Goal: Task Accomplishment & Management: Manage account settings

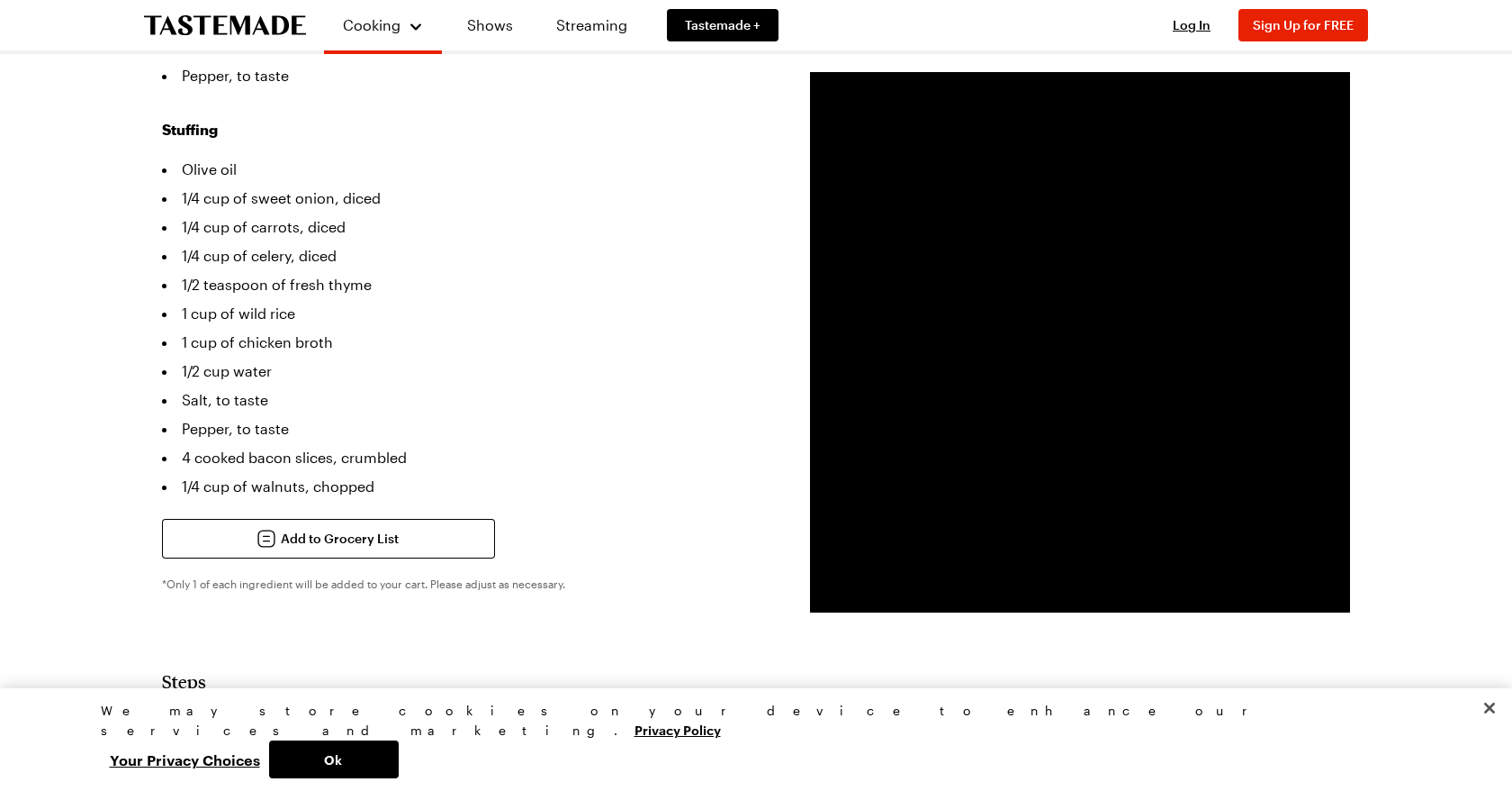
scroll to position [798, 0]
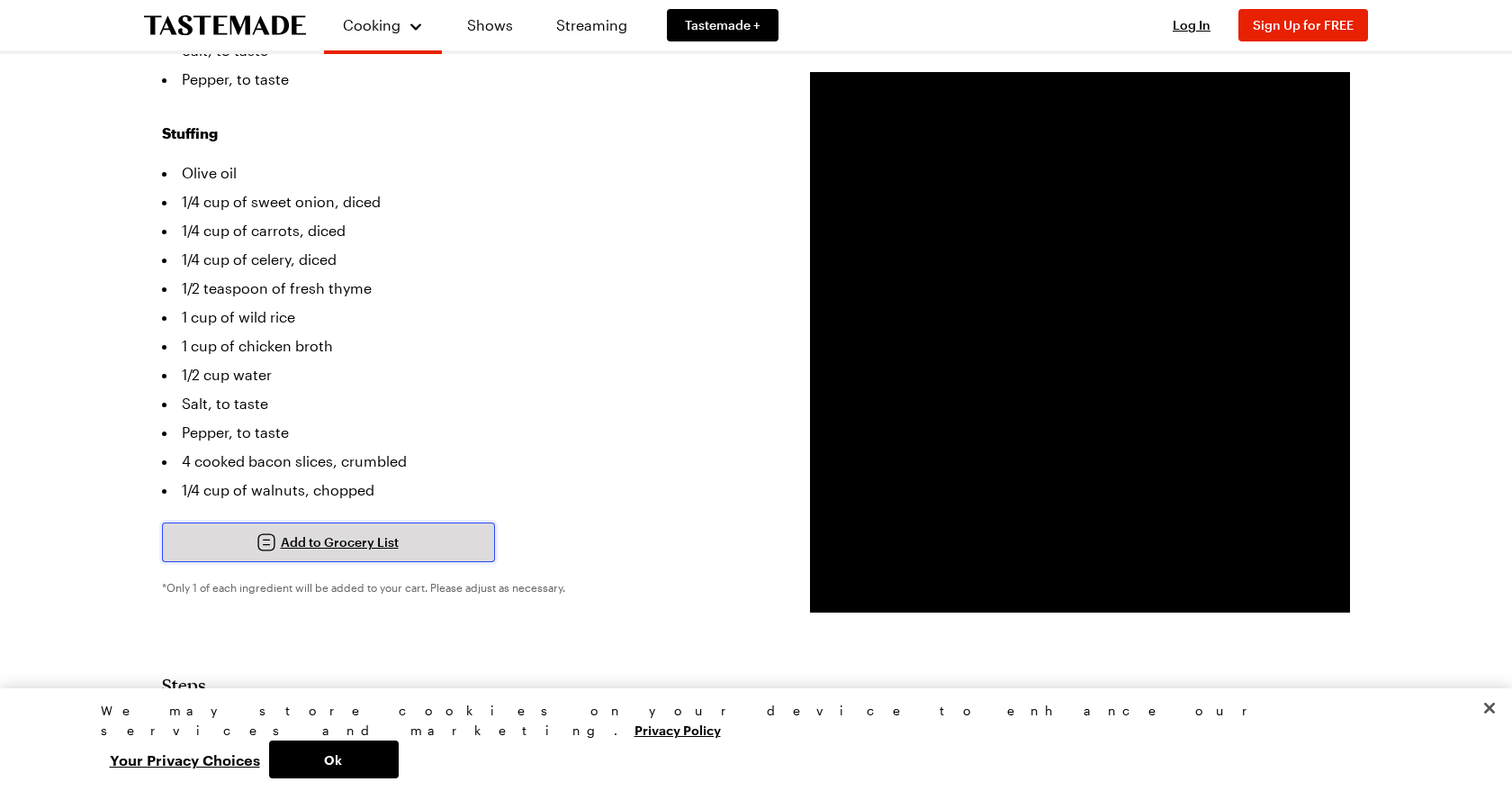
click at [357, 533] on span "Add to Grocery List" at bounding box center [339, 542] width 118 height 18
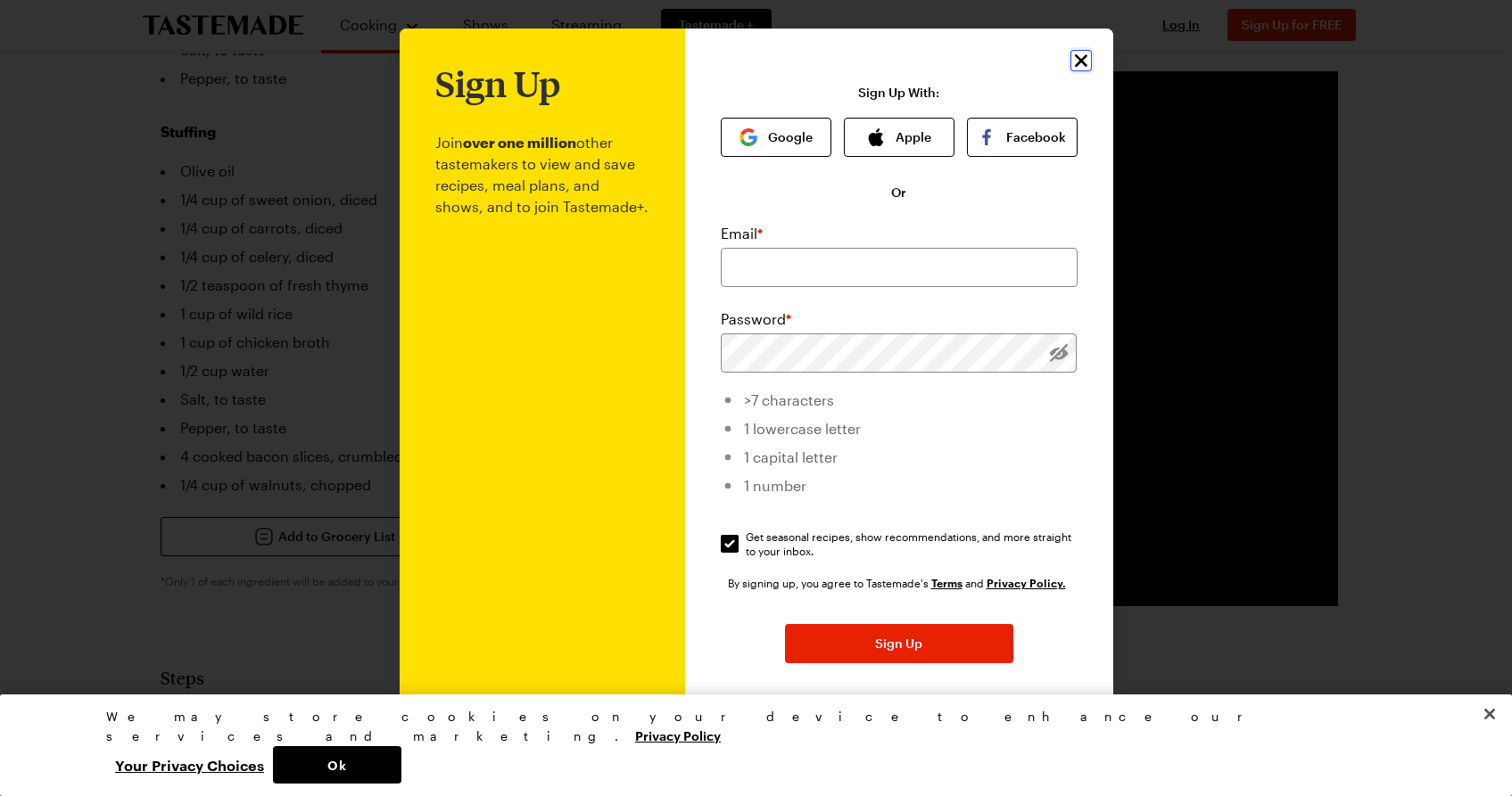
click at [1074, 63] on icon "Close" at bounding box center [1080, 60] width 13 height 13
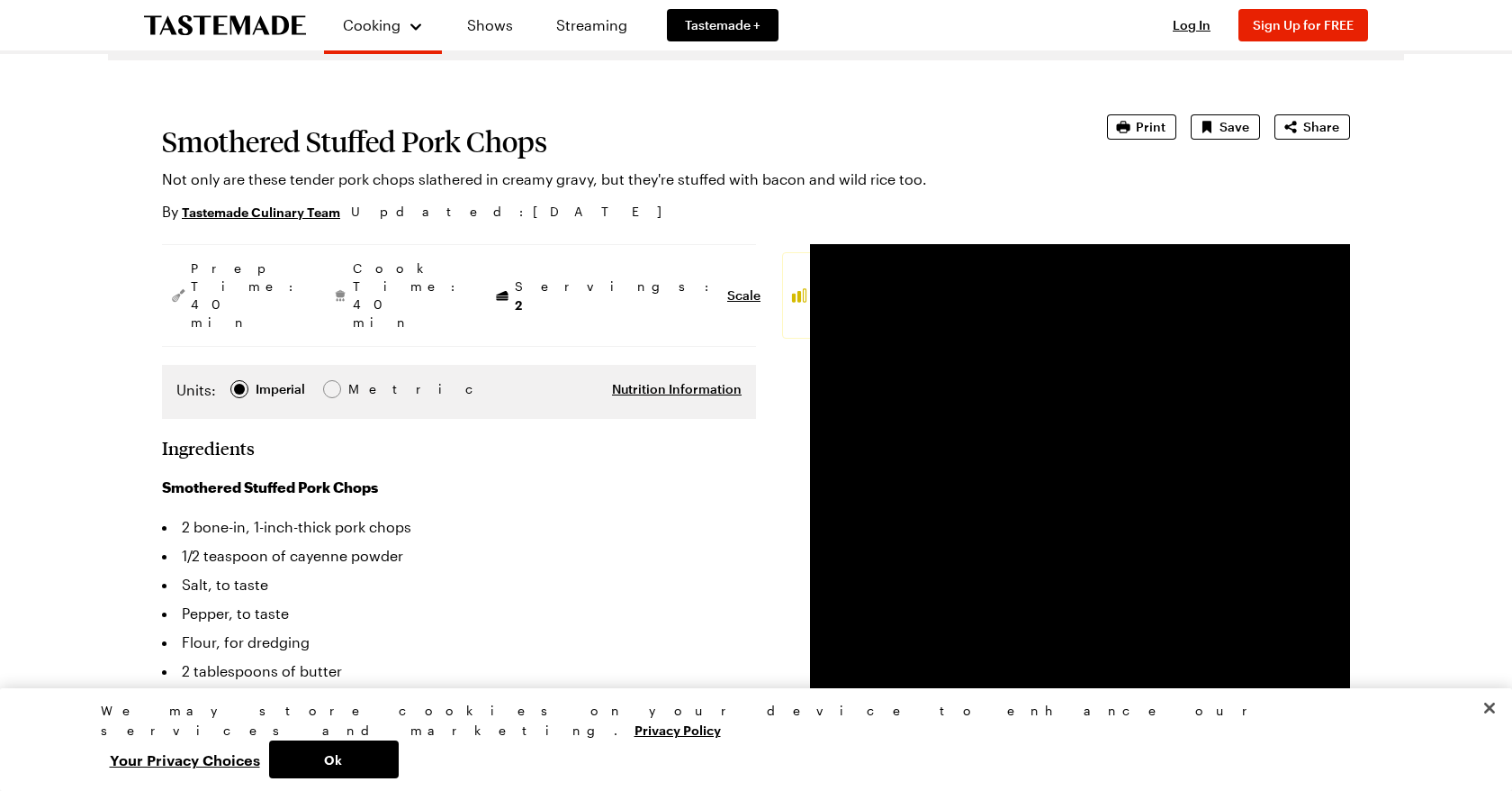
scroll to position [59, 0]
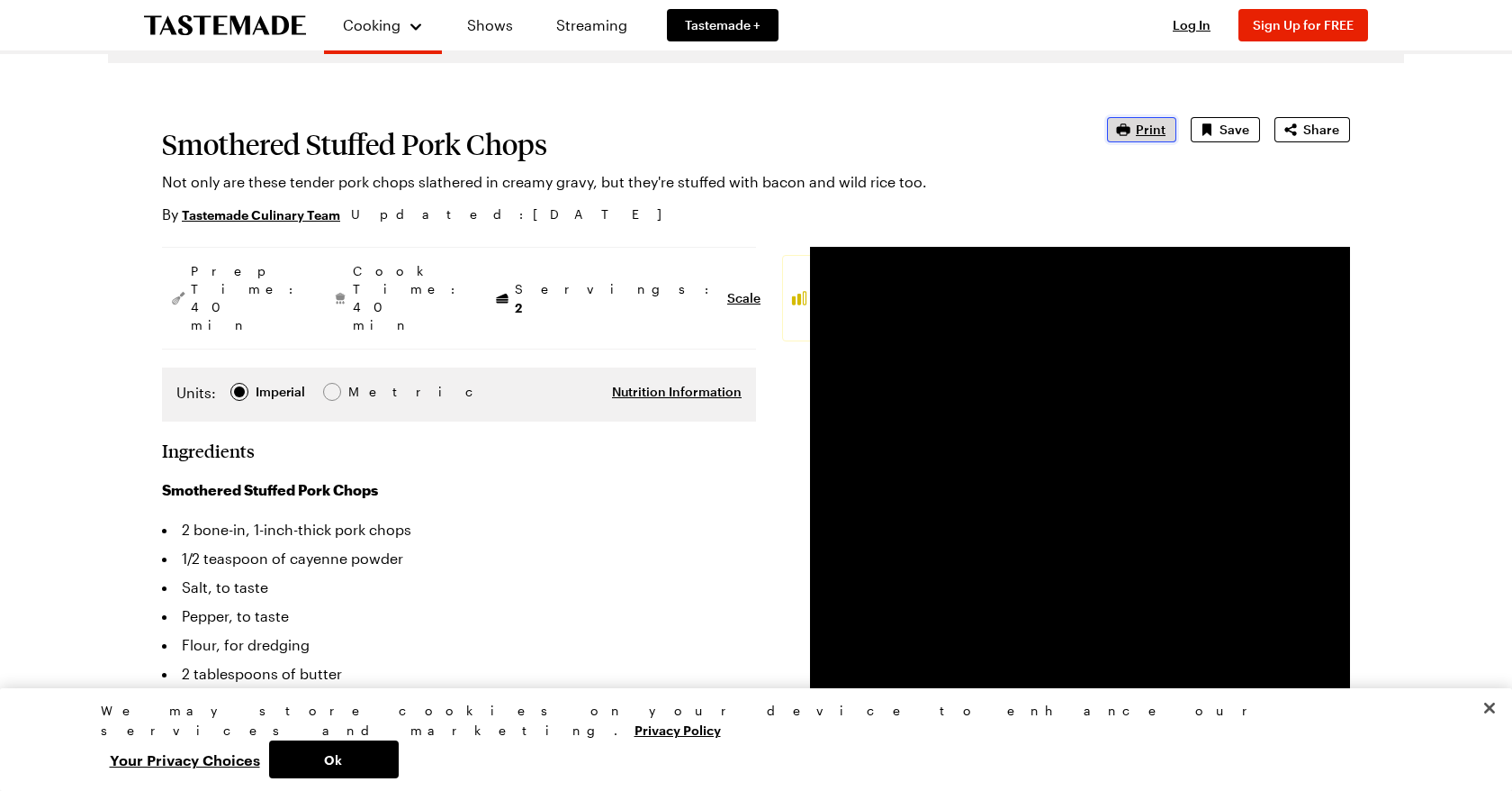
click at [1160, 129] on span "Print" at bounding box center [1151, 130] width 30 height 18
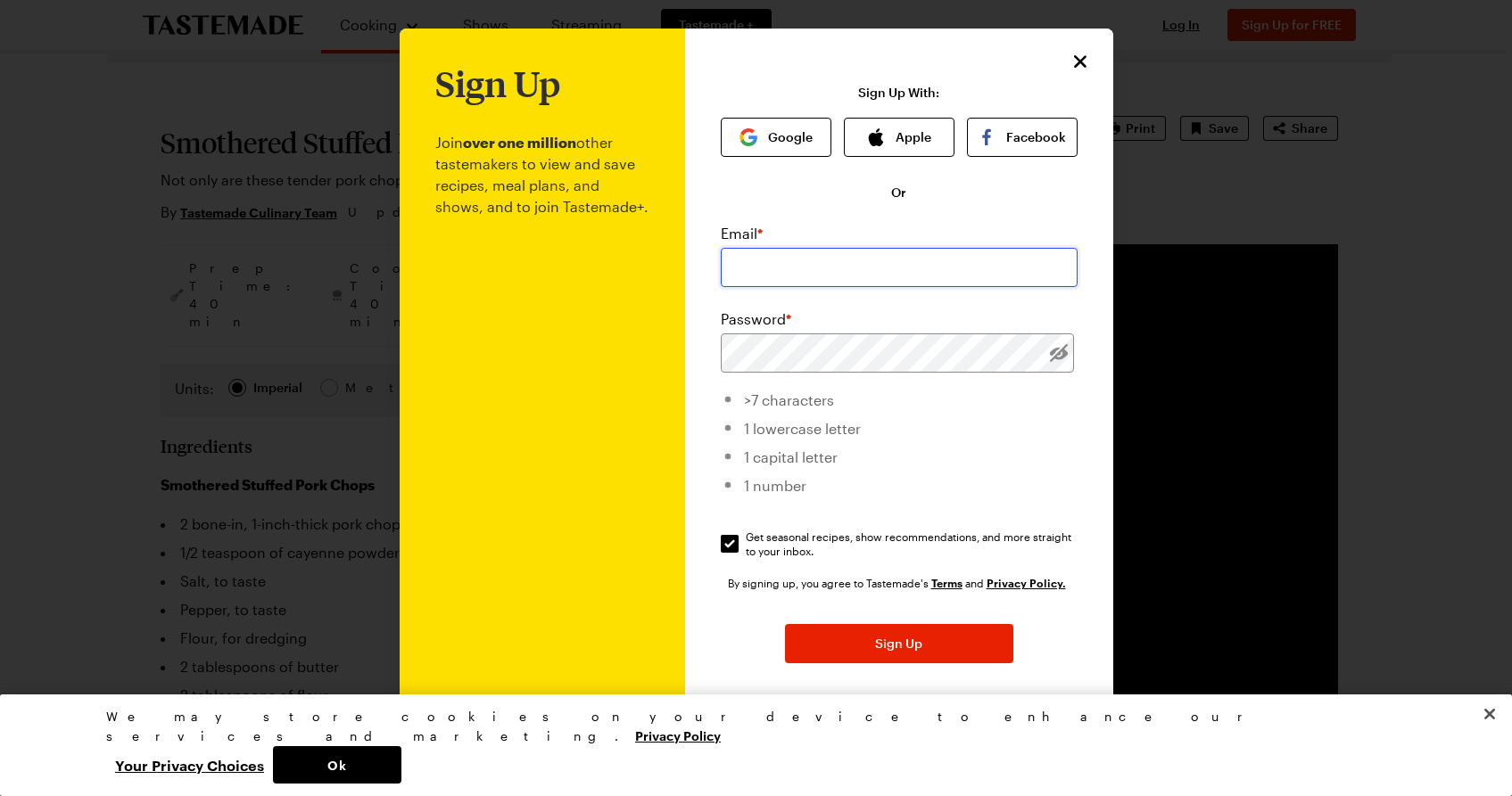
click at [890, 273] on input "email" at bounding box center [899, 267] width 357 height 40
type input "r_nesbit29@yahoo.com"
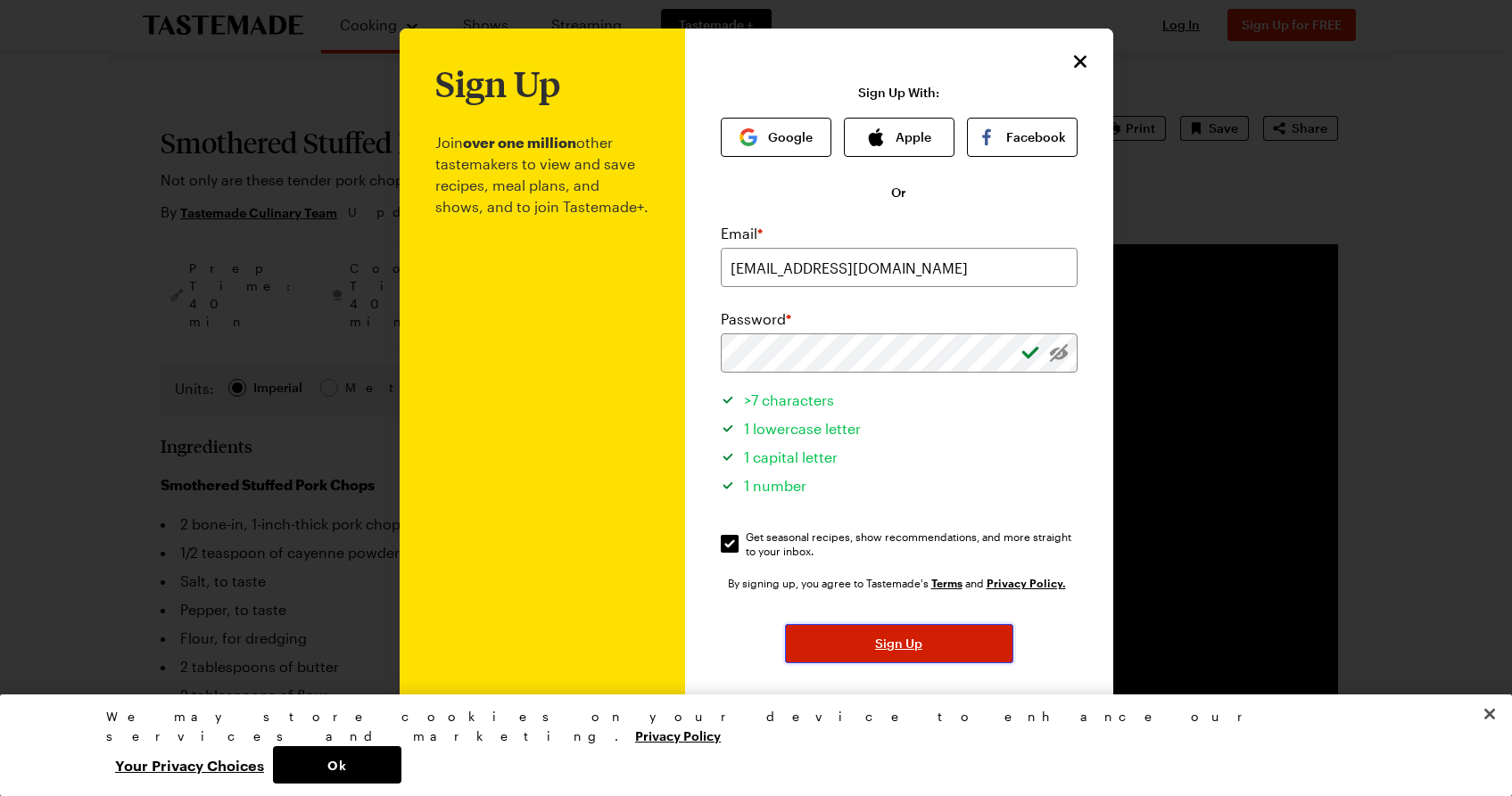
click at [934, 646] on button "Sign Up" at bounding box center [898, 644] width 229 height 40
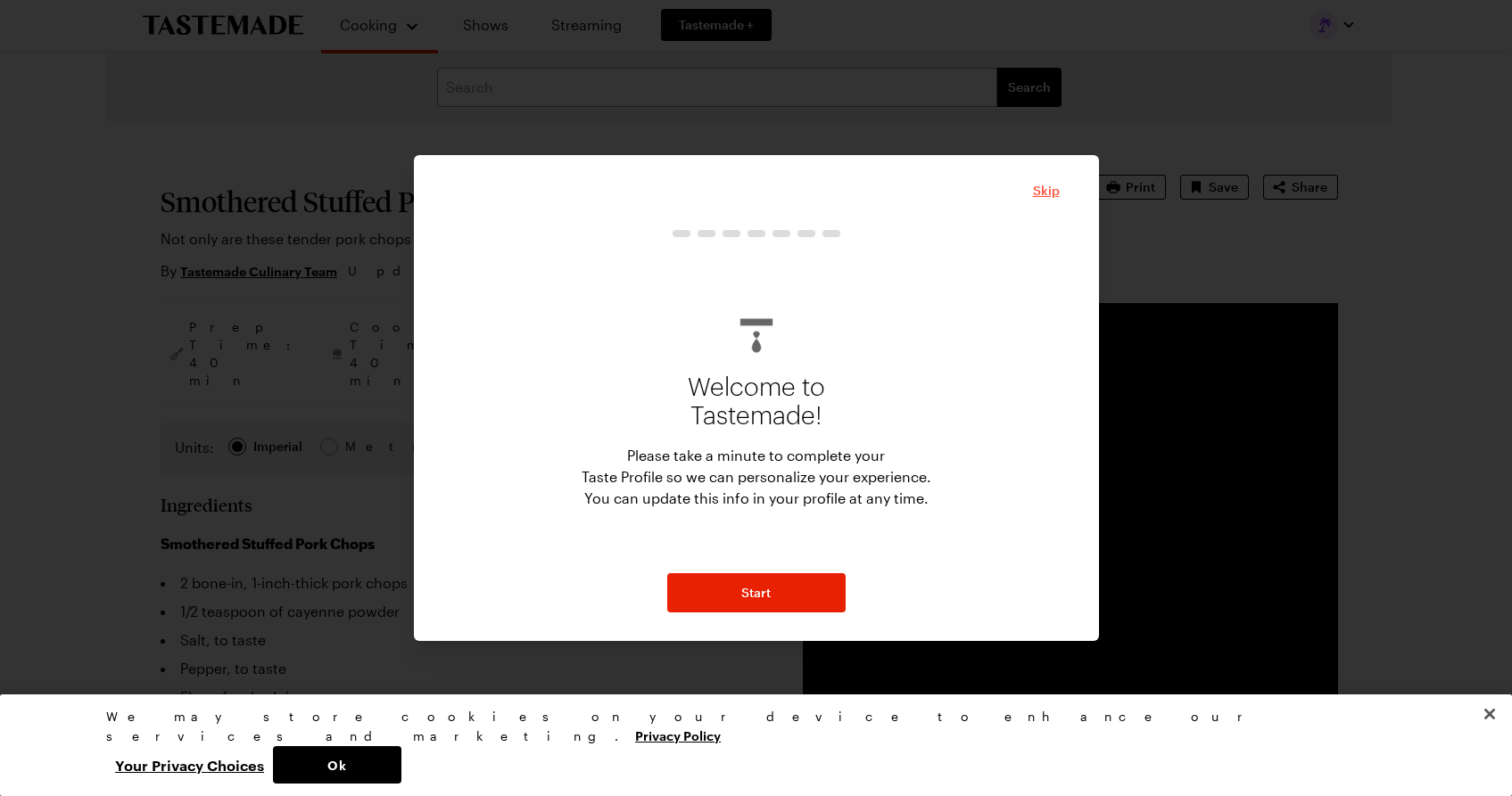
click at [1053, 190] on span "Skip" at bounding box center [1046, 191] width 27 height 17
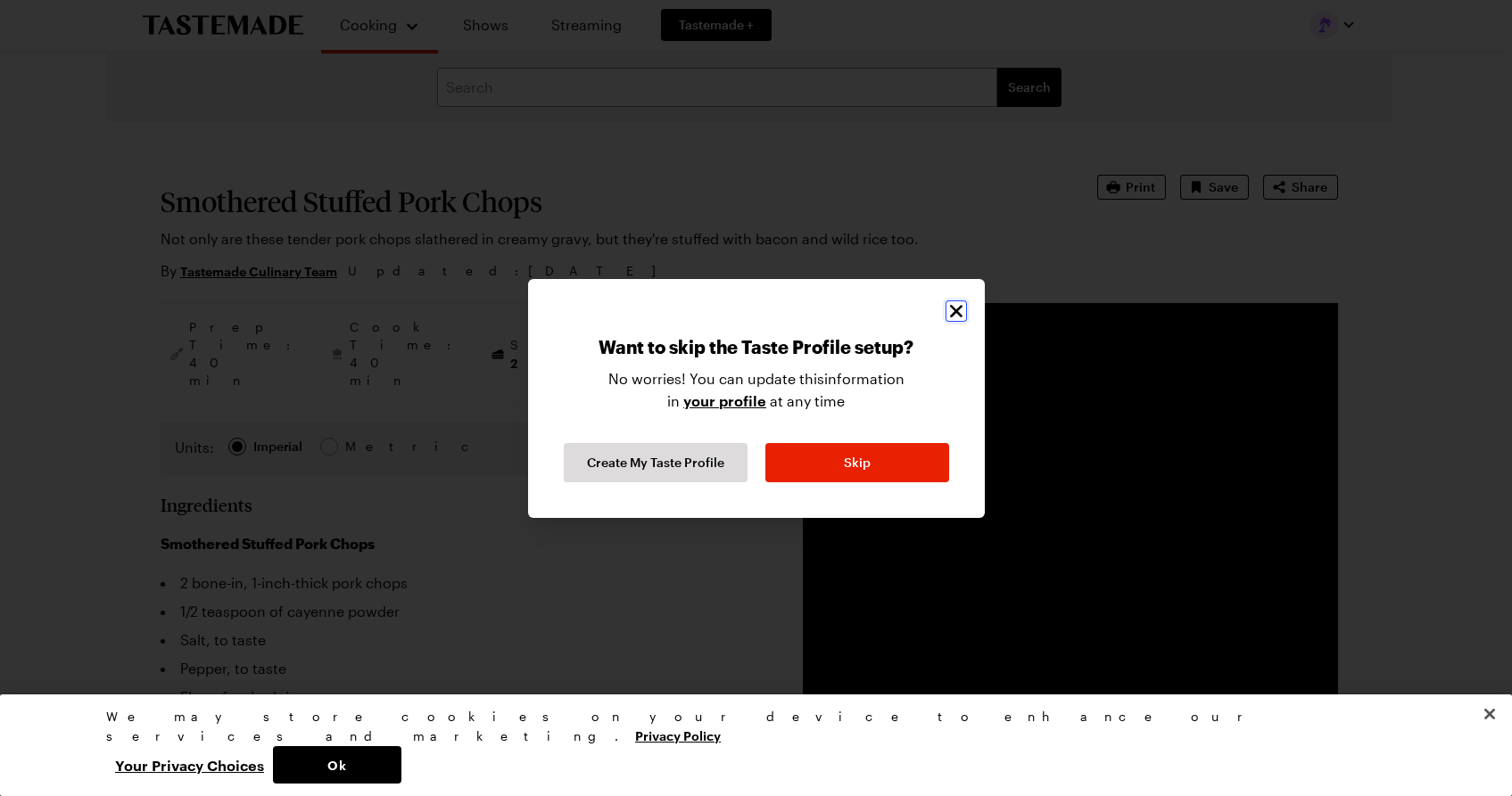
click at [949, 306] on icon "Close" at bounding box center [955, 310] width 13 height 13
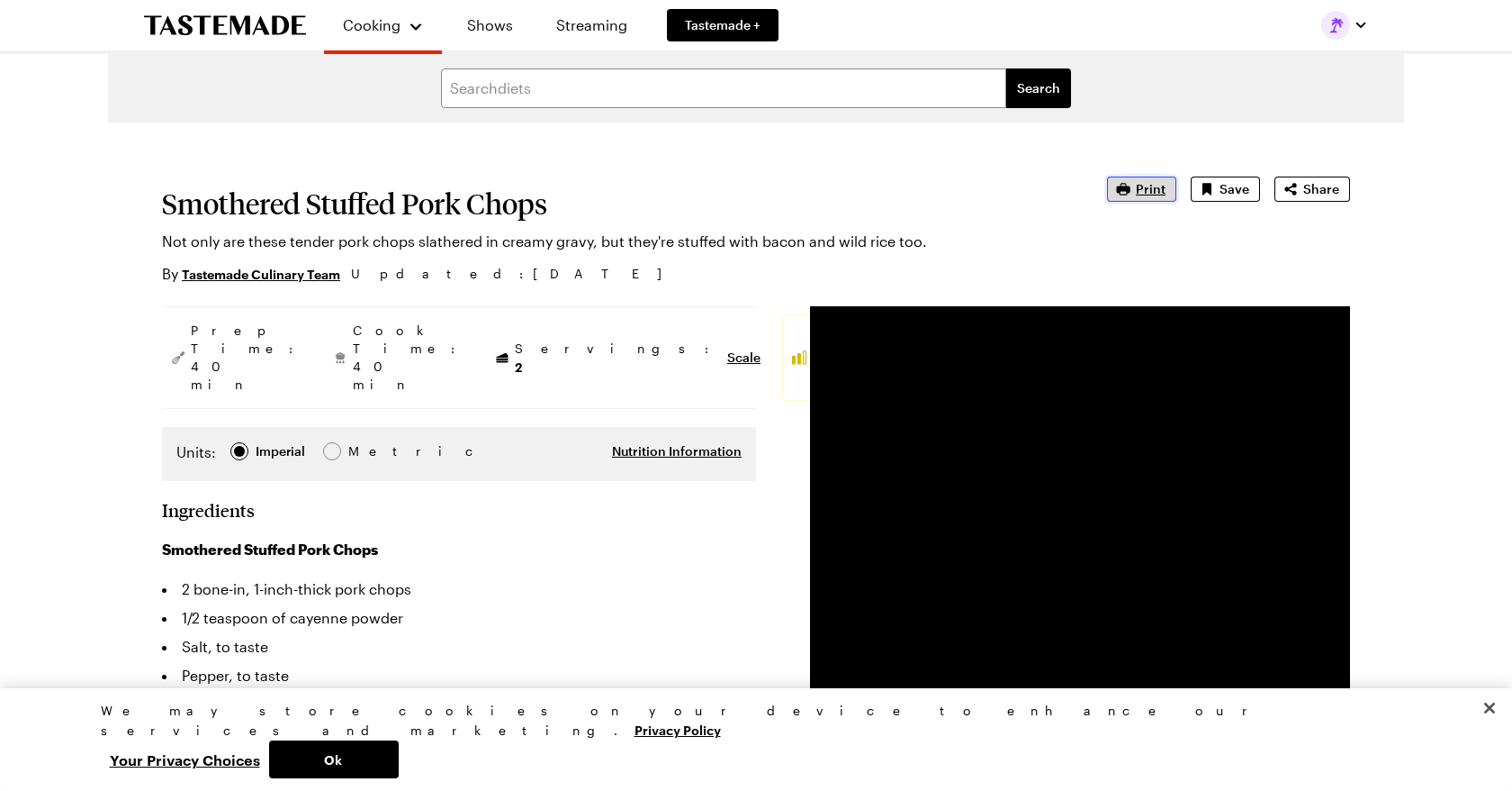
click at [1132, 189] on icon "button" at bounding box center [1123, 189] width 18 height 18
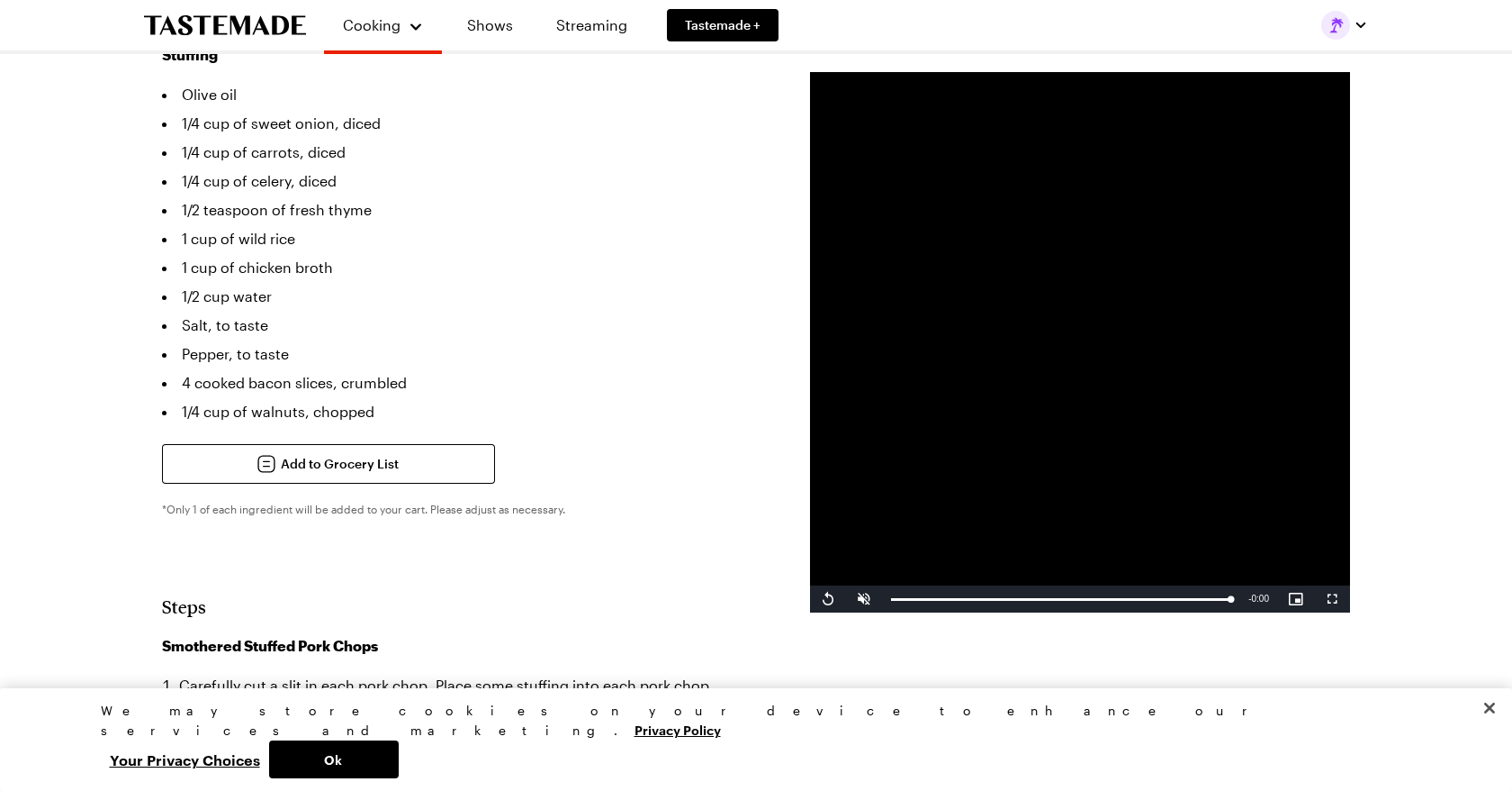
scroll to position [898, 0]
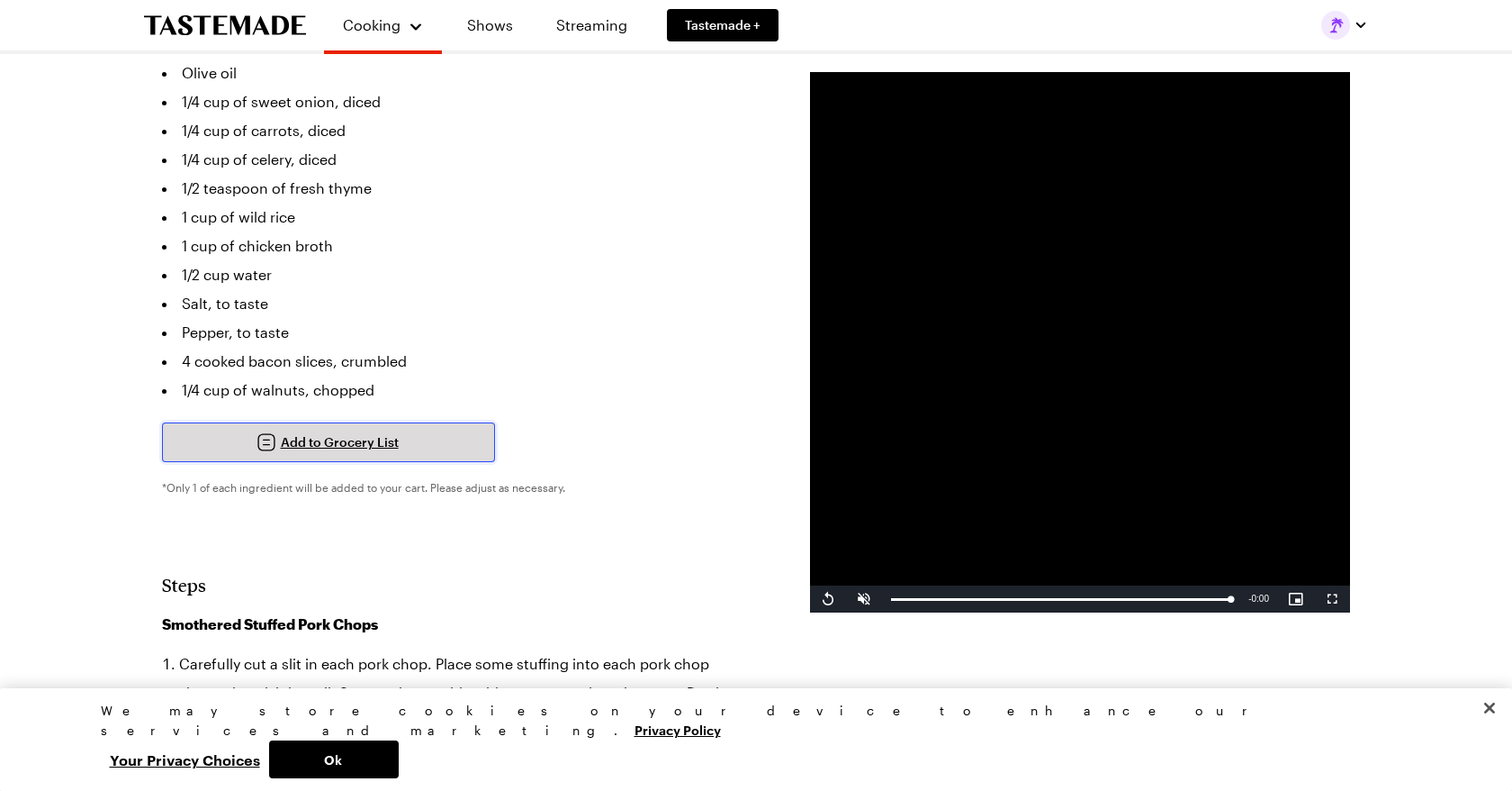
click at [394, 433] on span "Add to Grocery List" at bounding box center [339, 442] width 118 height 18
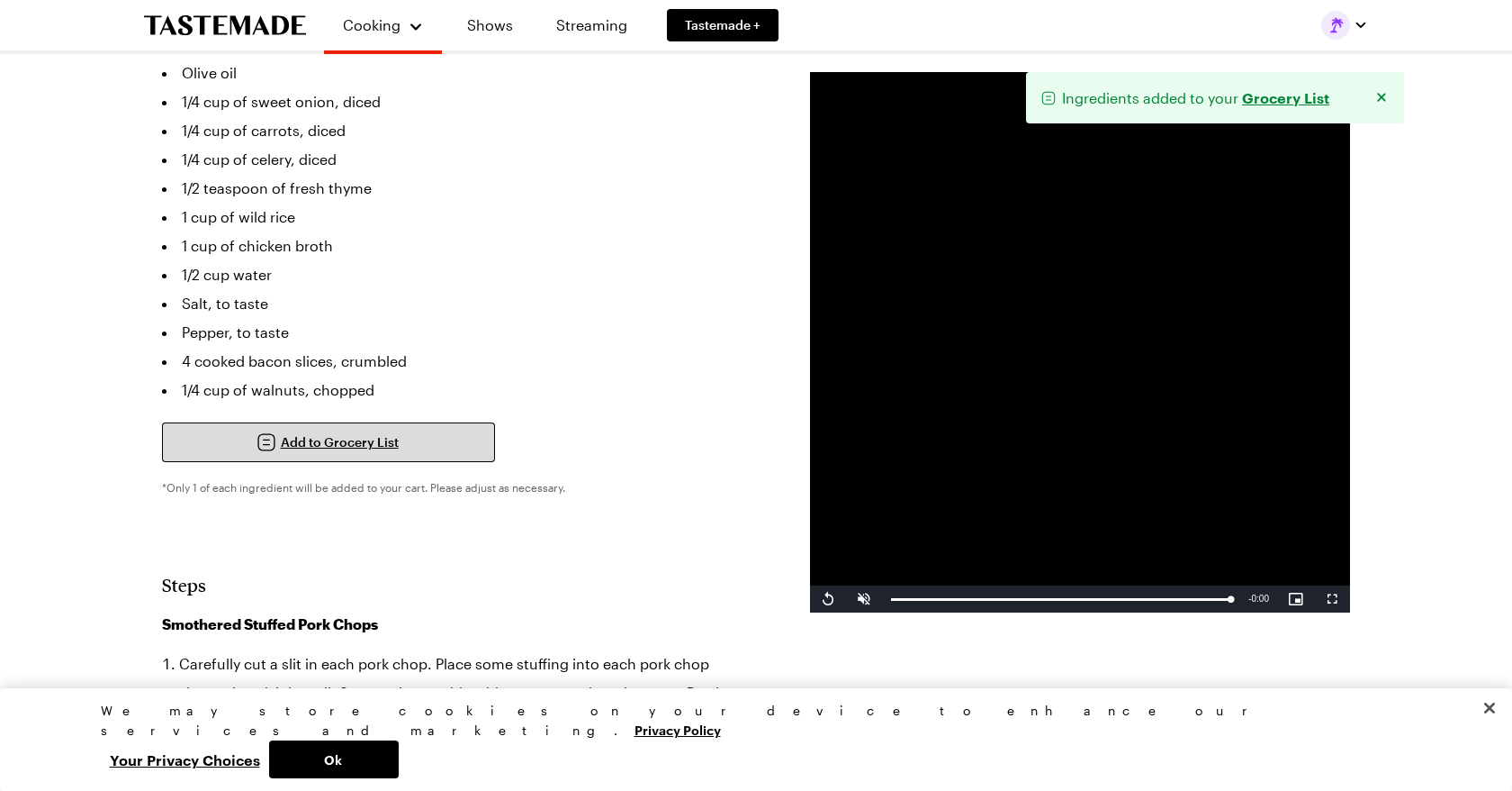
type textarea "x"
click at [331, 433] on span "Open Grocery List" at bounding box center [340, 442] width 111 height 18
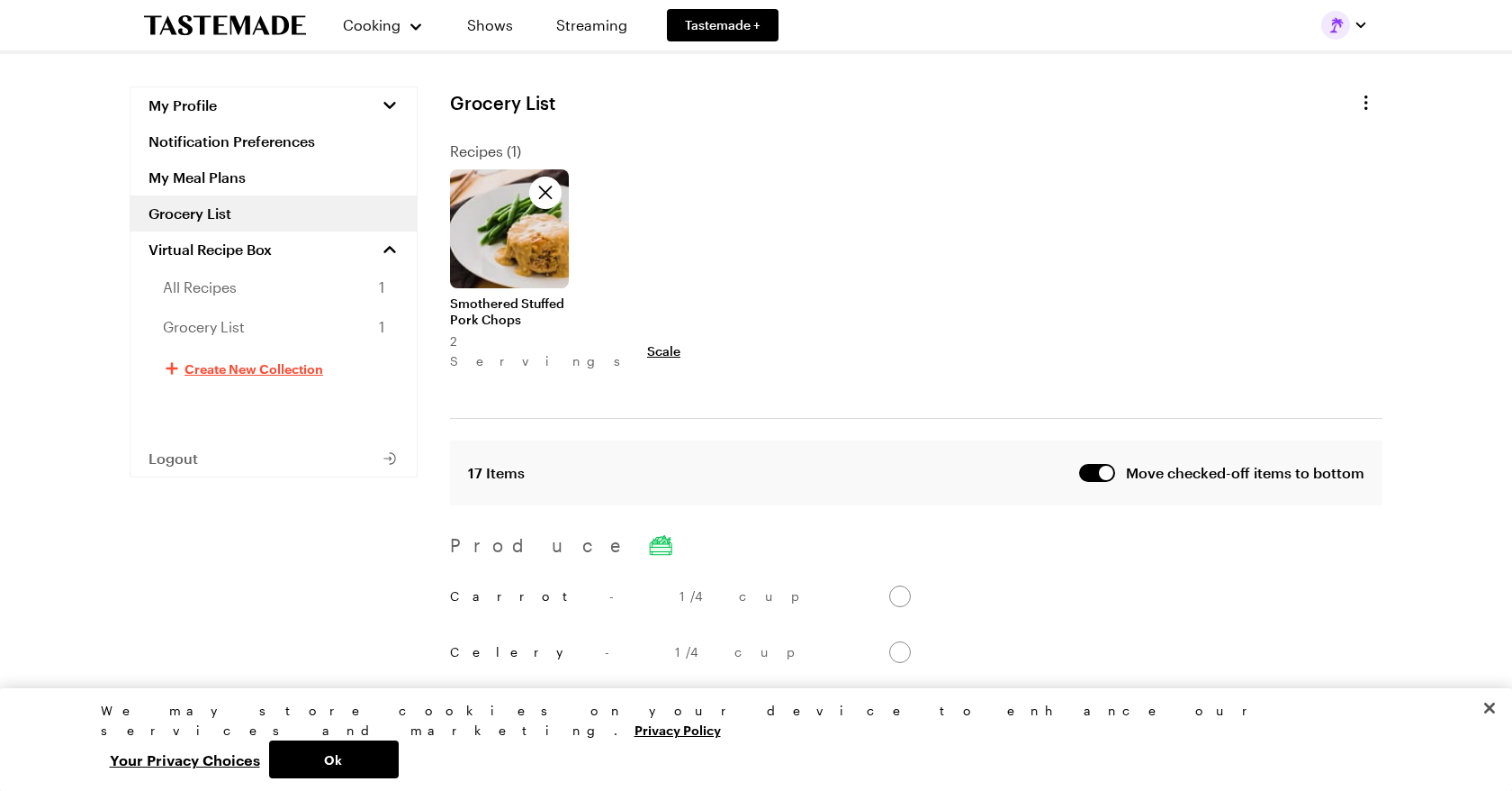
click at [232, 372] on span "Create New Collection" at bounding box center [253, 368] width 138 height 18
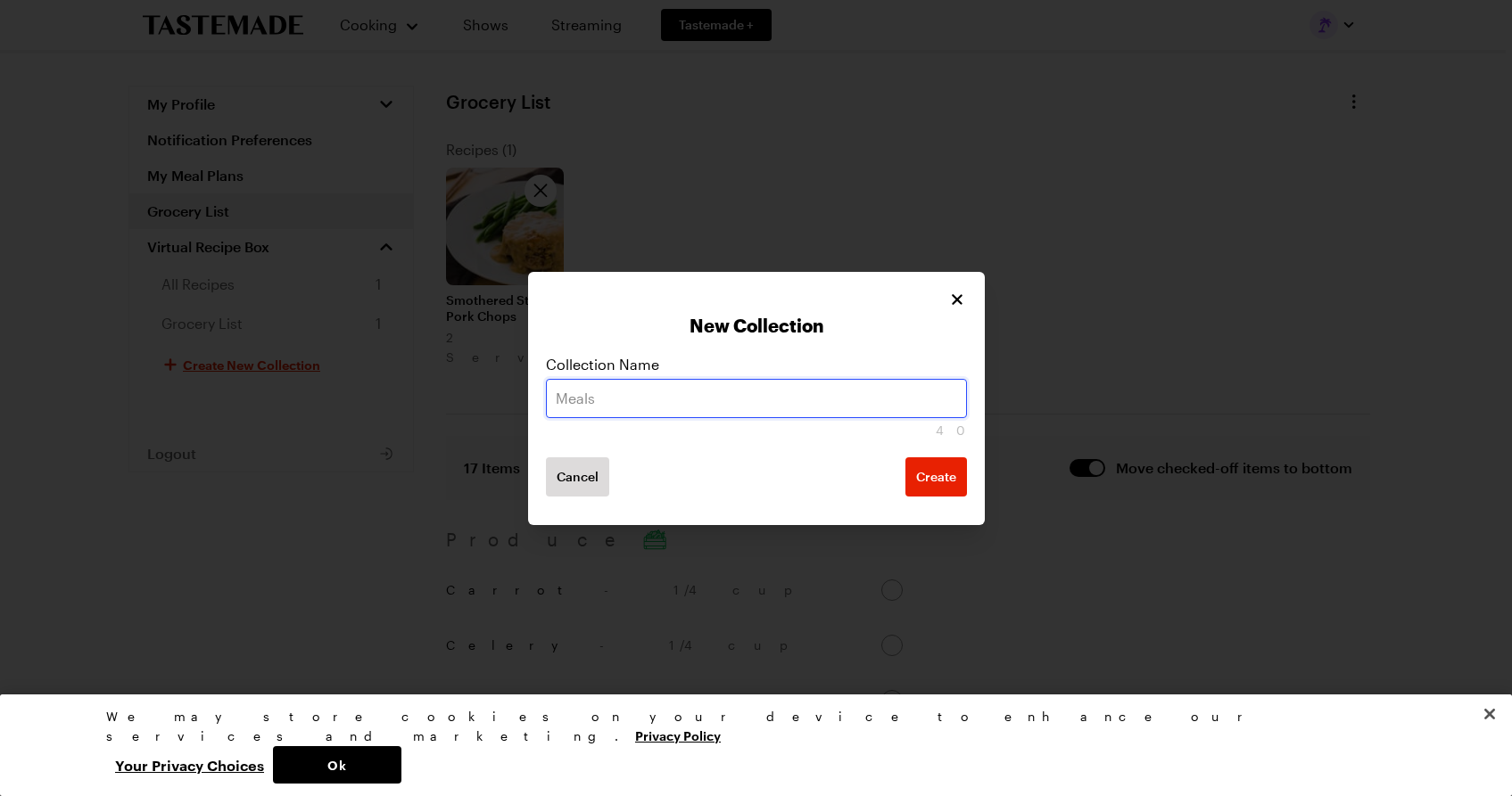
click at [676, 394] on input "text" at bounding box center [756, 398] width 421 height 40
type input "smothered stuff chops"
click at [930, 475] on span "Create" at bounding box center [936, 477] width 41 height 17
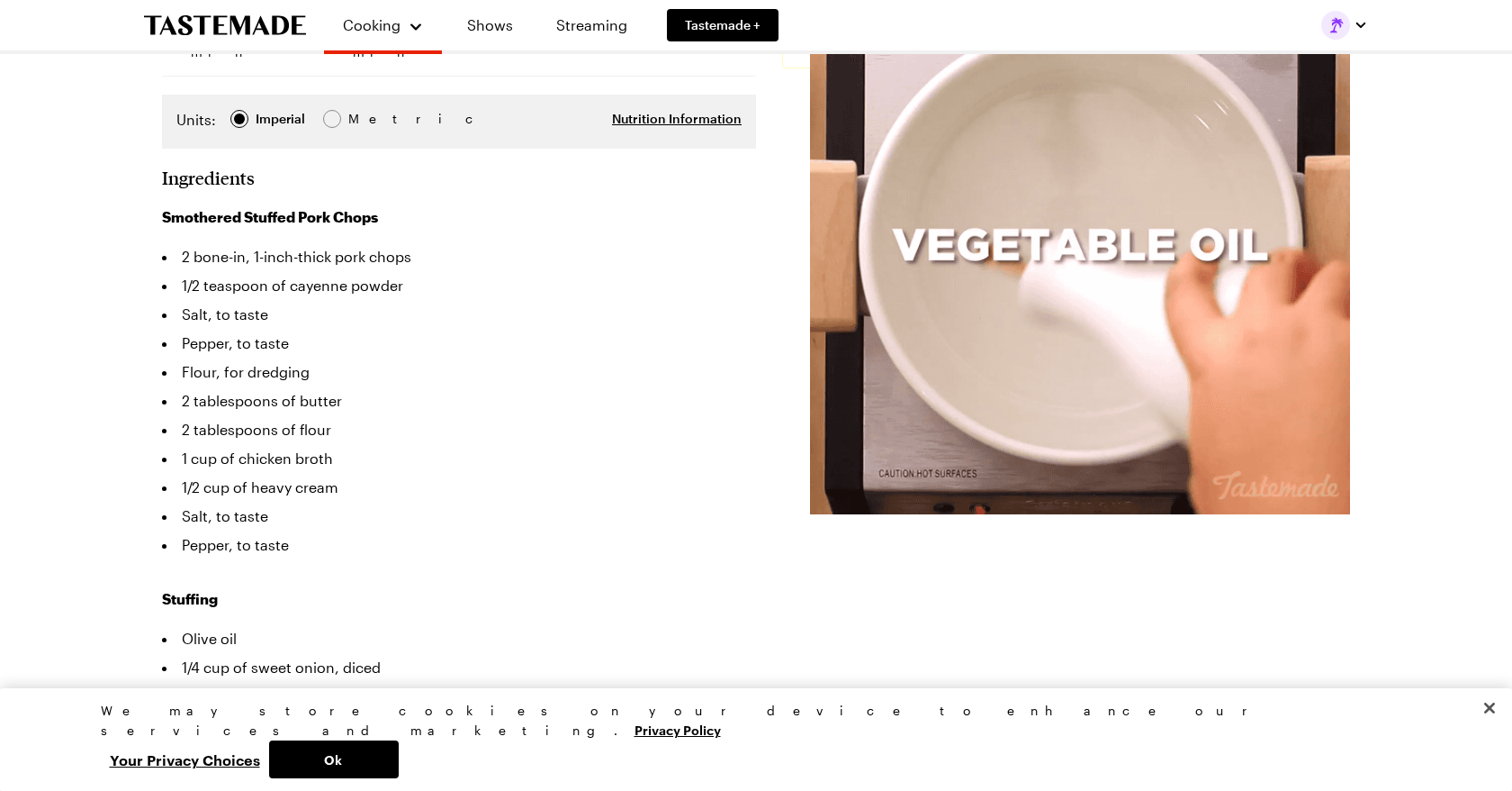
scroll to position [332, 0]
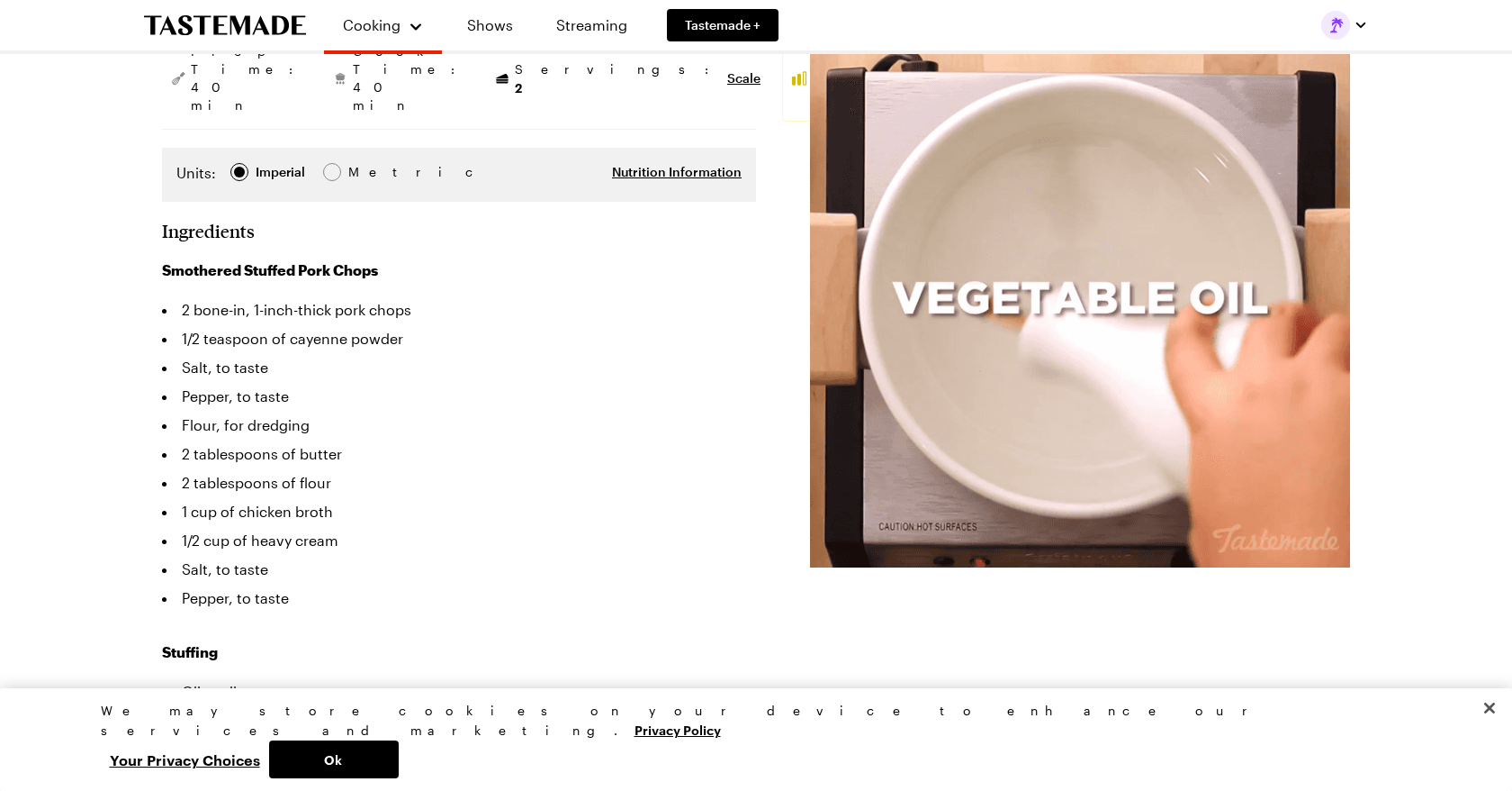
type textarea "x"
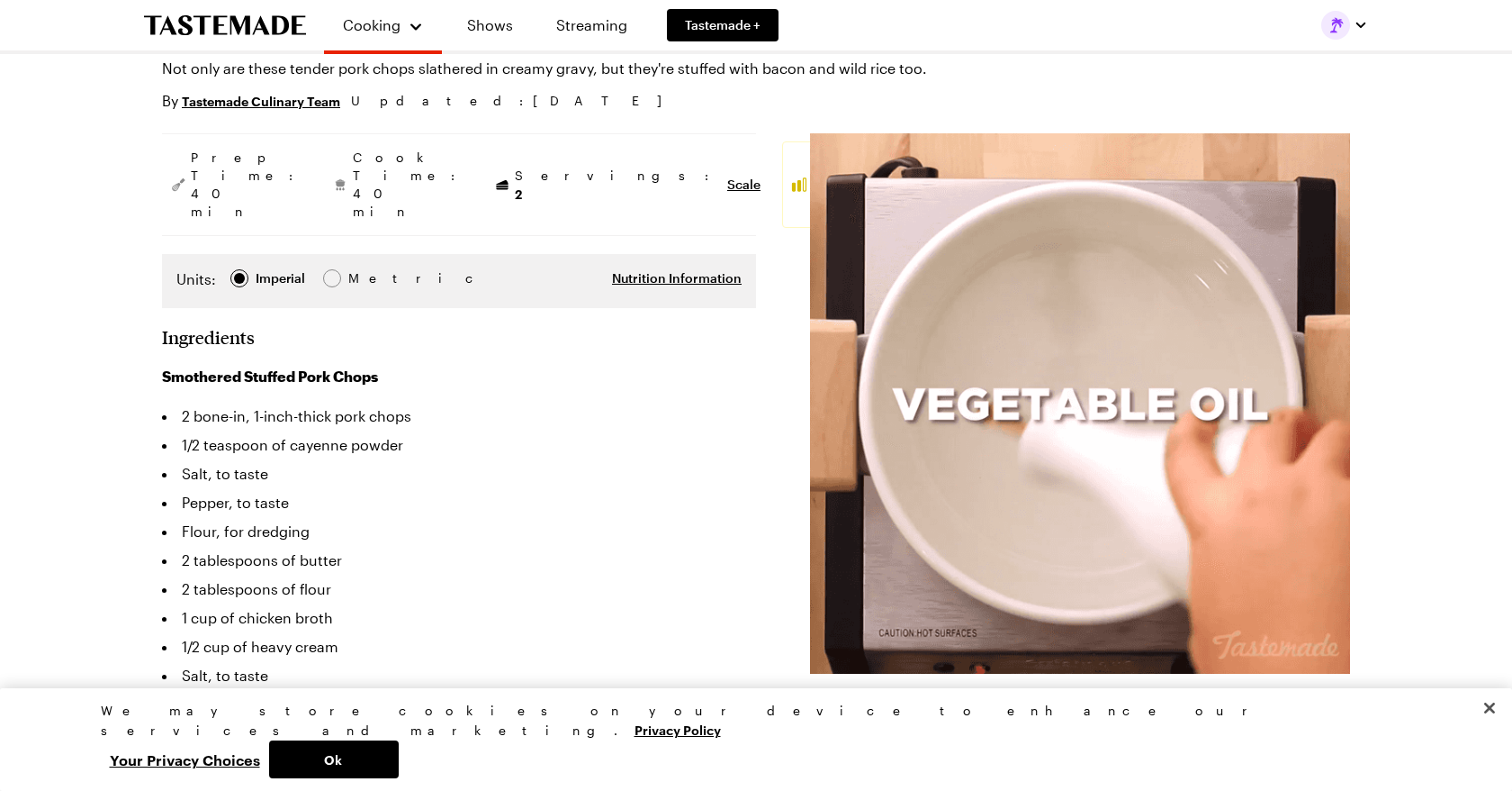
scroll to position [0, 0]
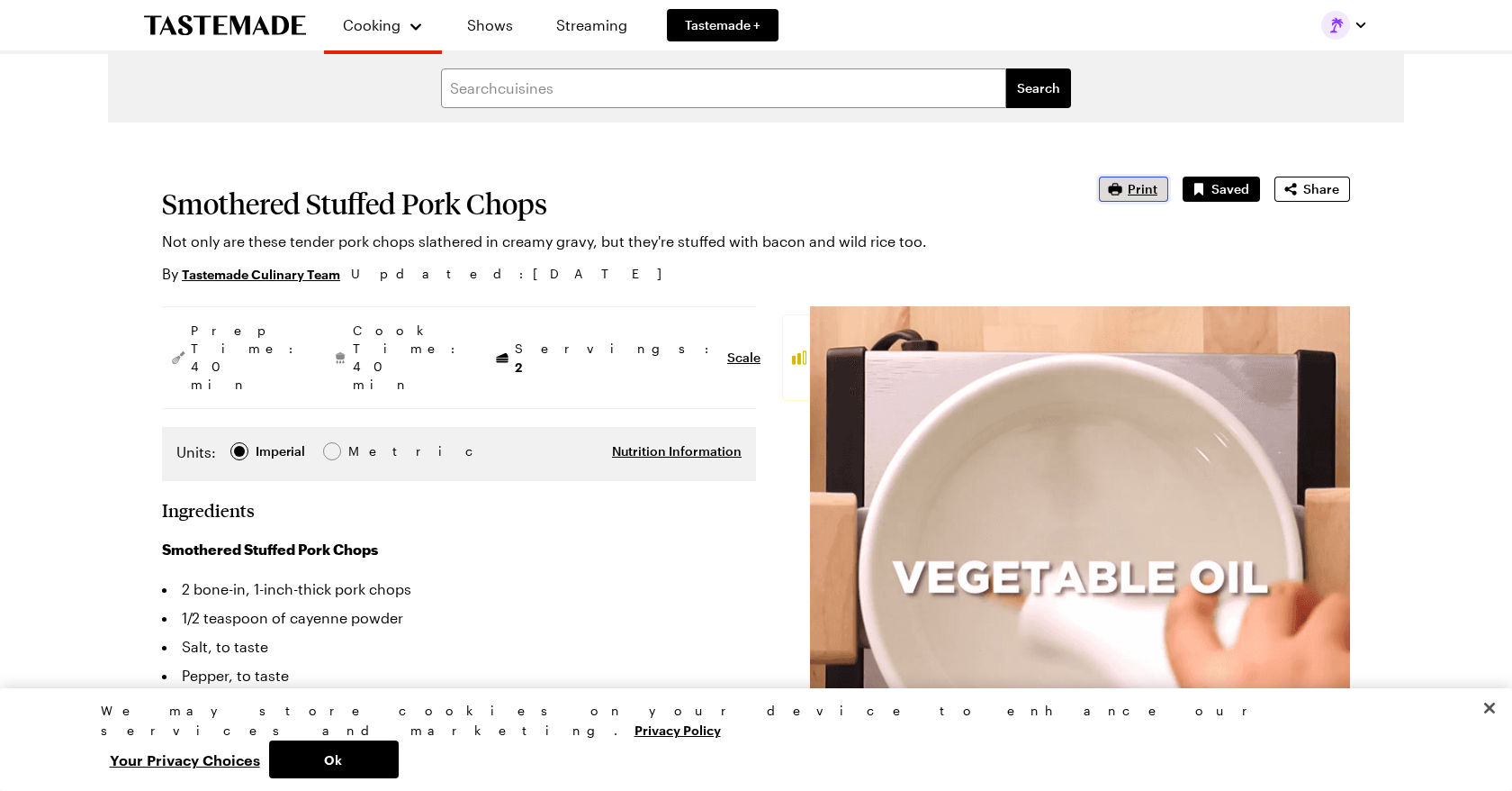
click at [1152, 186] on span "Print" at bounding box center [1142, 189] width 30 height 18
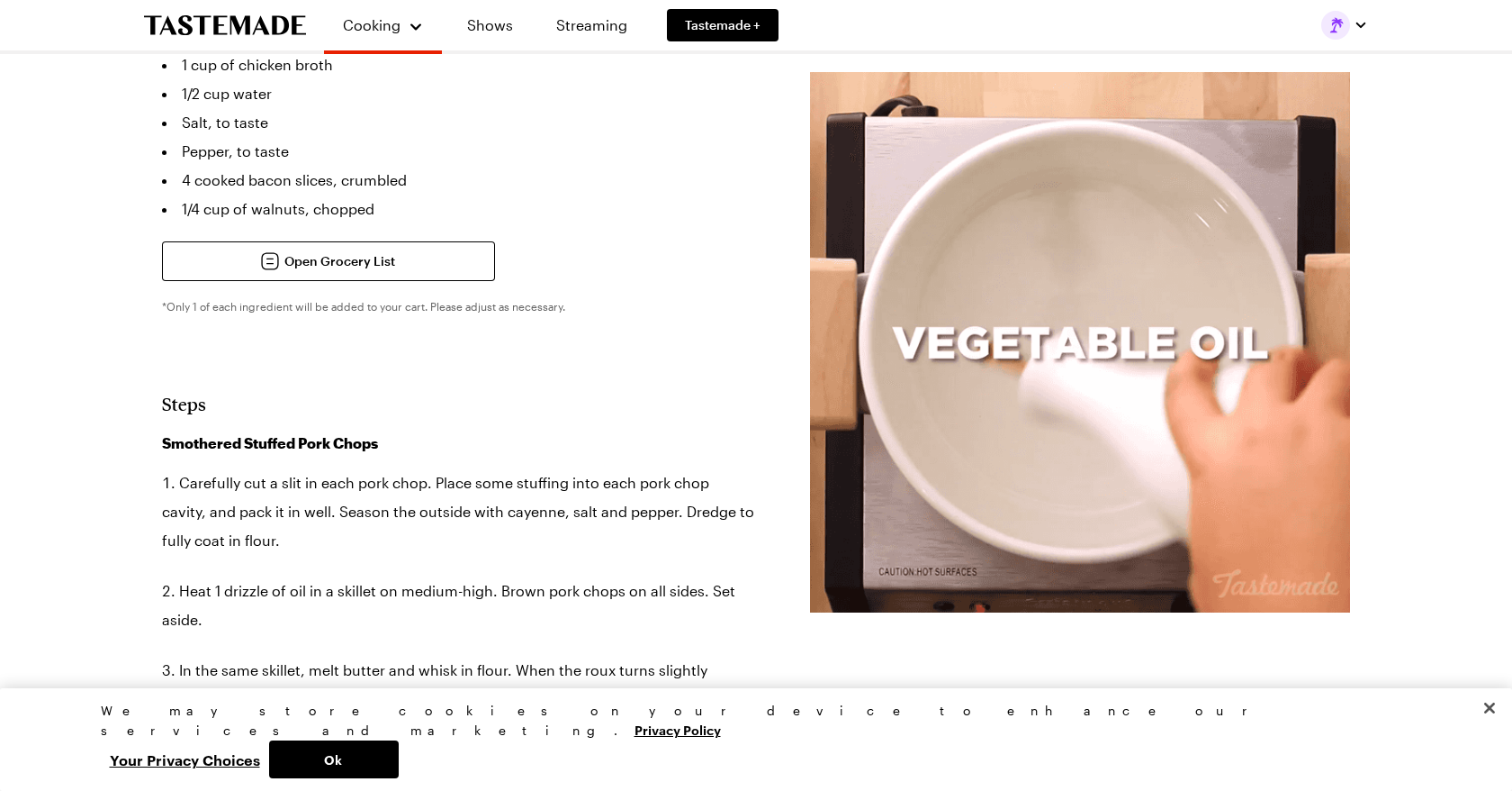
scroll to position [1079, 0]
click at [277, 249] on icon at bounding box center [270, 260] width 21 height 21
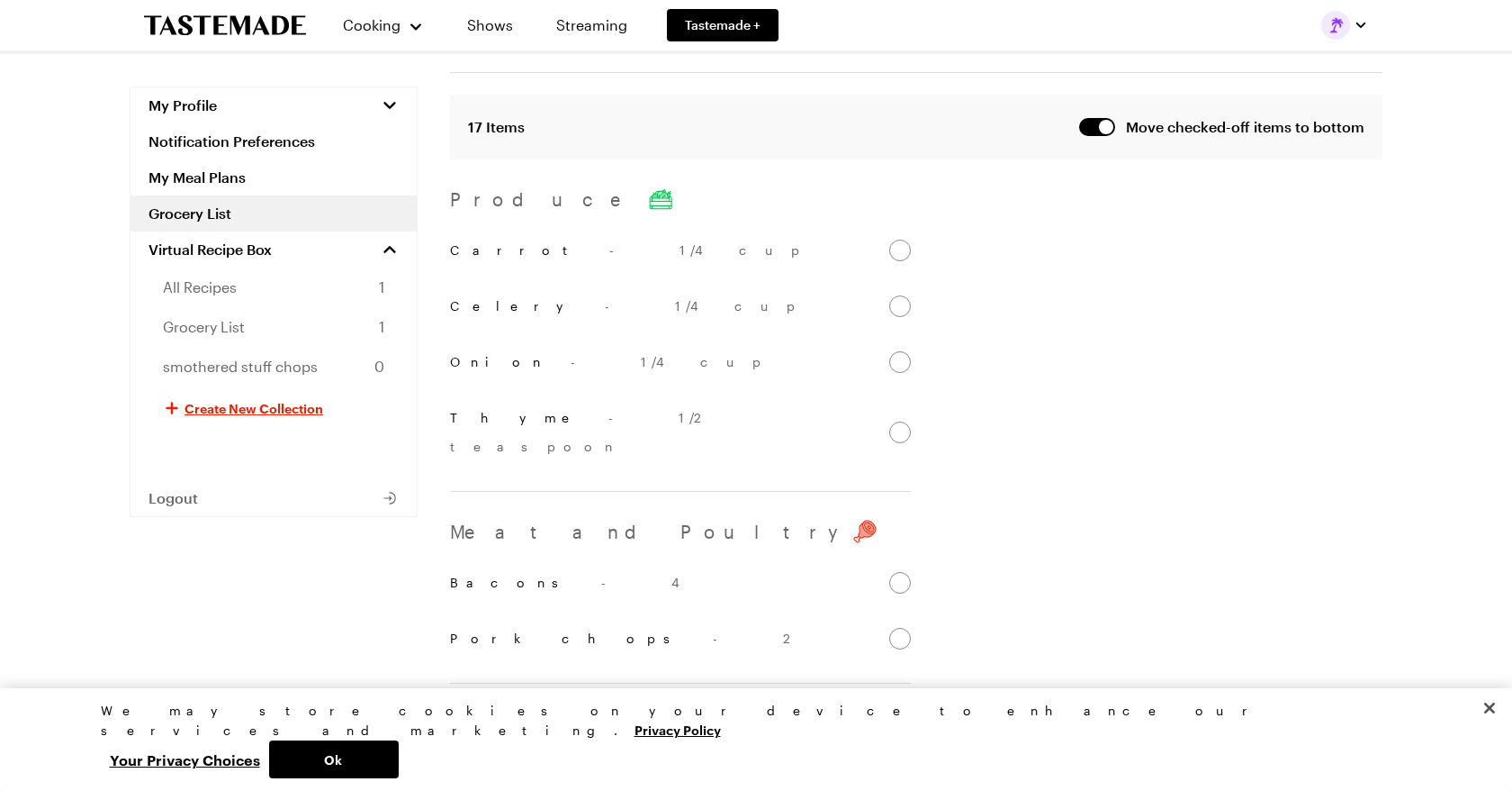
scroll to position [368, 0]
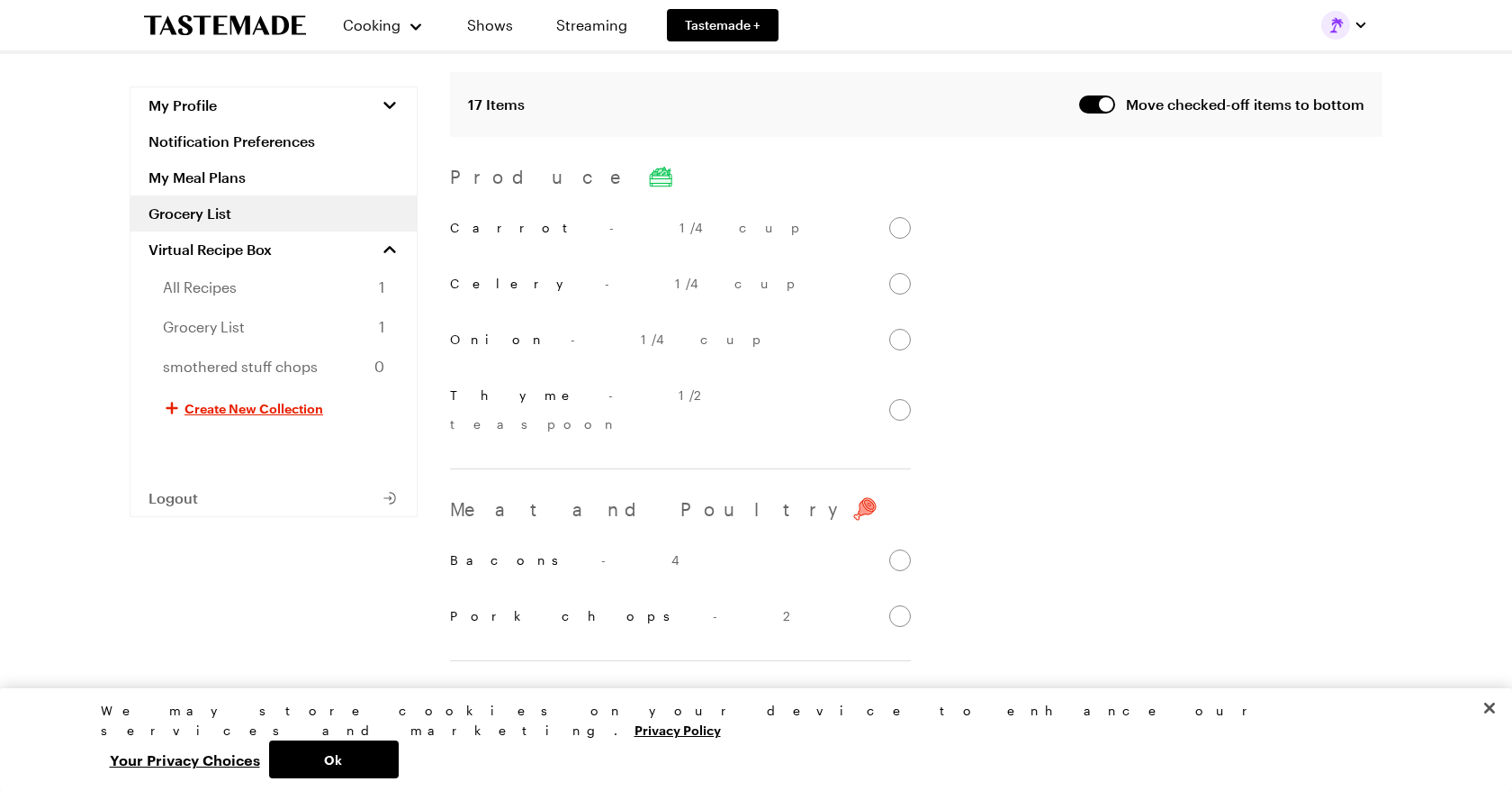
click at [904, 217] on input "Carrot - 1/4 cup" at bounding box center [900, 228] width 21 height 21
checkbox input "false"
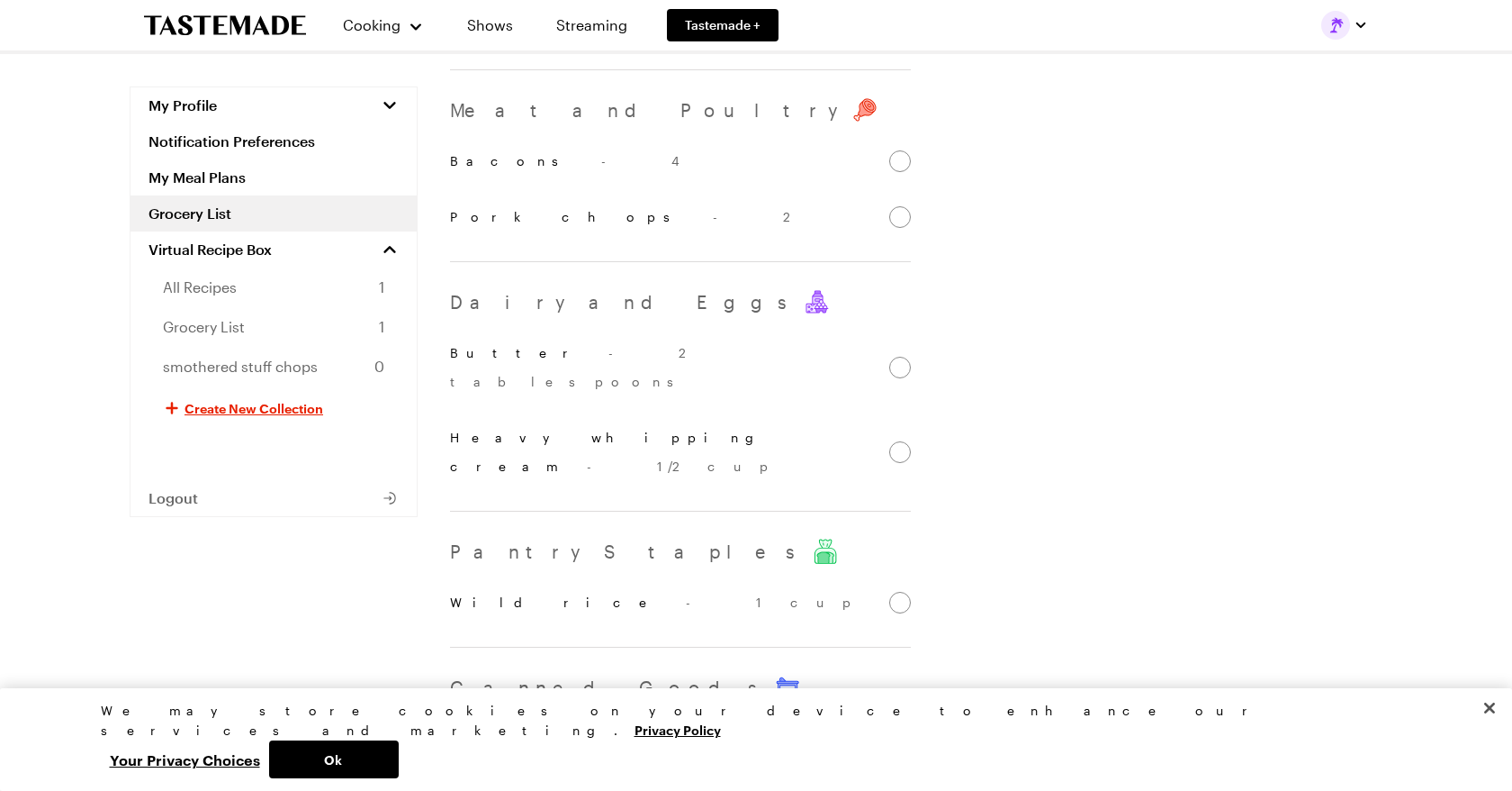
scroll to position [720, 0]
click at [903, 433] on input "Heavy whipping cream - 1/2 cup" at bounding box center [900, 444] width 21 height 21
checkbox input "false"
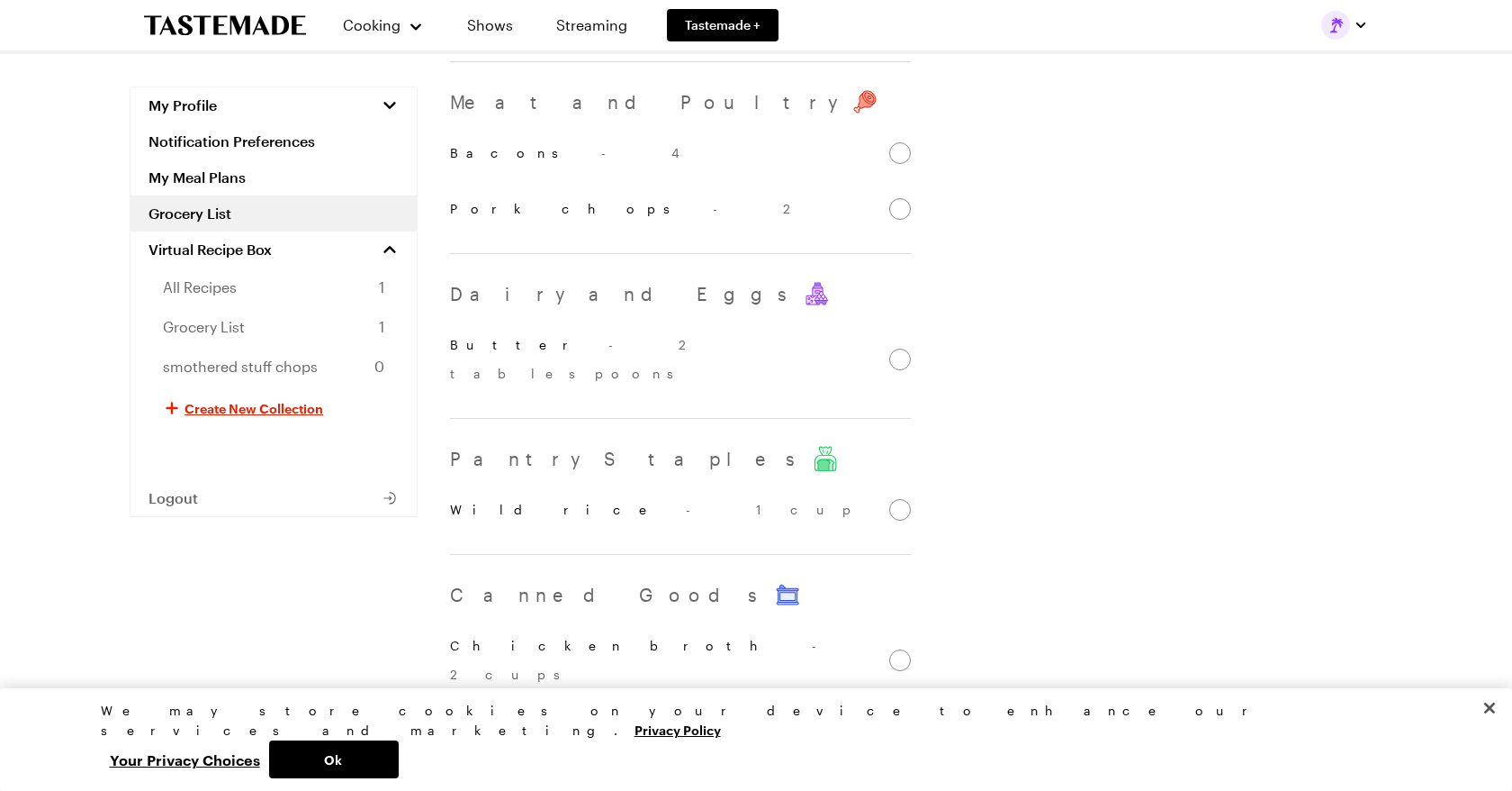
click at [897, 499] on input "Wild rice - 1 cup" at bounding box center [900, 509] width 21 height 21
checkbox input "false"
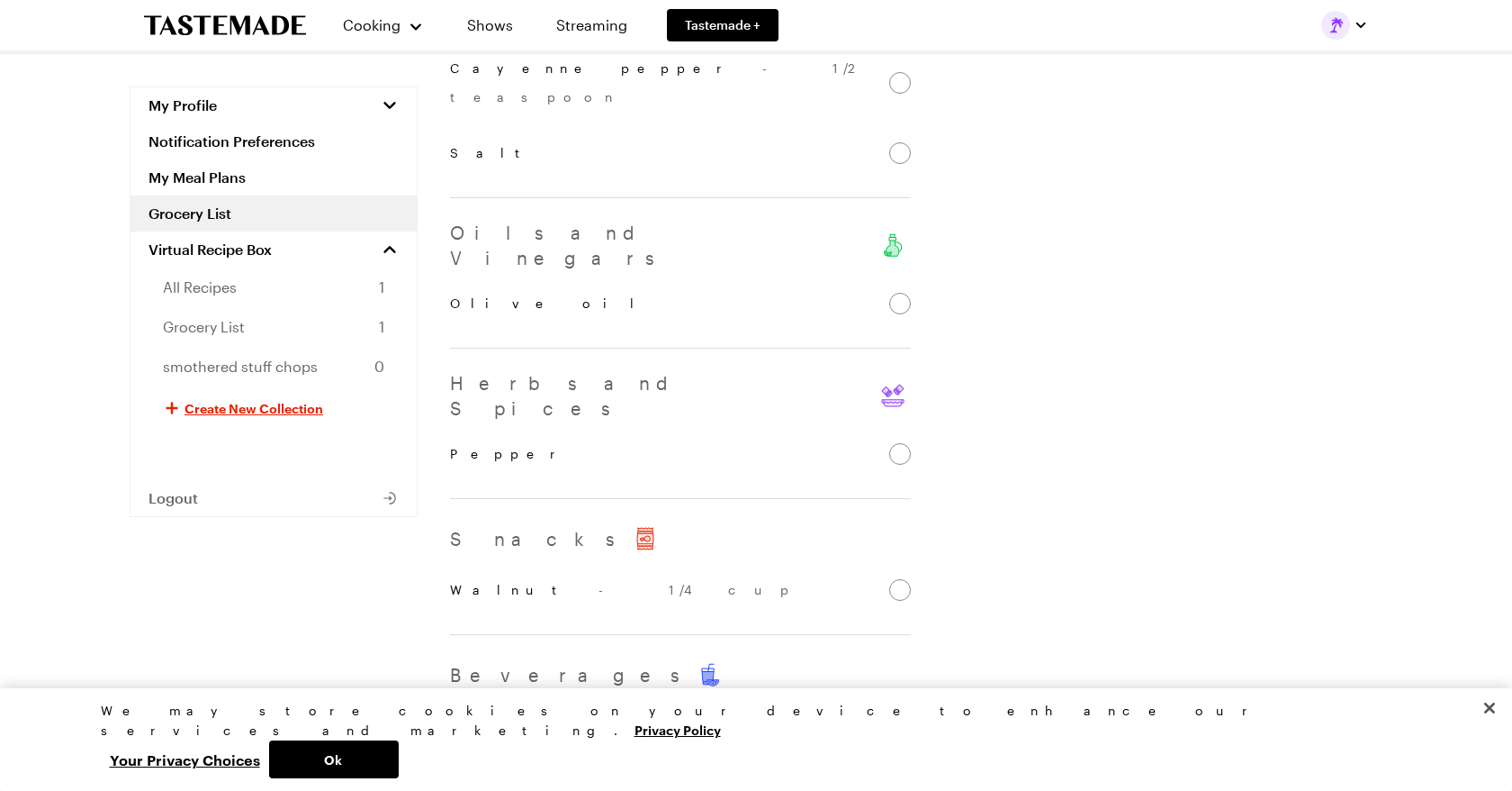
scroll to position [1440, 0]
checkbox input "true"
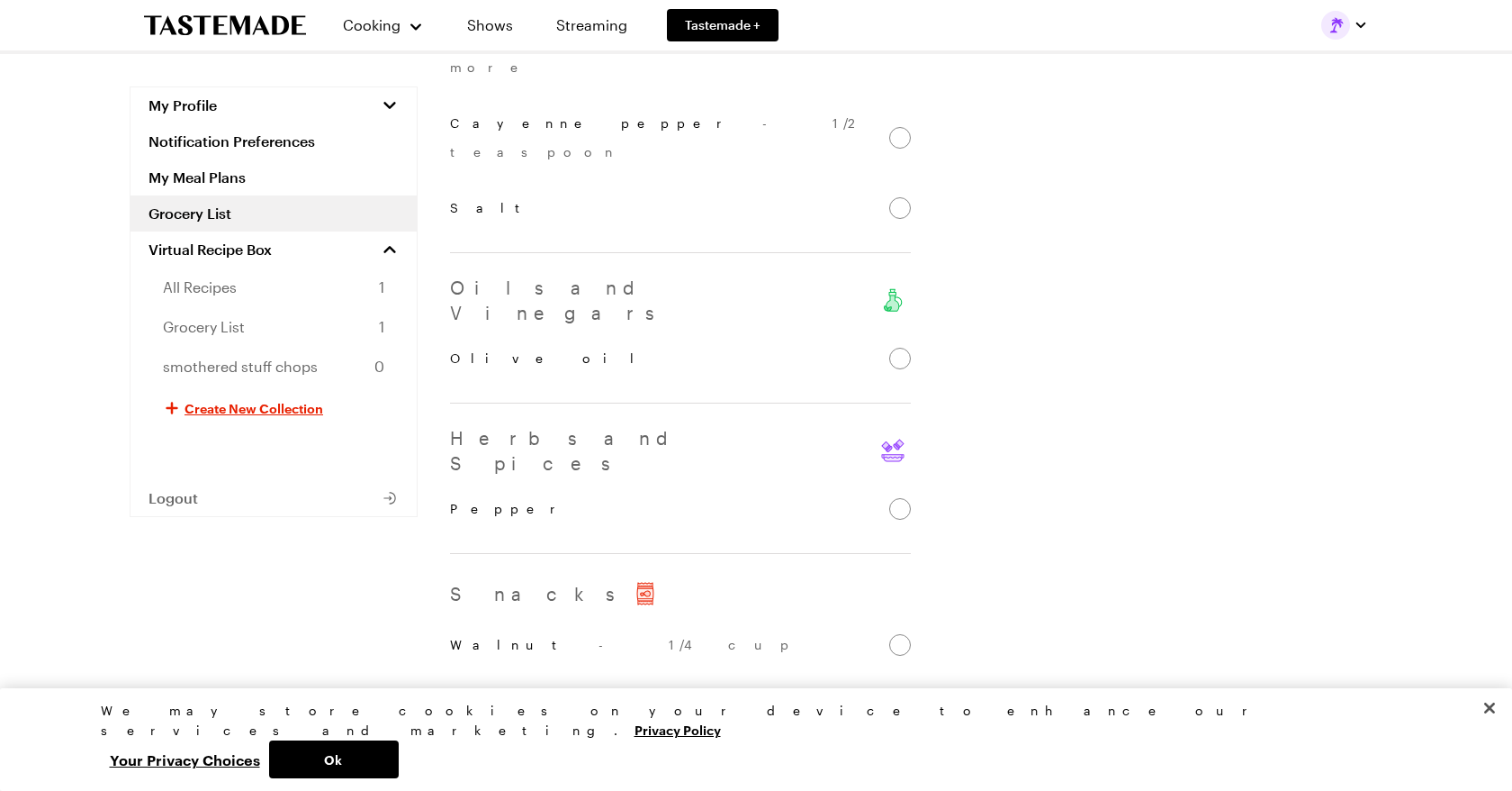
checkbox input "true"
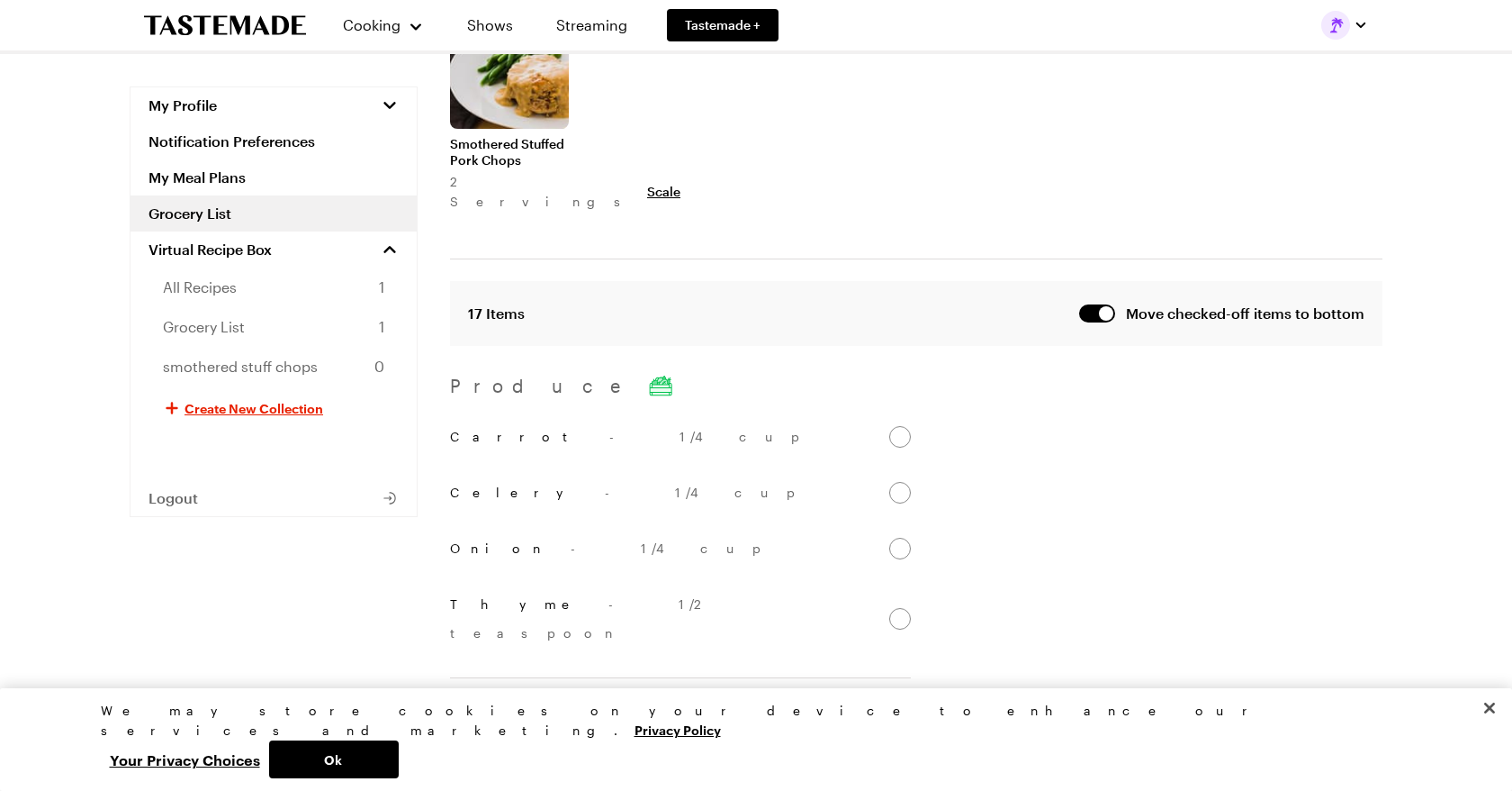
scroll to position [159, 0]
click at [907, 482] on input "Celery - 1/4 cup" at bounding box center [900, 493] width 21 height 21
checkbox input "false"
click at [904, 482] on input "Onion - 1/4 cup" at bounding box center [900, 493] width 21 height 21
checkbox input "false"
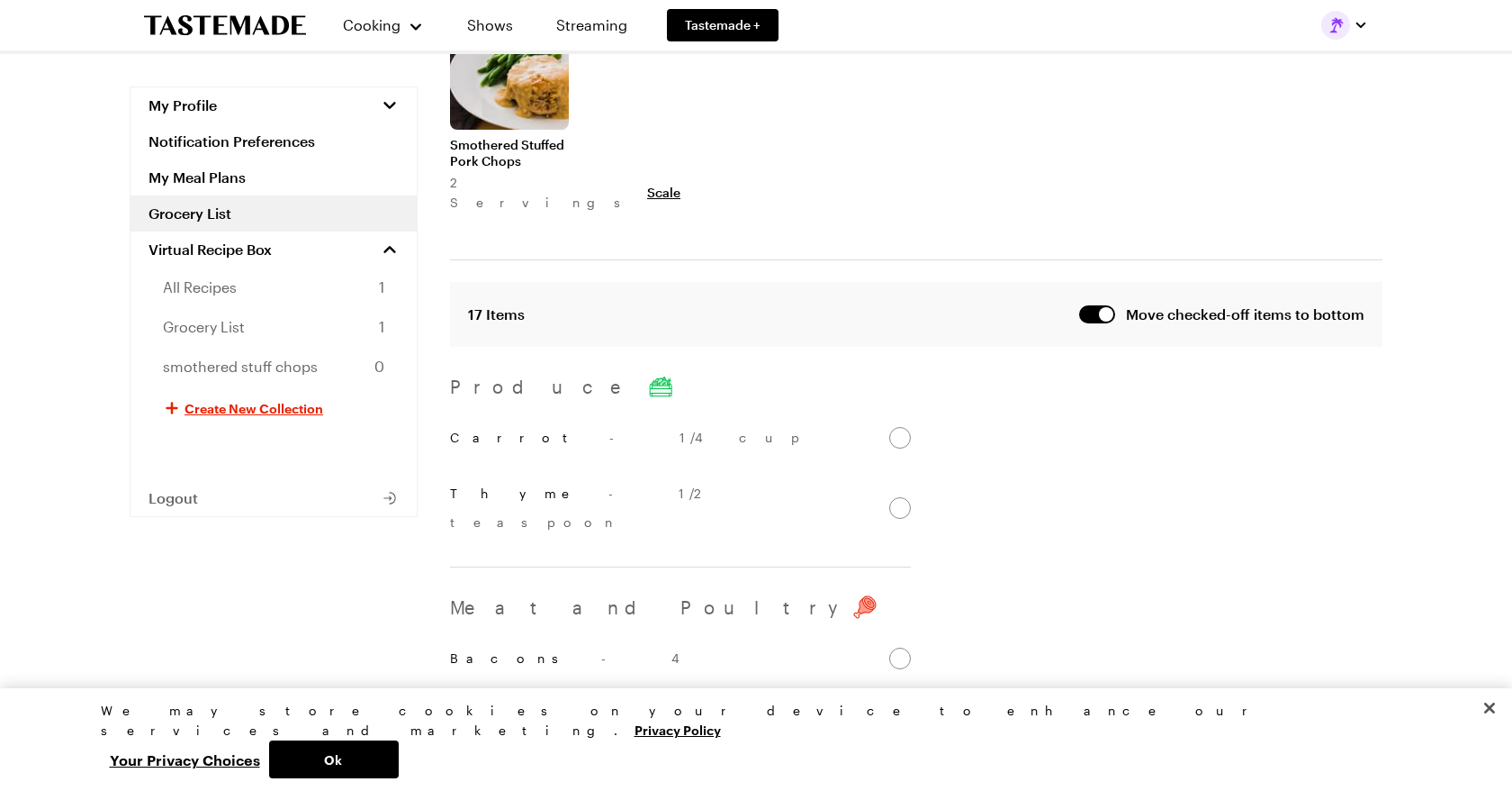
click at [897, 497] on input "Thyme - 1/2 teaspoon" at bounding box center [900, 508] width 21 height 21
checkbox input "false"
click at [904, 563] on input "Bacons - 4" at bounding box center [900, 574] width 21 height 21
checkbox input "false"
click at [904, 563] on input "Pork chops - 2" at bounding box center [900, 574] width 21 height 21
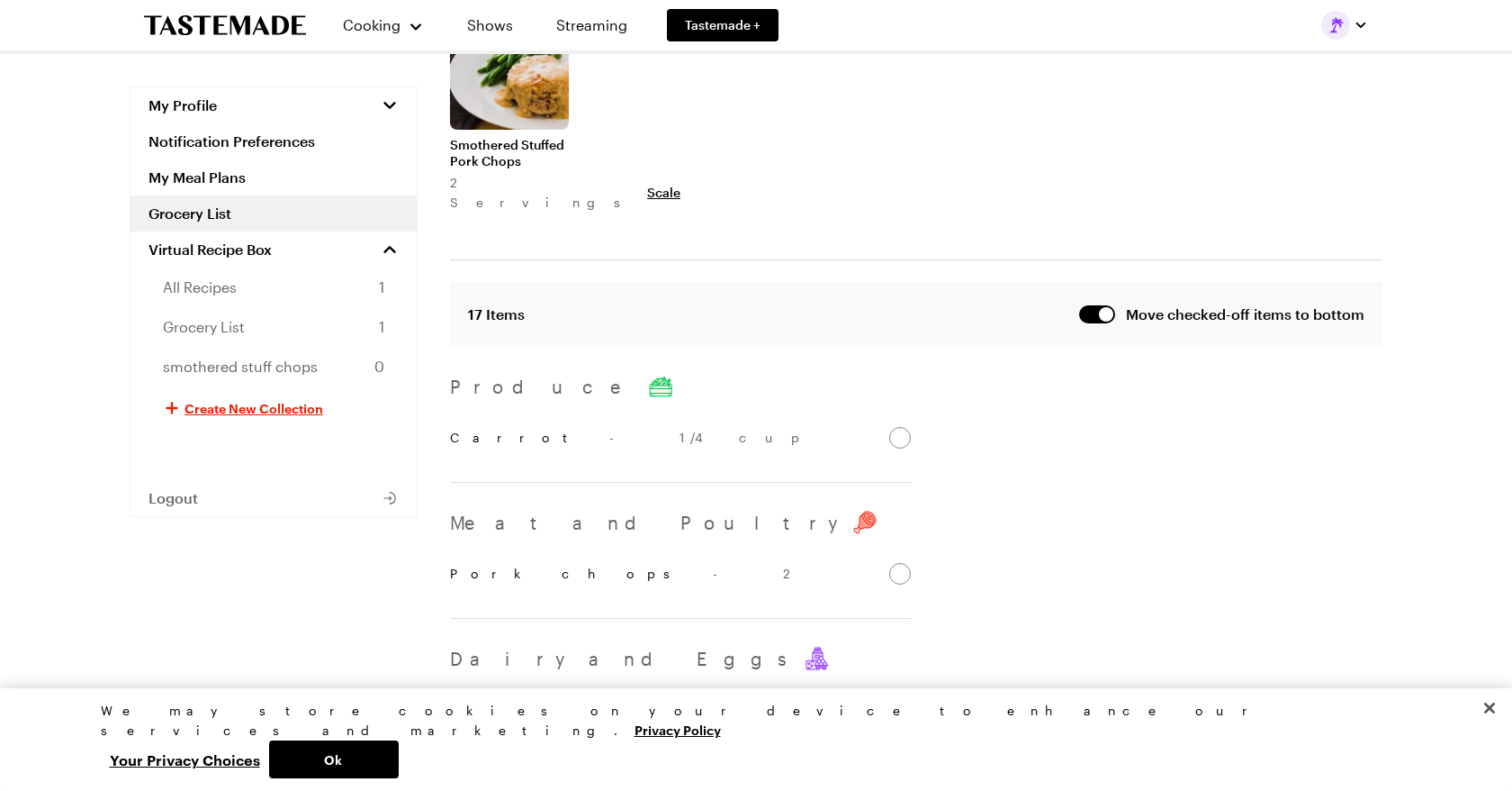
checkbox input "false"
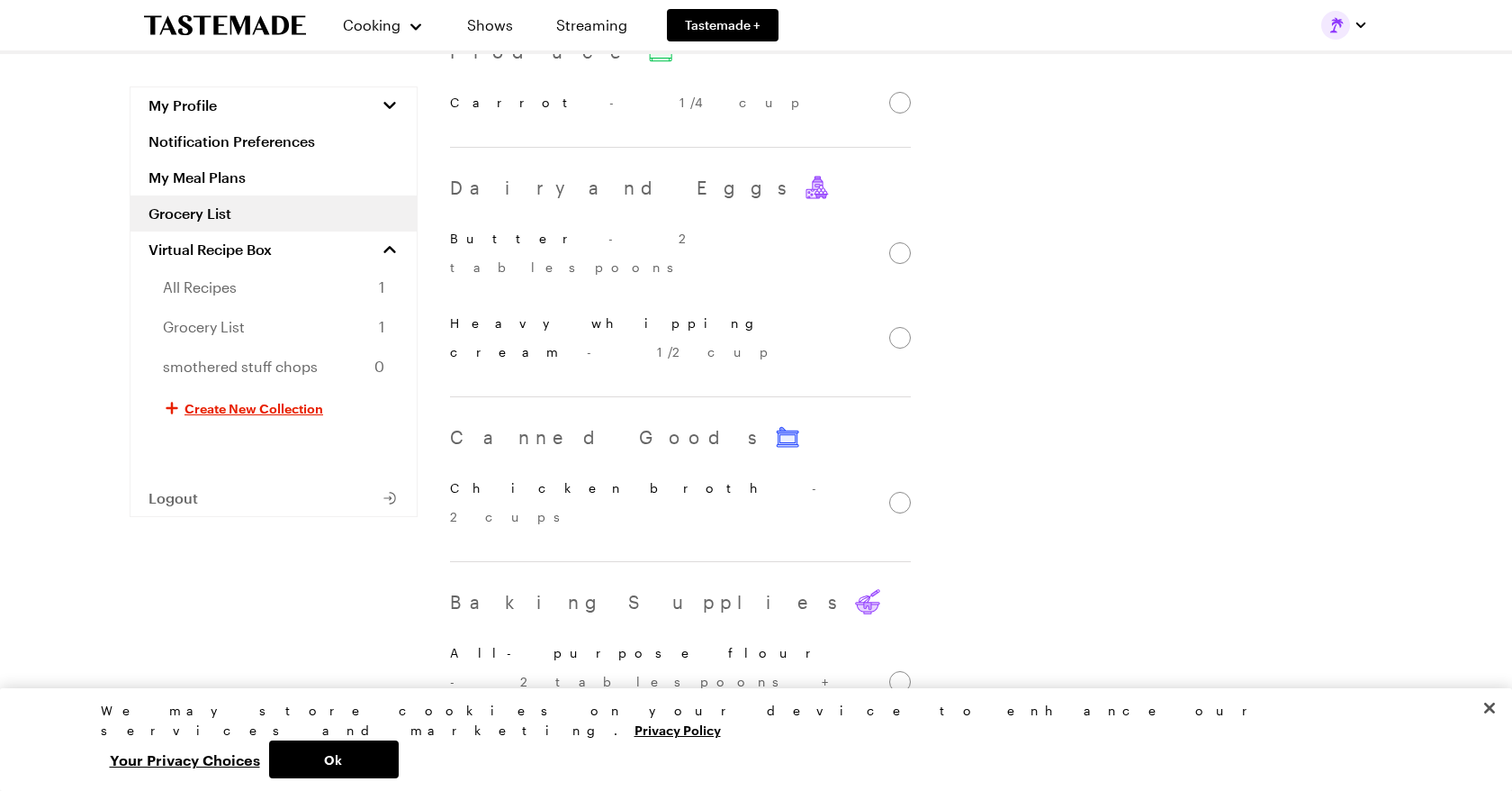
scroll to position [506, 0]
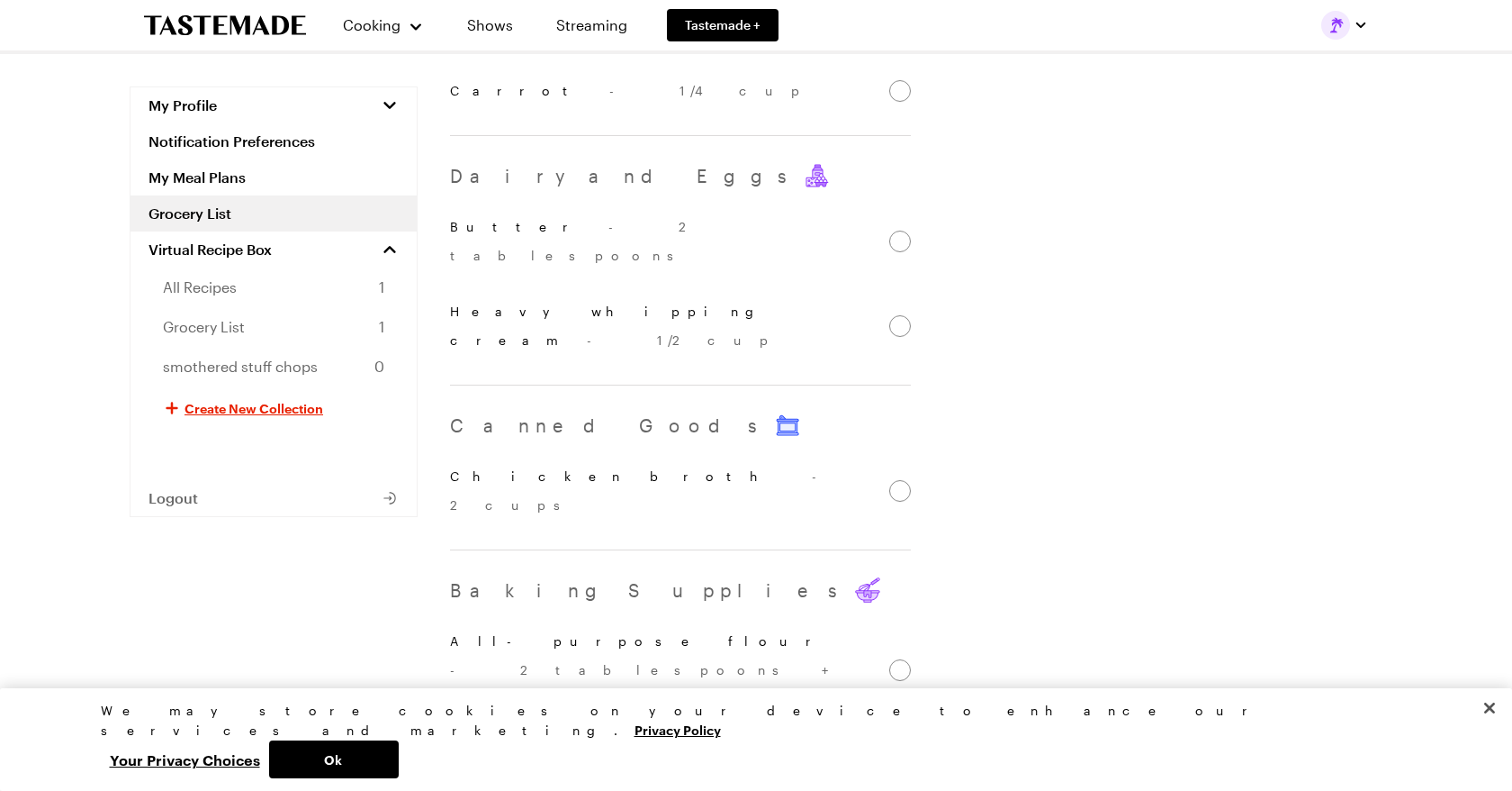
click at [904, 480] on input "Chicken broth - 2 cups" at bounding box center [900, 491] width 21 height 21
checkbox input "false"
click at [899, 494] on input "All-purpose flour - 2 tablespoons + more" at bounding box center [900, 505] width 21 height 21
checkbox input "false"
click at [896, 480] on input "Cayenne pepper - 1/2 teaspoon" at bounding box center [900, 491] width 21 height 21
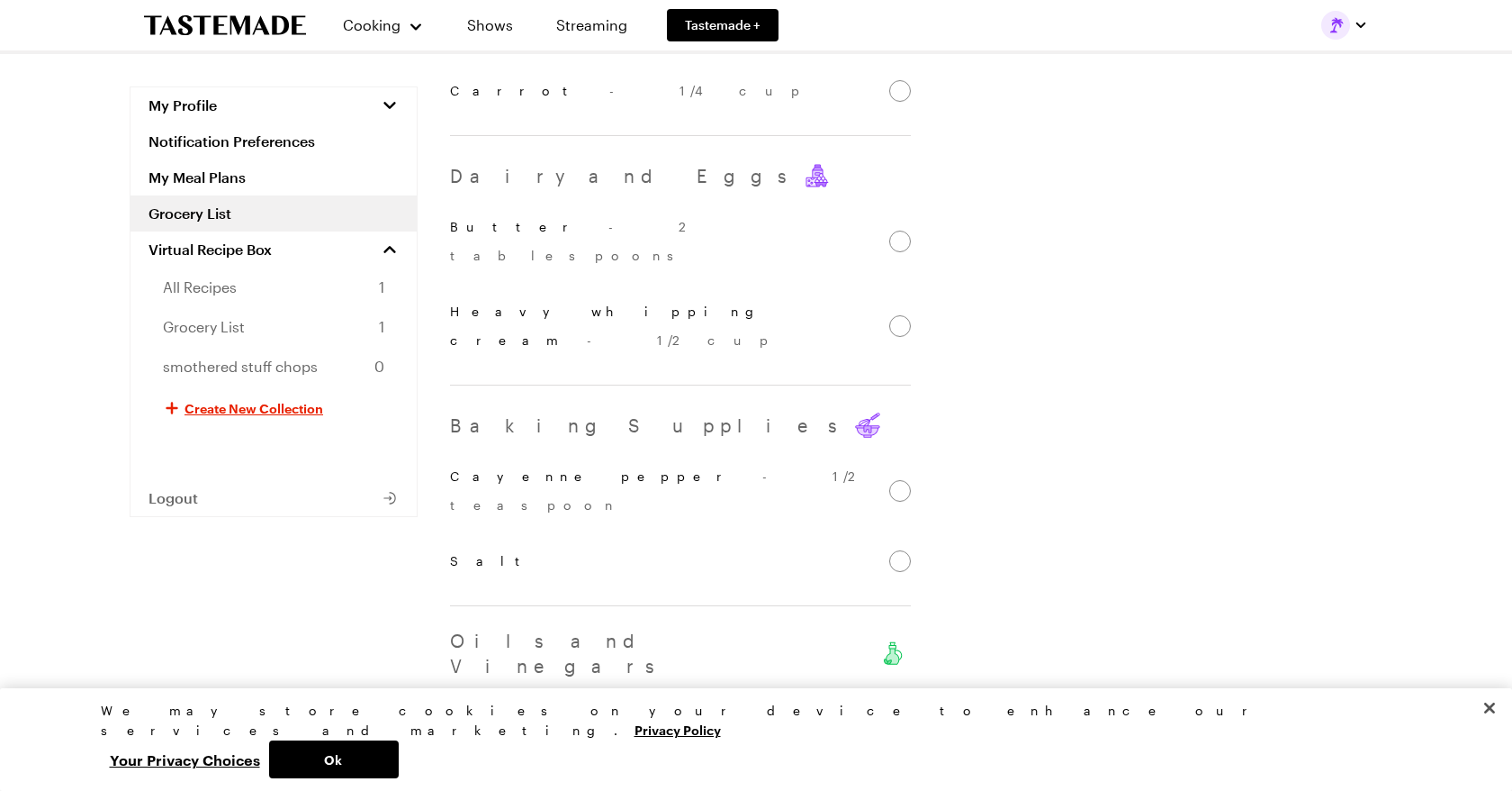
checkbox input "false"
click at [901, 466] on input "Salt" at bounding box center [900, 476] width 21 height 21
checkbox input "false"
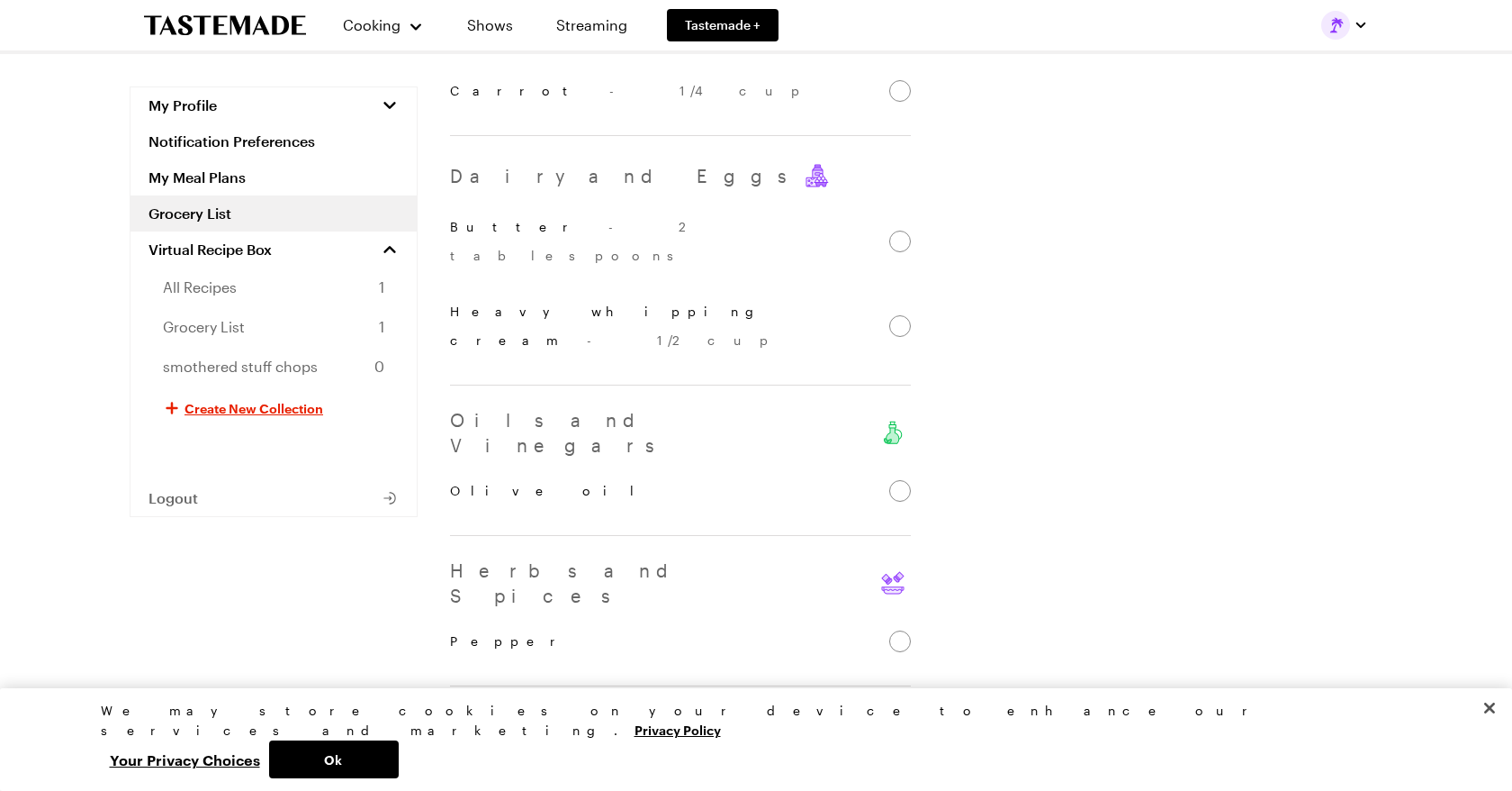
click at [901, 480] on input "Olive oil" at bounding box center [900, 491] width 21 height 21
checkbox input "false"
click at [899, 480] on input "Pepper" at bounding box center [900, 491] width 21 height 21
checkbox input "false"
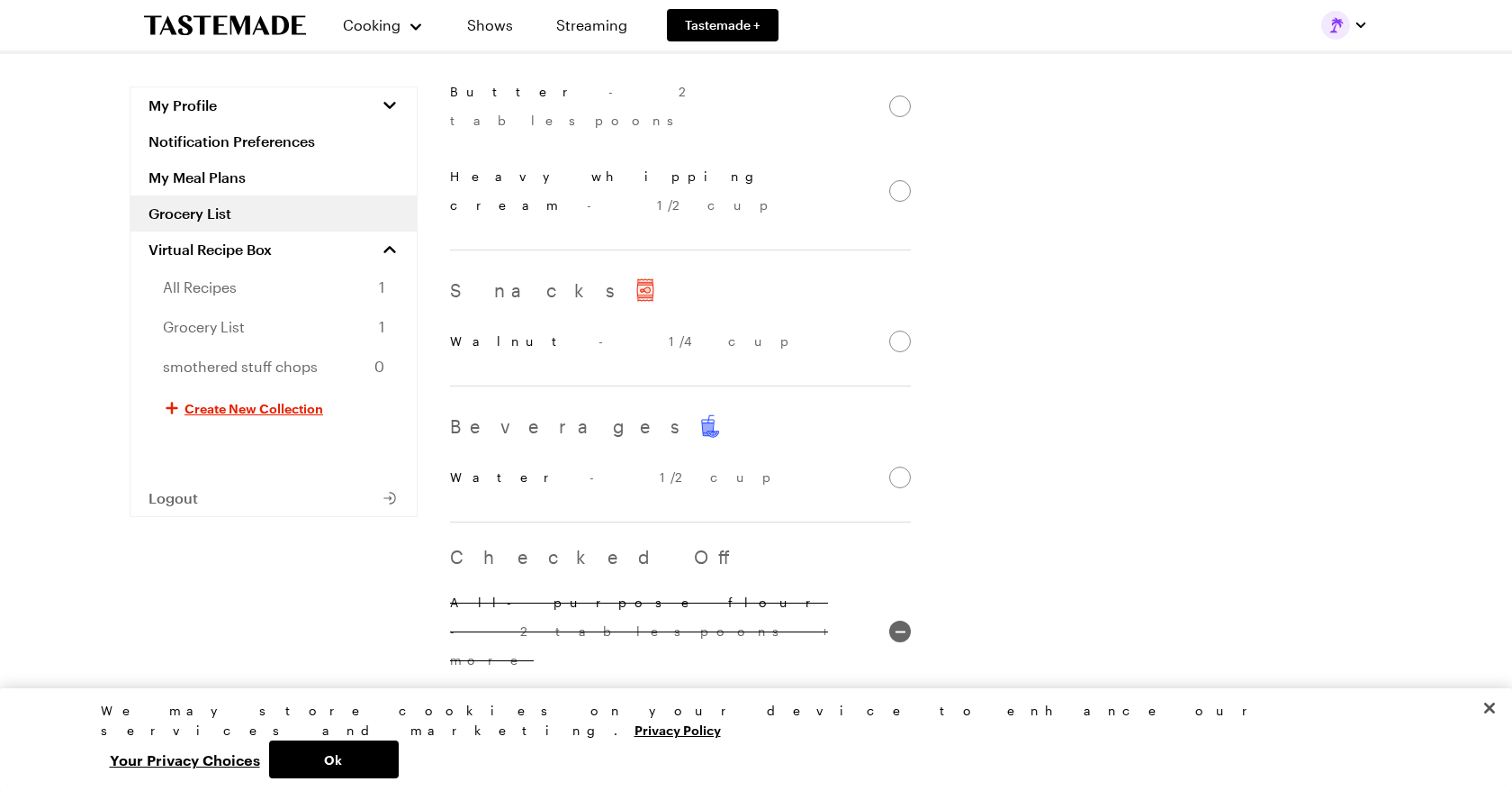
scroll to position [649, 0]
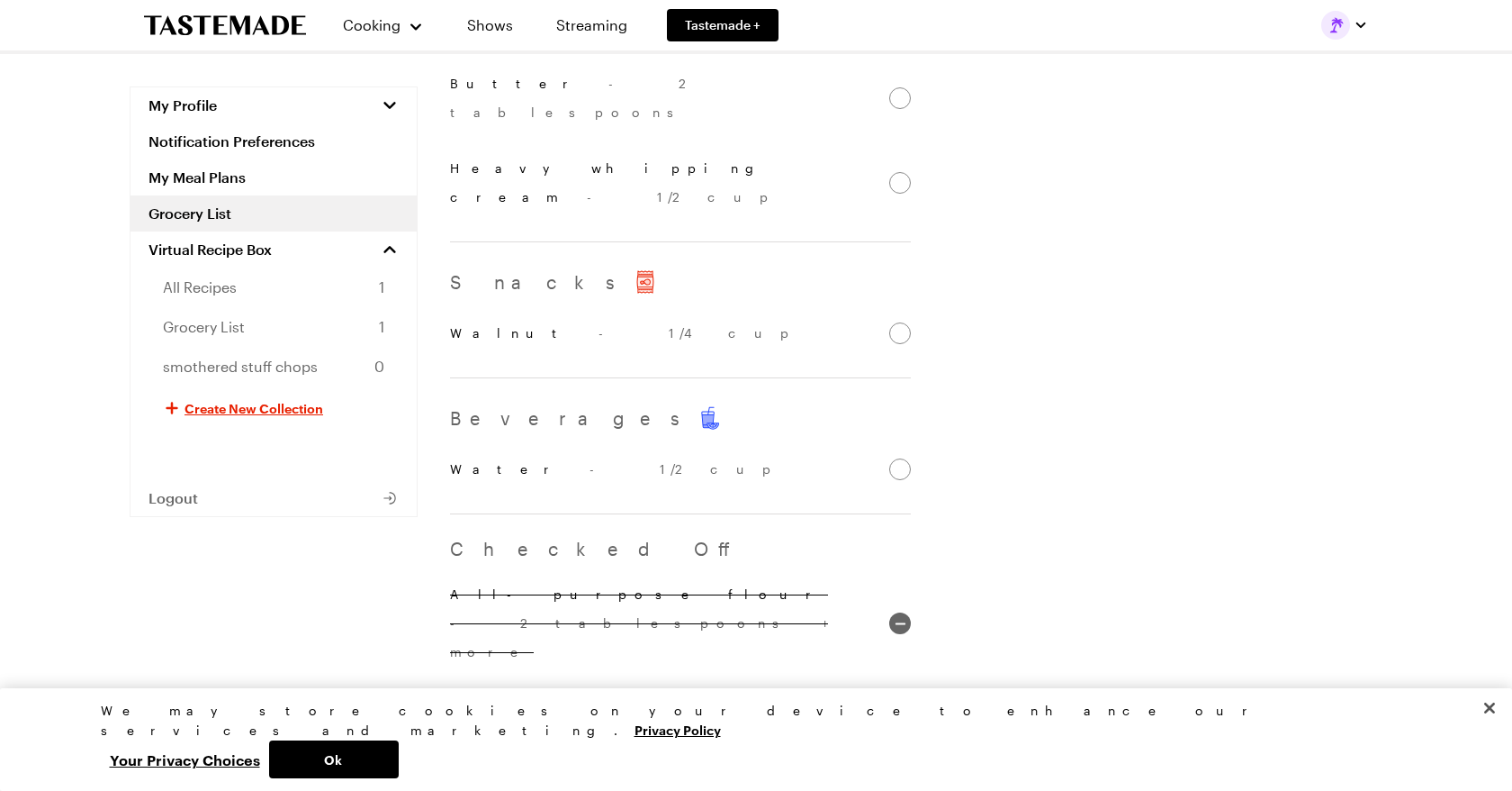
click at [903, 459] on input "Water - 1/2 cup" at bounding box center [900, 470] width 21 height 21
checkbox input "false"
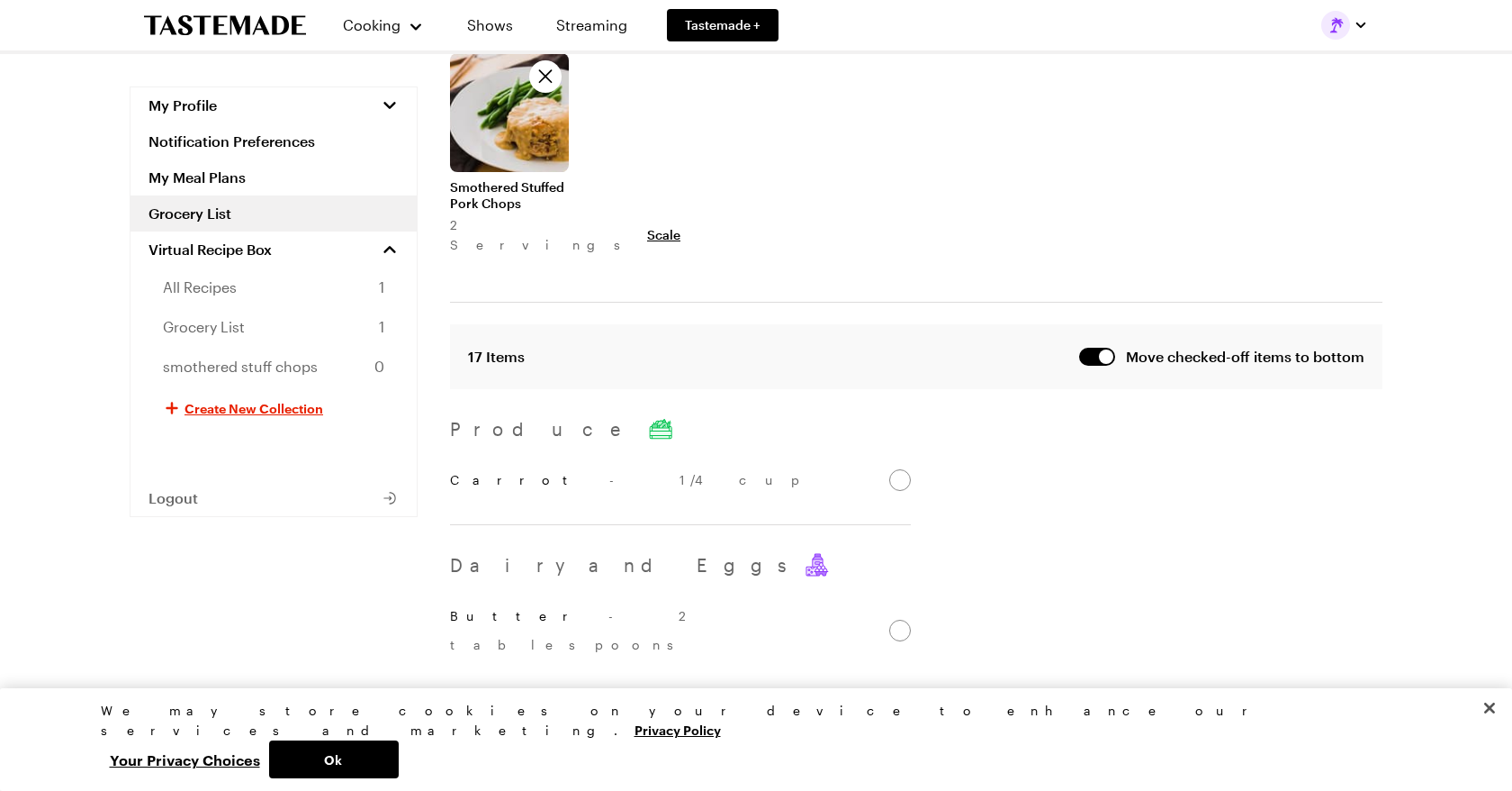
scroll to position [120, 0]
click at [1111, 344] on button "button" at bounding box center [1096, 353] width 36 height 18
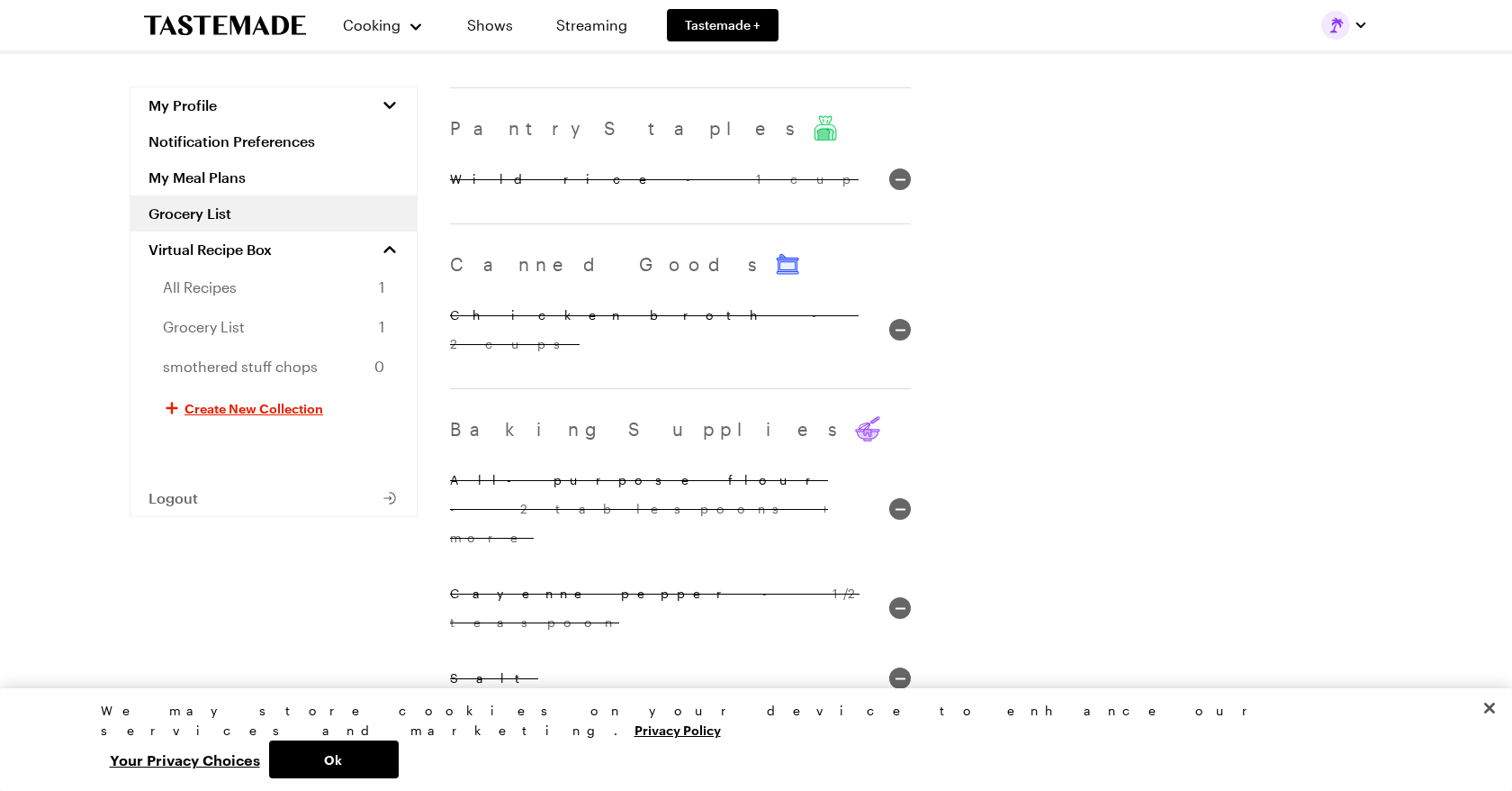
scroll to position [1100, 0]
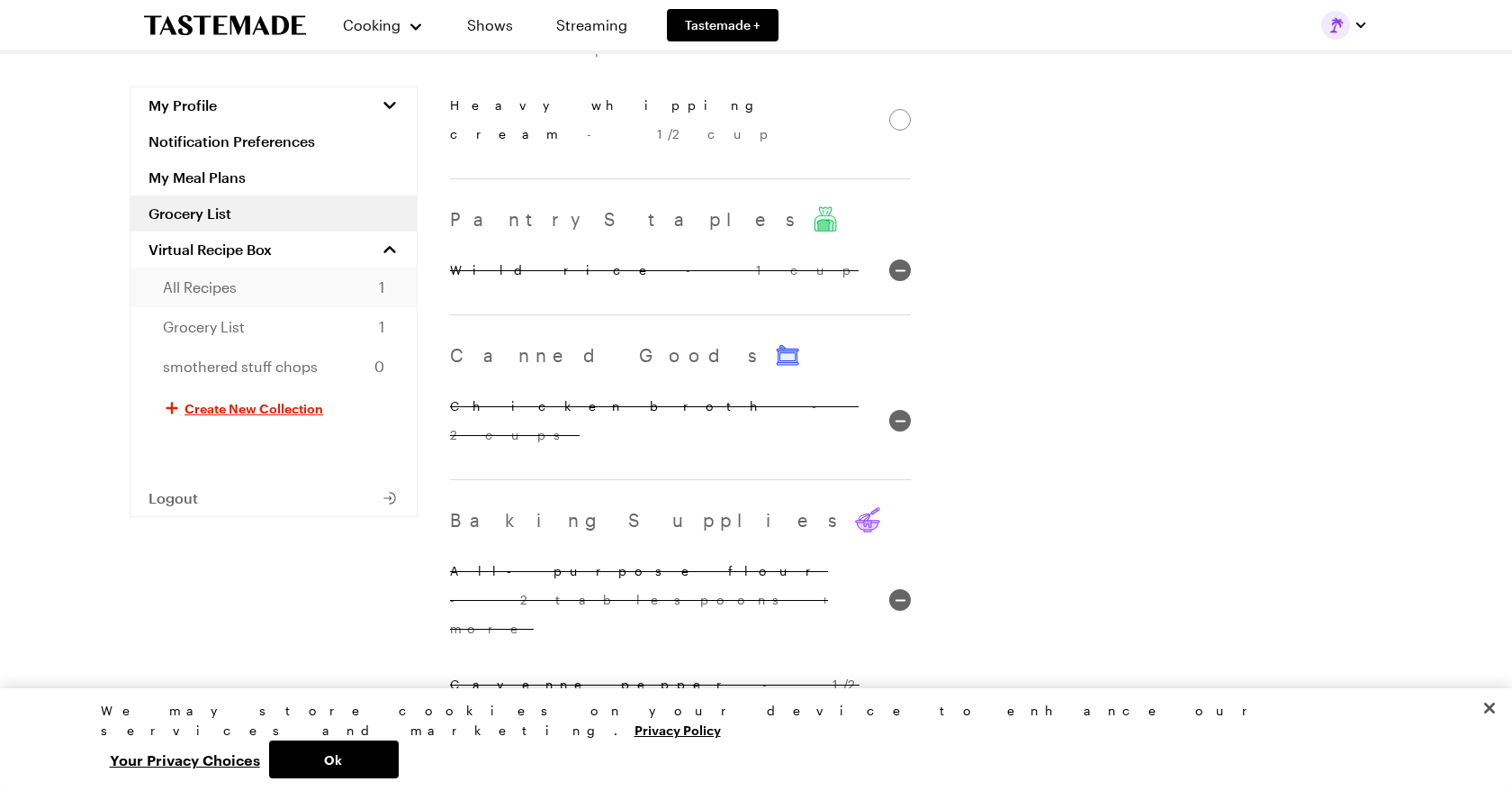
click at [221, 286] on span "All Recipes" at bounding box center [200, 287] width 74 height 21
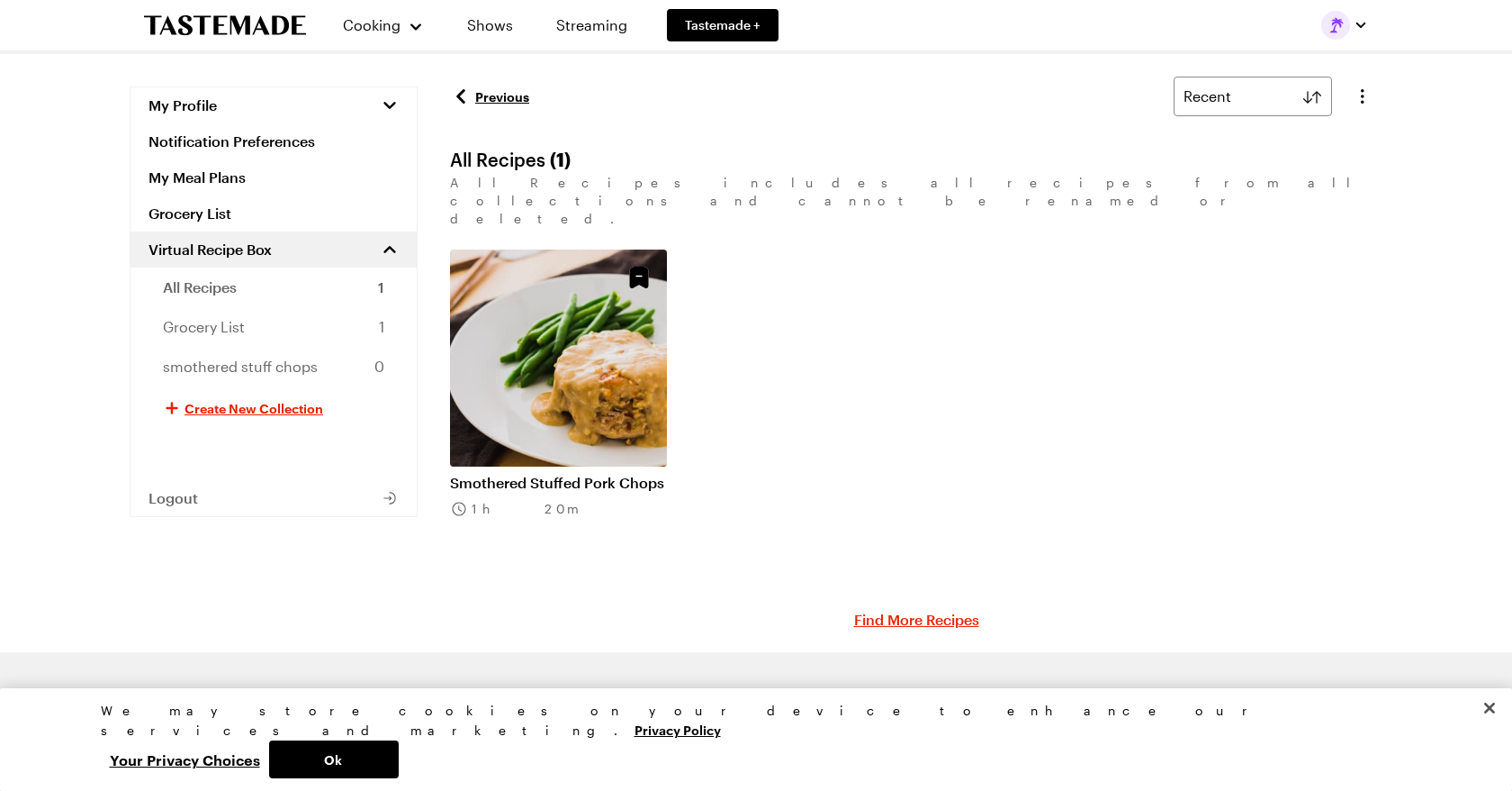
scroll to position [15, 0]
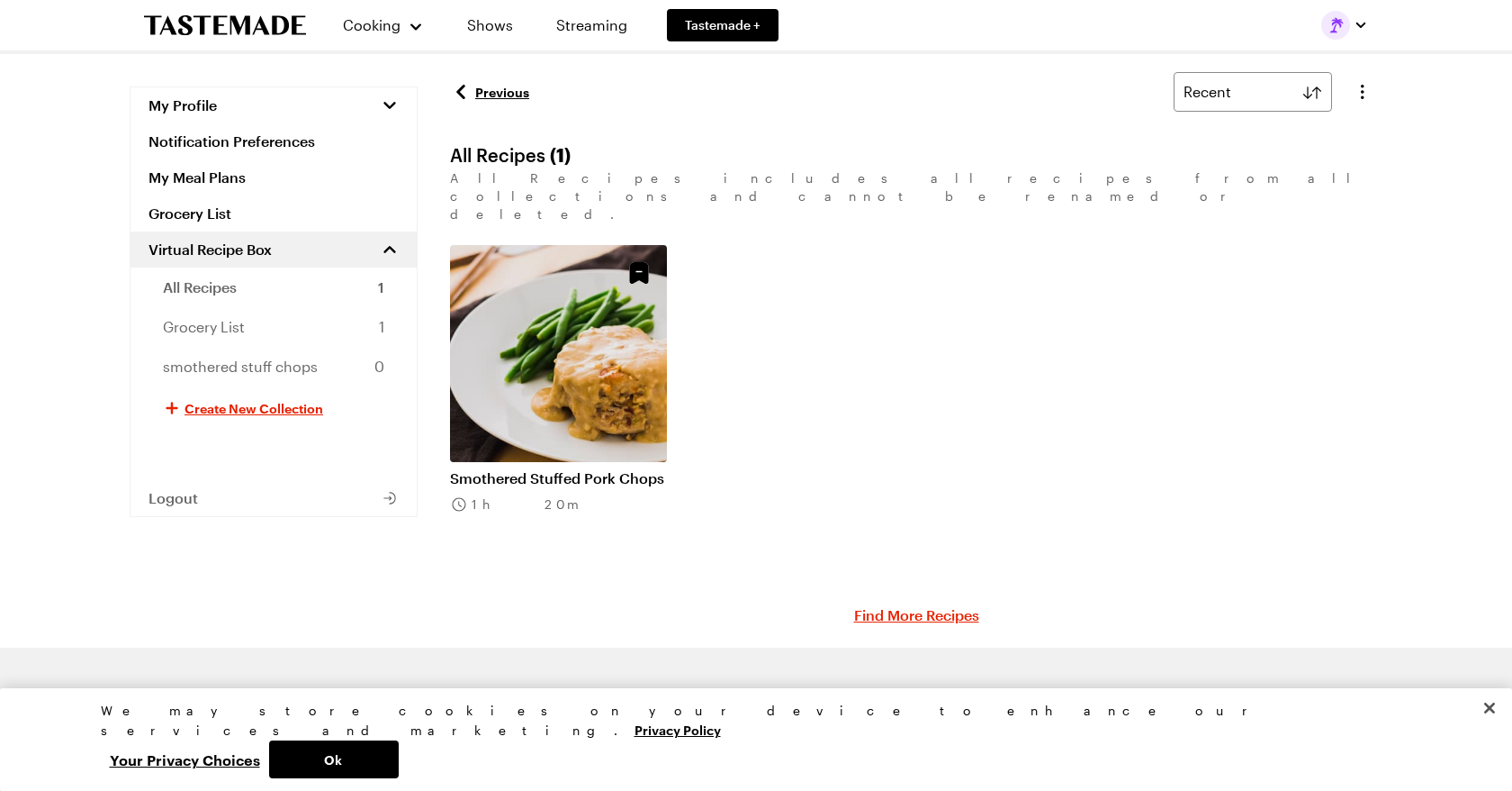
click at [484, 95] on link "Previous" at bounding box center [489, 92] width 79 height 21
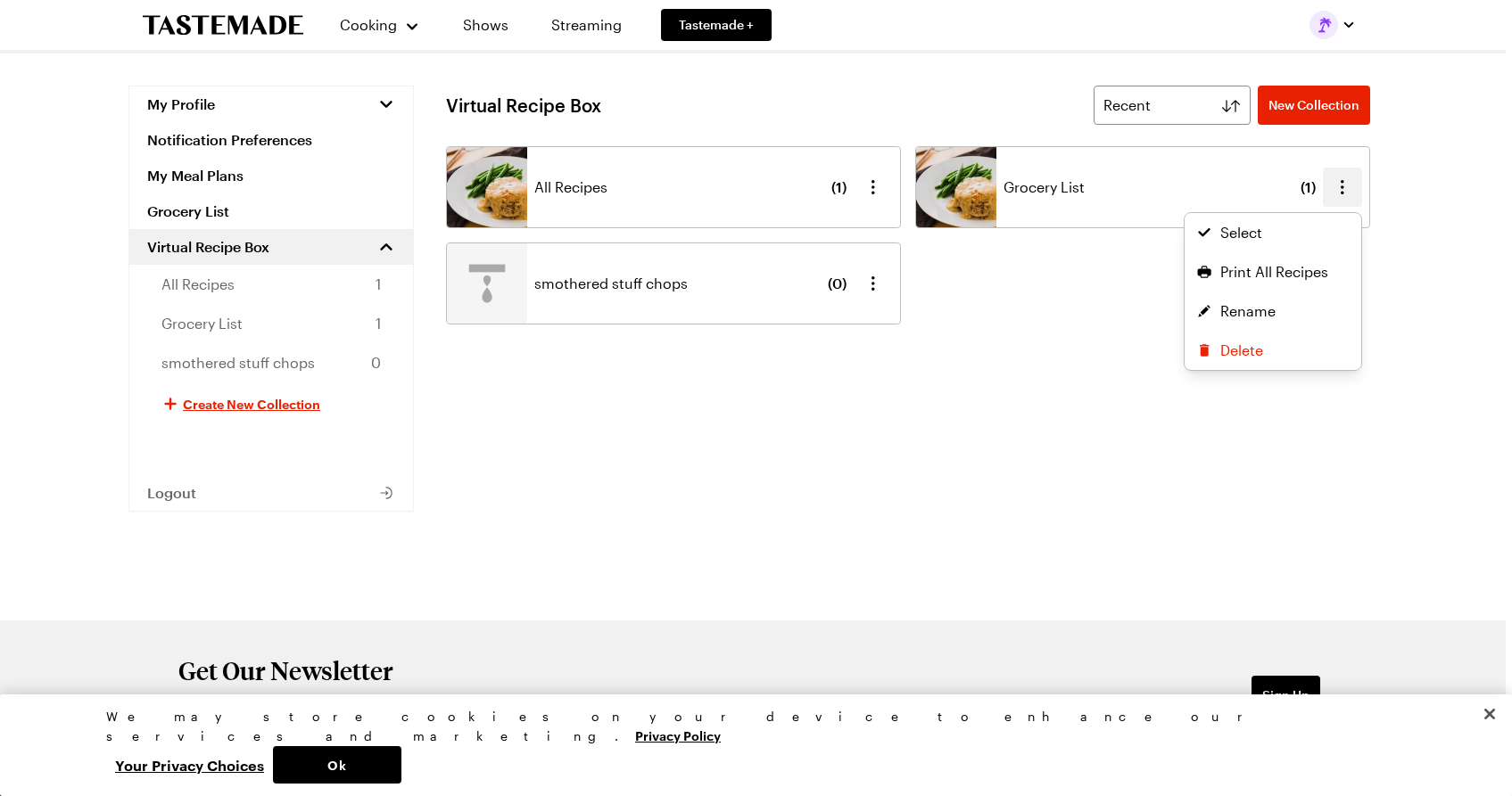
click at [1336, 187] on icon "button" at bounding box center [1342, 187] width 21 height 21
click at [877, 180] on ul "All Recipes ( 1 ) Grocery List ( 1 ) Select Print All Recipes Rename Delete smo…" at bounding box center [908, 235] width 924 height 178
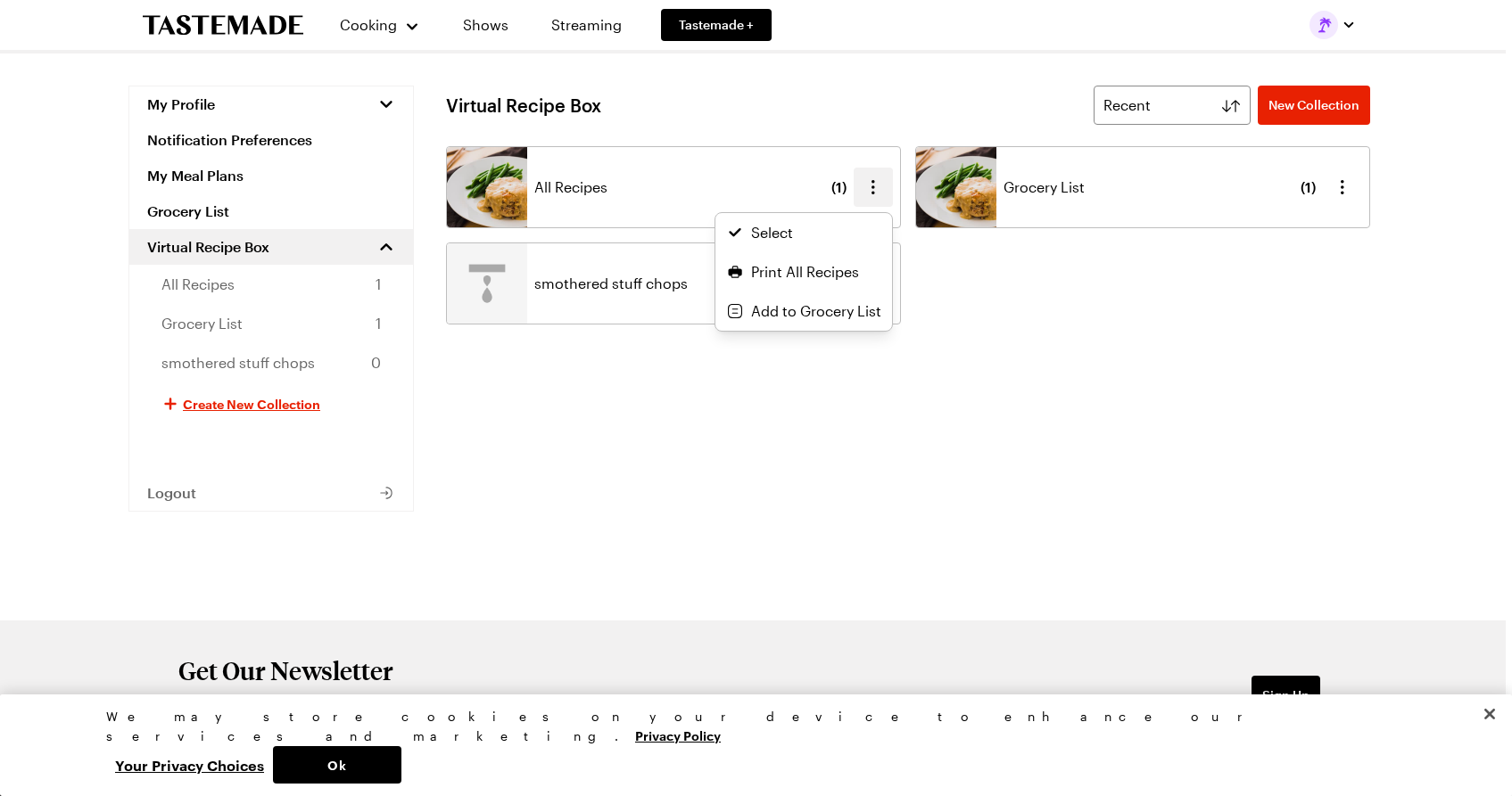
click at [874, 183] on icon "button" at bounding box center [873, 187] width 21 height 21
click at [1340, 184] on ul "All Recipes ( 1 ) Select Print All Recipes Add to Grocery List Grocery List ( 1…" at bounding box center [908, 235] width 924 height 178
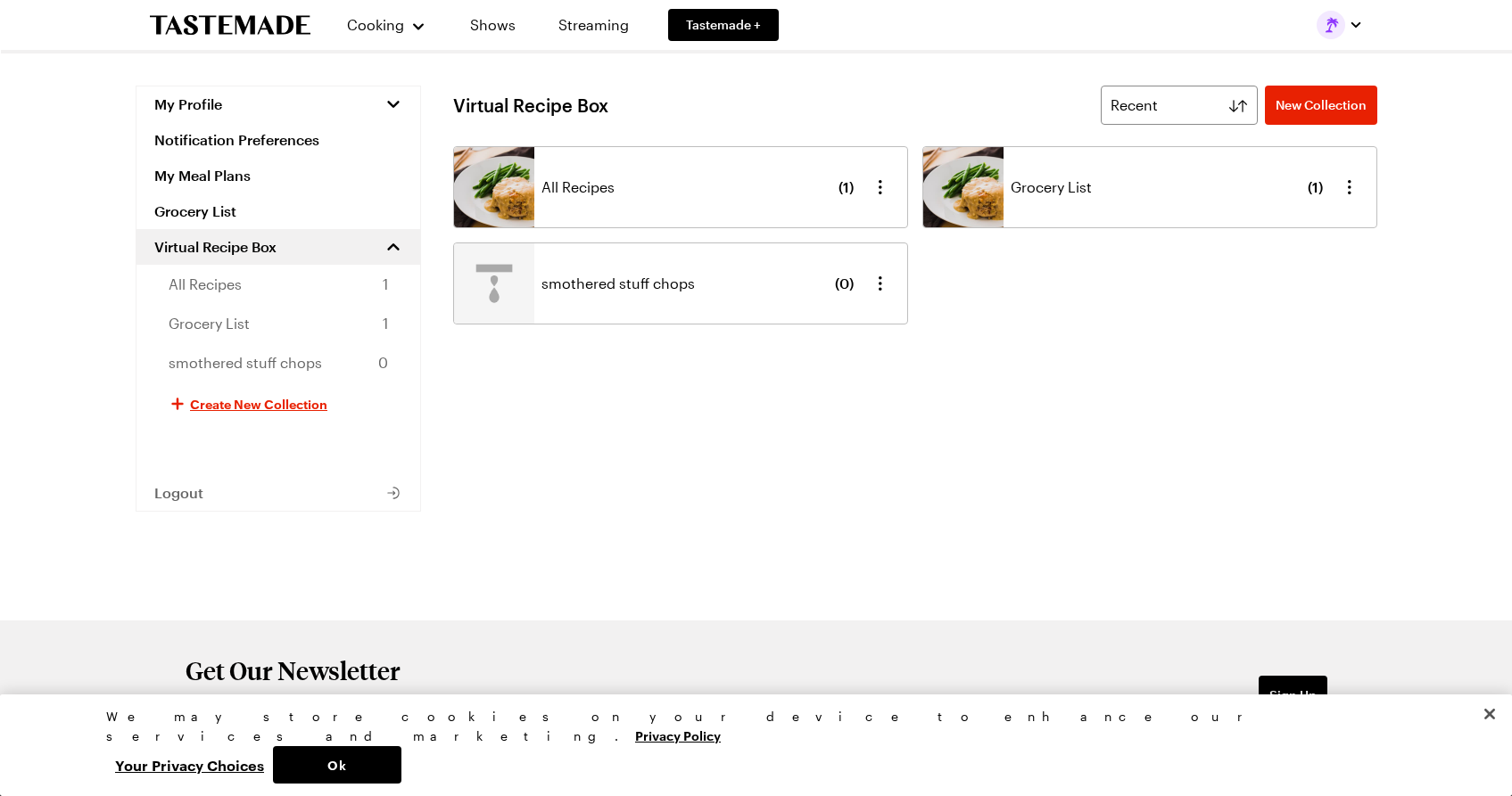
click at [1340, 184] on icon "button" at bounding box center [1349, 187] width 21 height 21
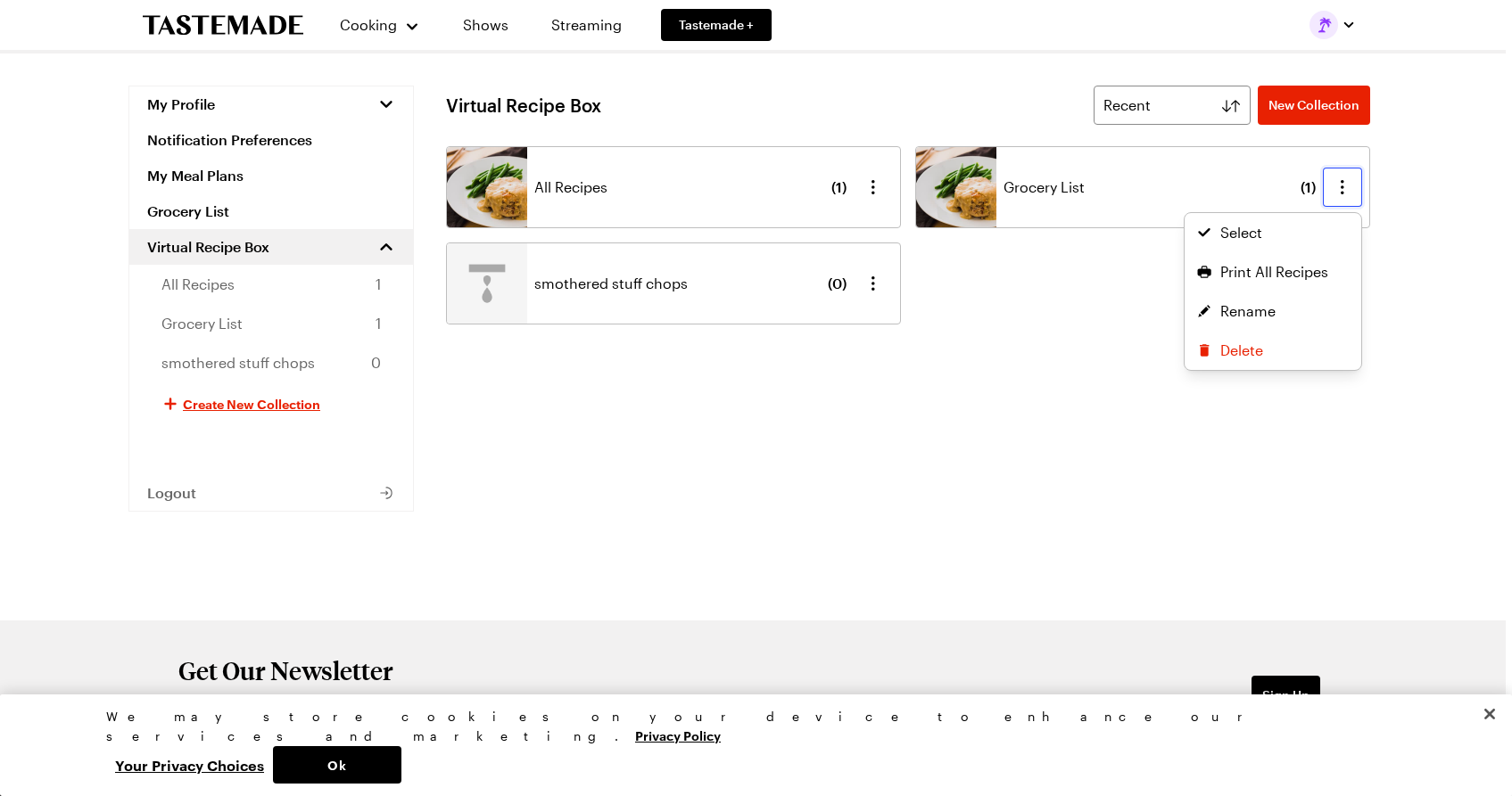
click at [873, 192] on ul "All Recipes ( 1 ) Grocery List ( 1 ) Select Print All Recipes Rename Delete smo…" at bounding box center [908, 235] width 924 height 178
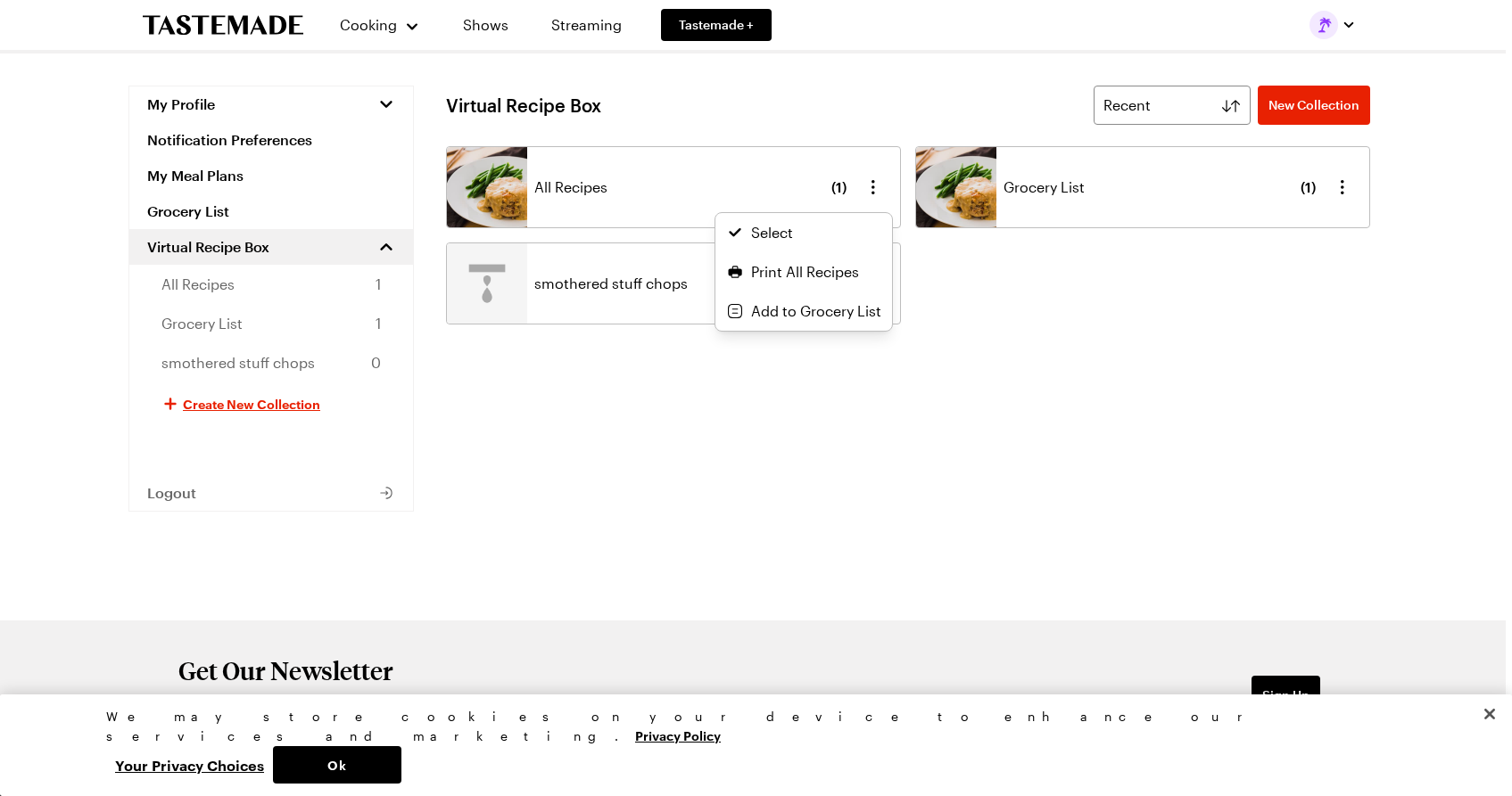
click at [873, 192] on icon "button" at bounding box center [873, 187] width 4 height 14
click at [809, 267] on span "Print All Recipes" at bounding box center [805, 272] width 108 height 21
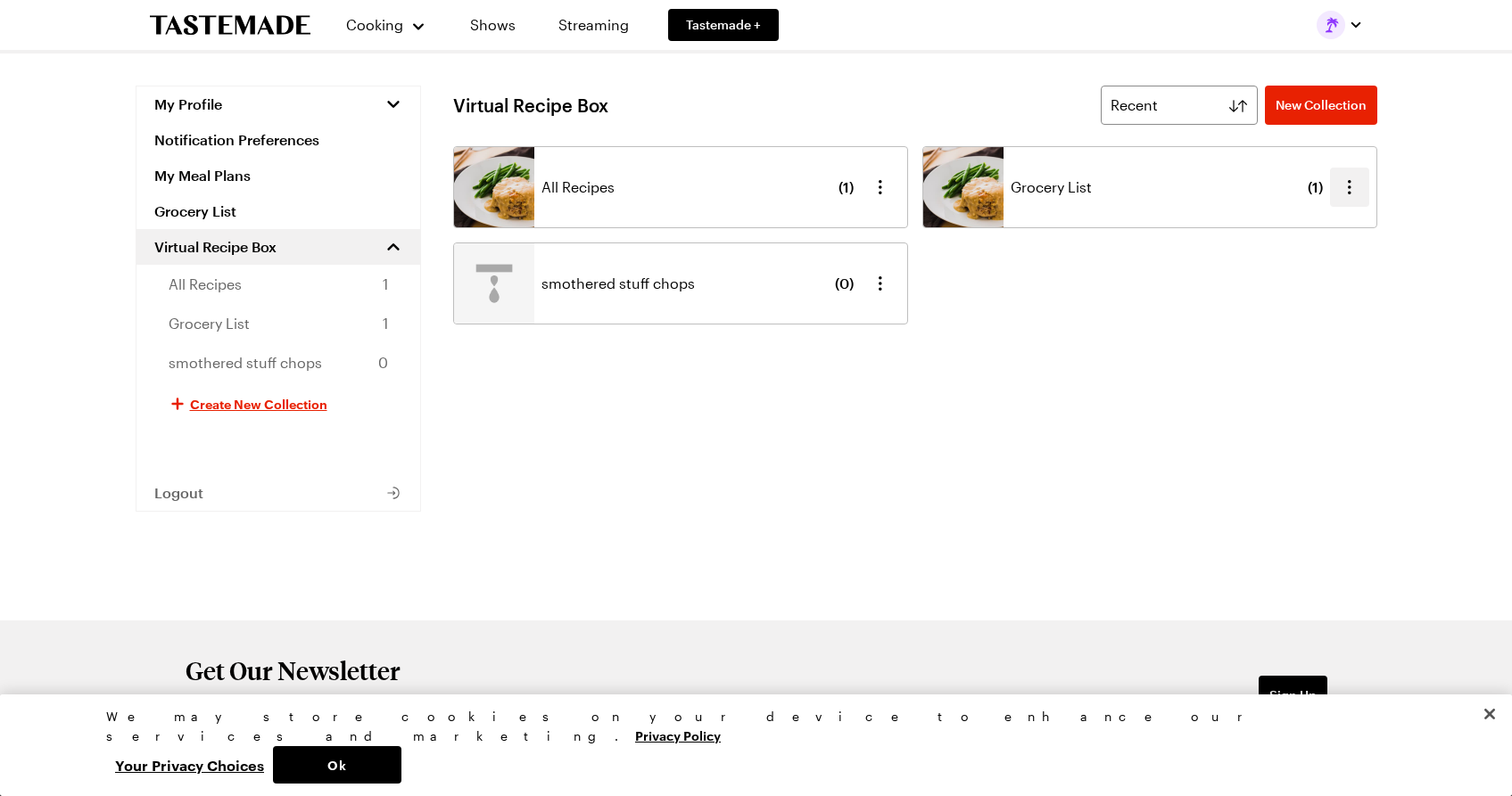
click at [1346, 189] on icon "button" at bounding box center [1349, 187] width 21 height 21
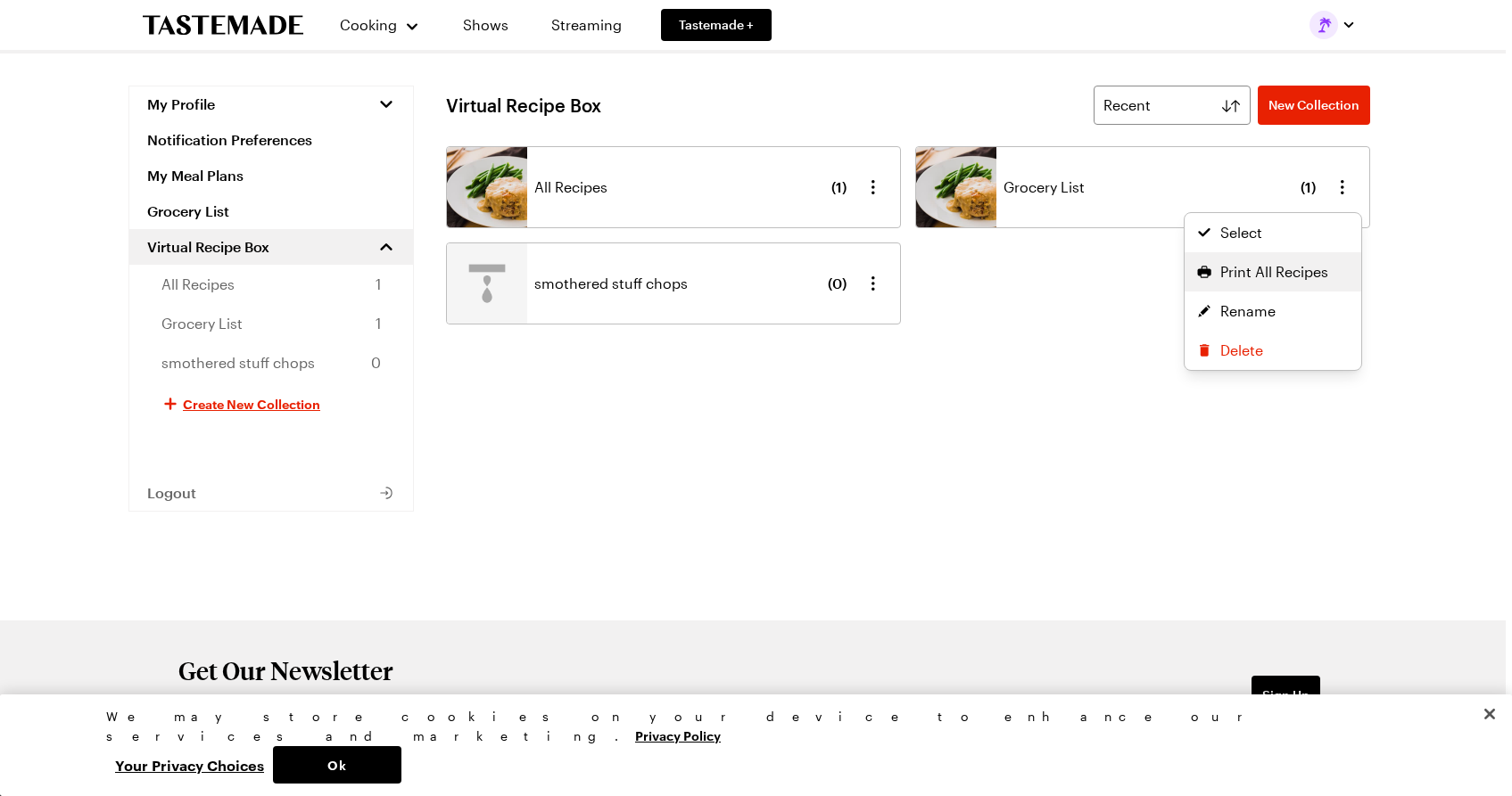
click at [1278, 273] on span "Print All Recipes" at bounding box center [1275, 272] width 108 height 21
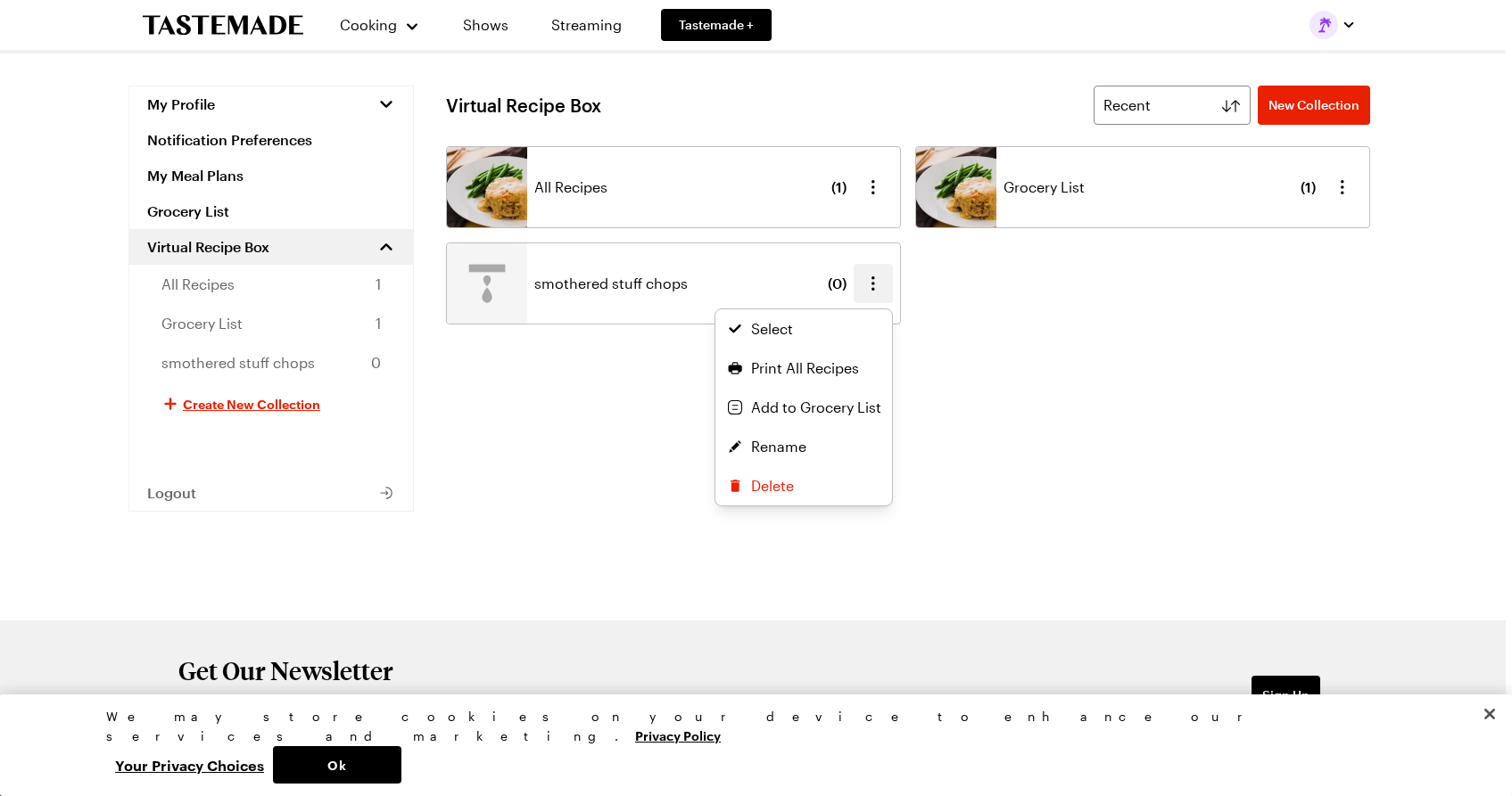
click at [873, 286] on icon "button" at bounding box center [873, 284] width 21 height 21
click at [824, 370] on span "Print All Recipes" at bounding box center [805, 369] width 108 height 21
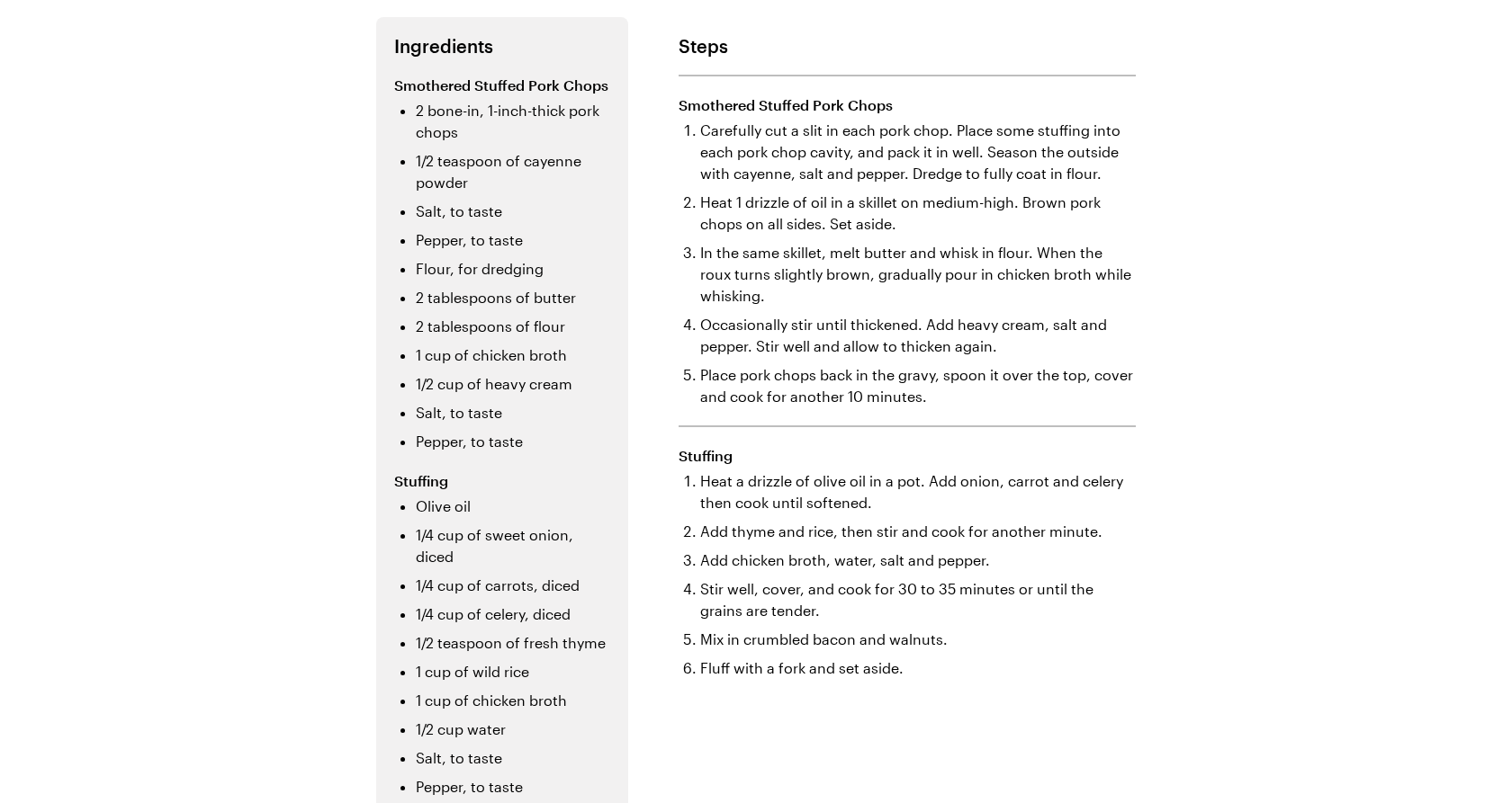
scroll to position [332, 0]
click at [1360, 307] on div "Smothered Stuffed Pork Chops Not only are these tender pork chops slathered in …" at bounding box center [756, 353] width 1296 height 1371
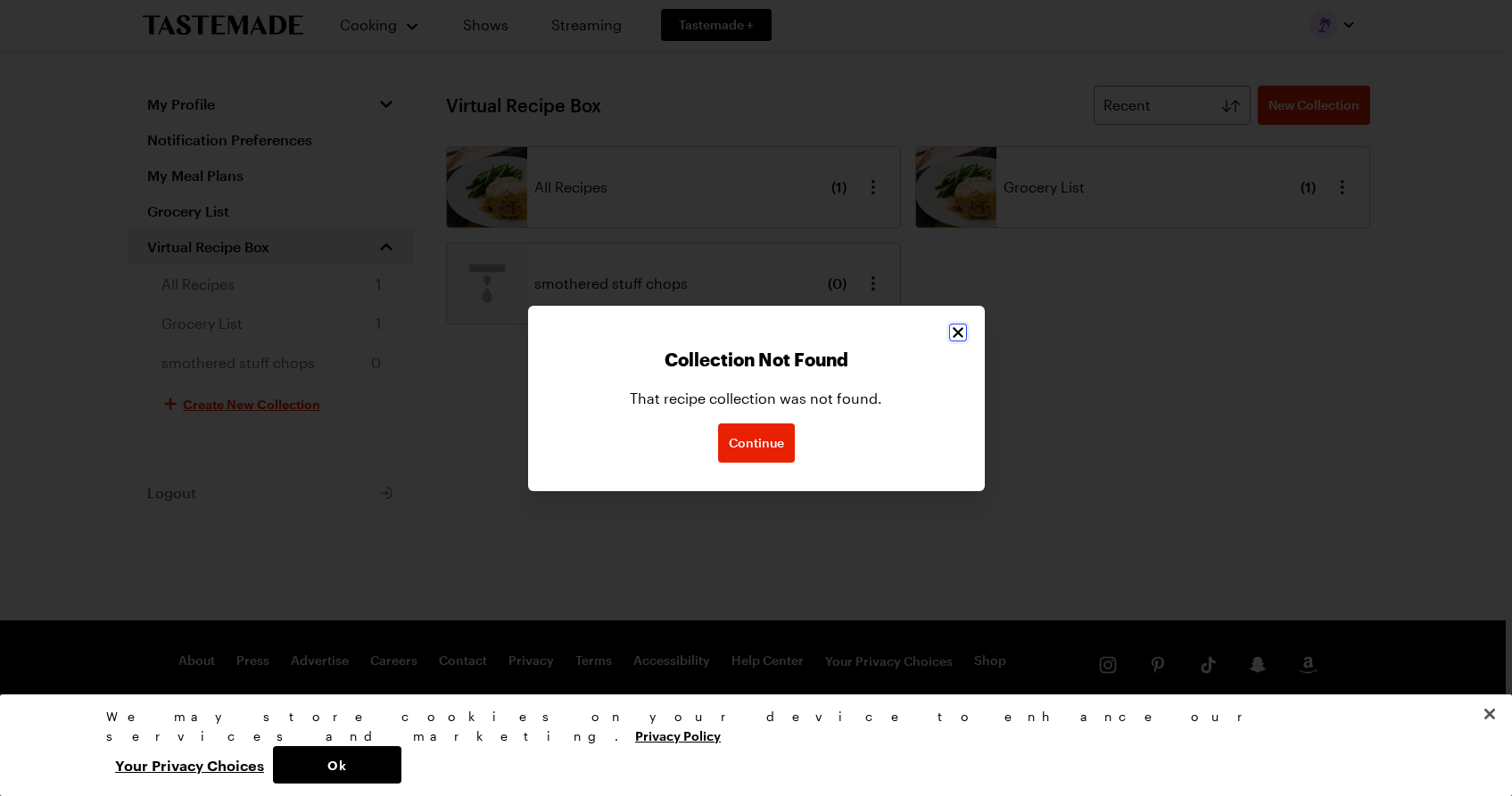
click at [957, 336] on icon "Close" at bounding box center [958, 333] width 17 height 17
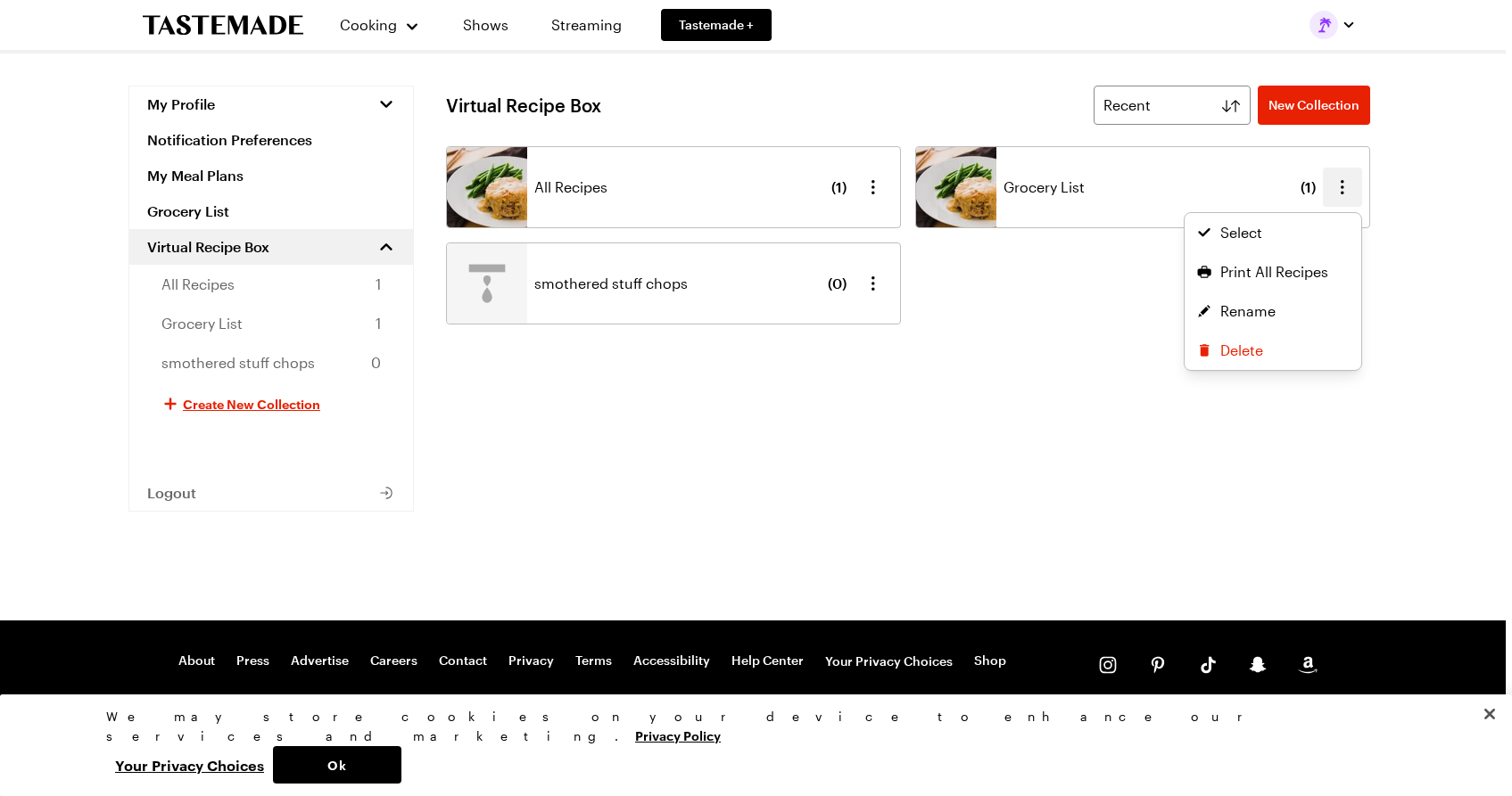
click at [1342, 189] on icon "button" at bounding box center [1342, 187] width 21 height 21
click at [872, 185] on ul "All Recipes ( 1 ) Grocery List ( 1 ) Select Print All Recipes Rename Delete smo…" at bounding box center [908, 235] width 924 height 178
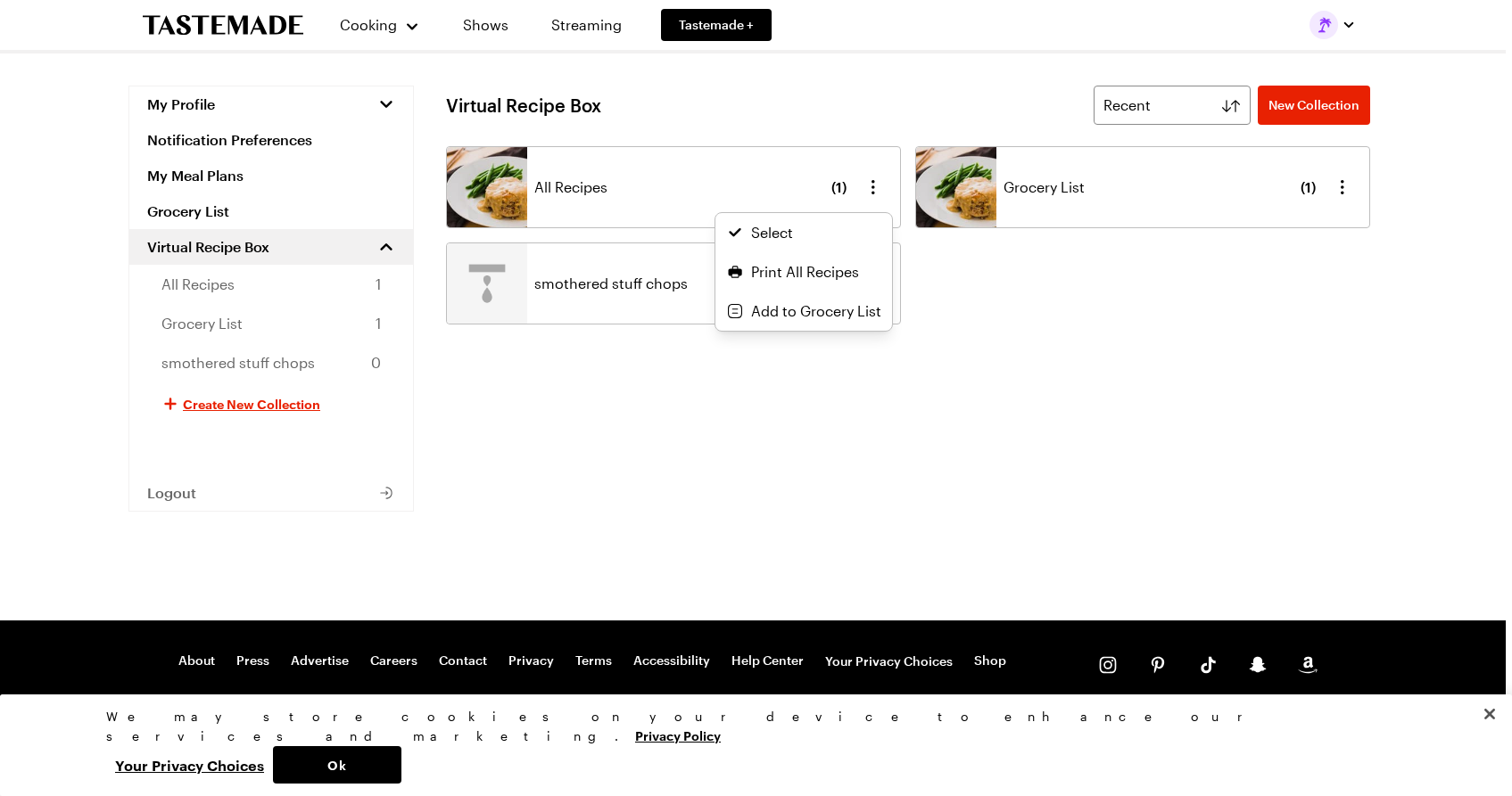
click at [872, 185] on icon "button" at bounding box center [873, 187] width 4 height 14
click at [205, 208] on div "My Profile Notification Preferences My Meal Plans Grocery List Virtual Recipe B…" at bounding box center [749, 353] width 1284 height 535
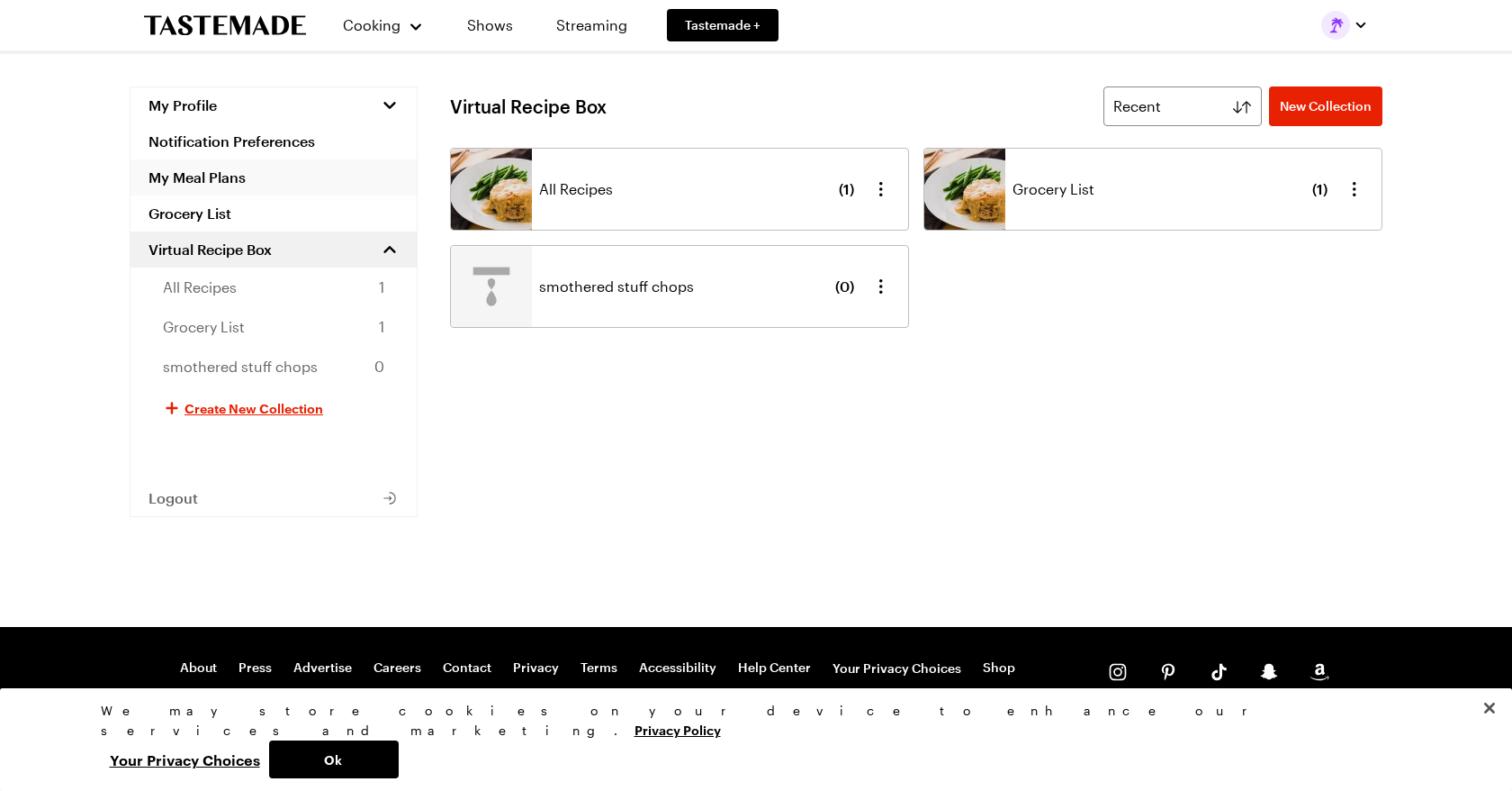
click at [211, 185] on link "My Meal Plans" at bounding box center [274, 177] width 286 height 36
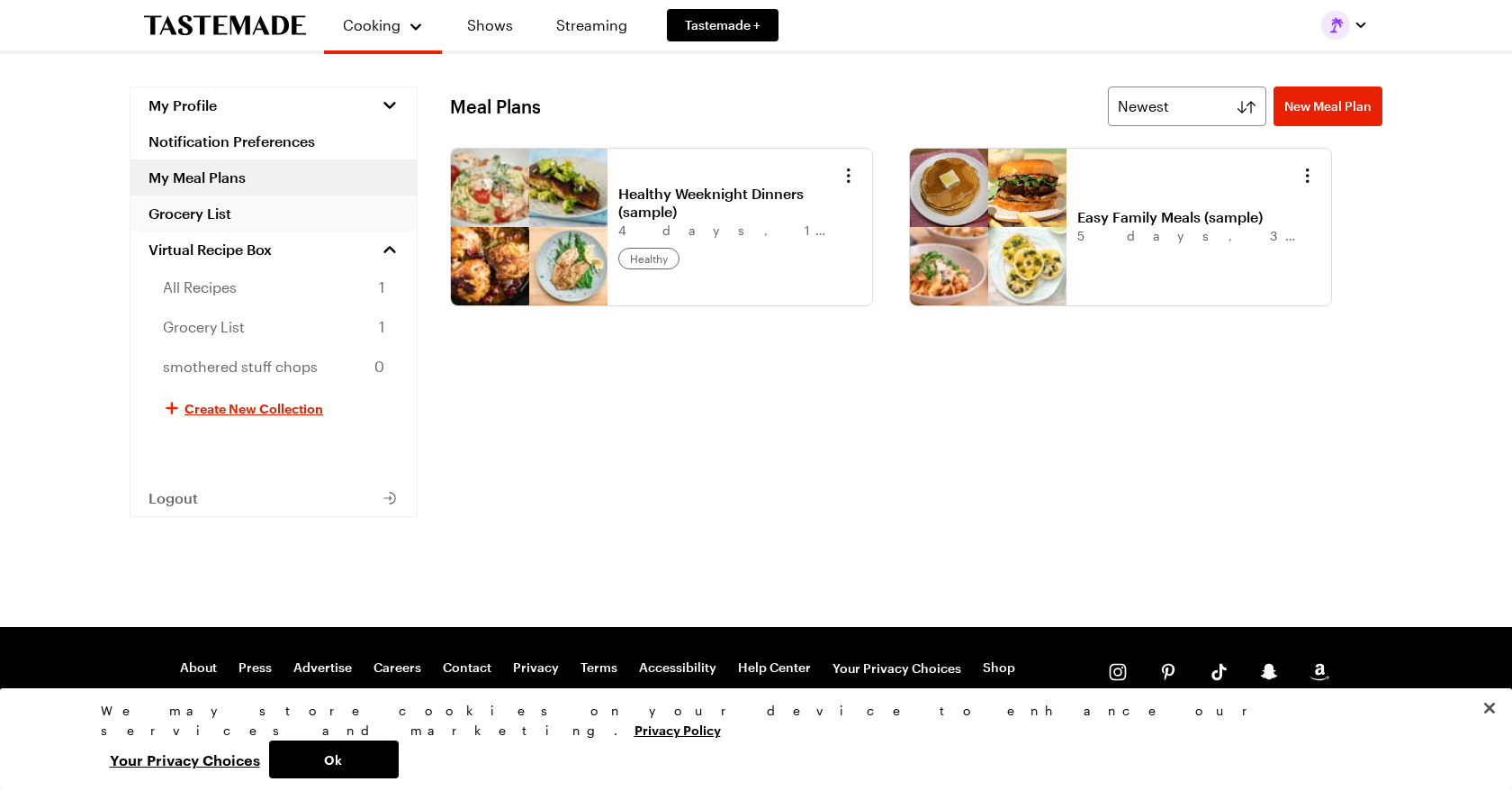
click at [207, 211] on link "Grocery List" at bounding box center [274, 213] width 286 height 36
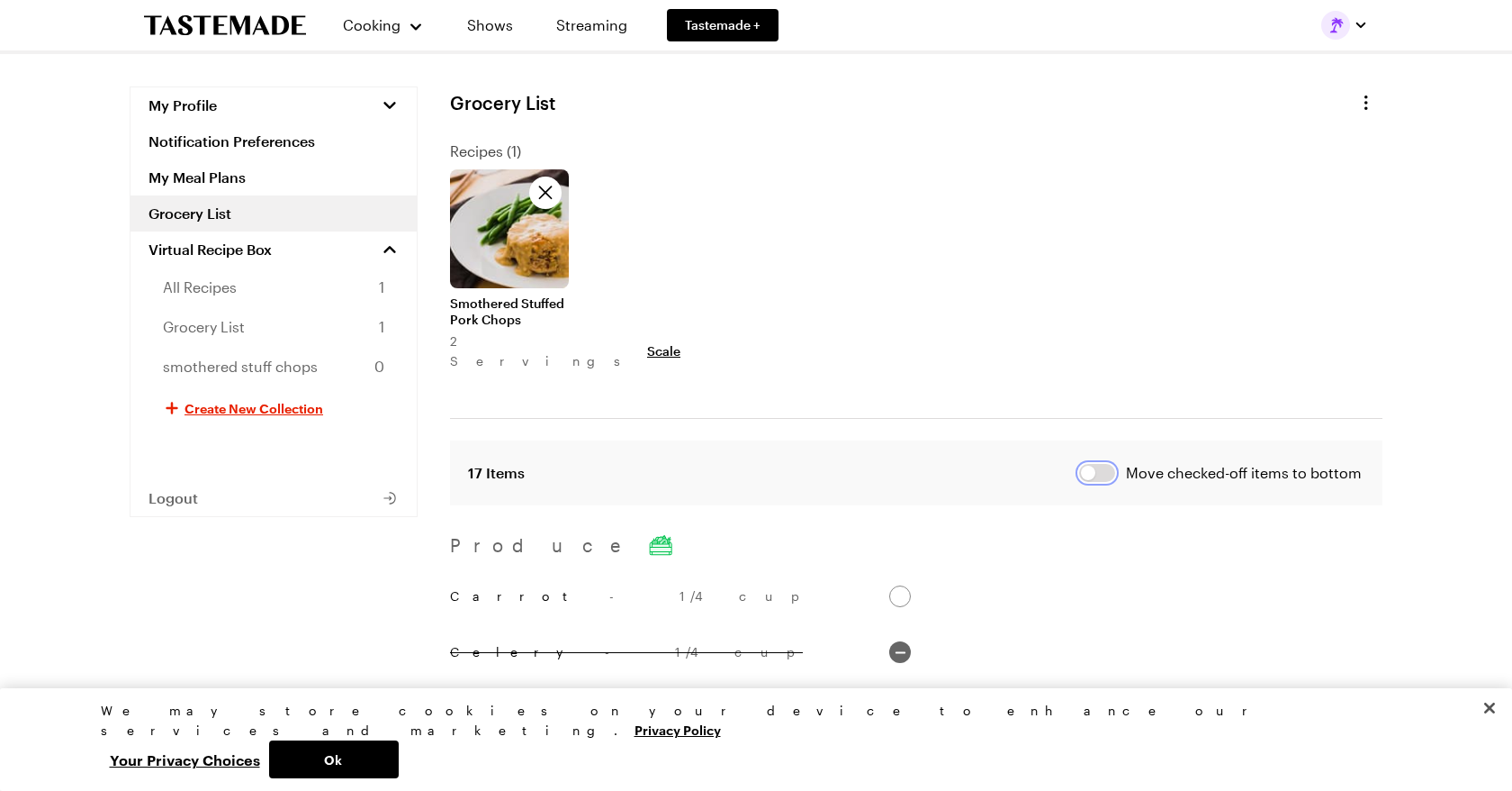
click at [1089, 464] on button "button" at bounding box center [1096, 472] width 36 height 18
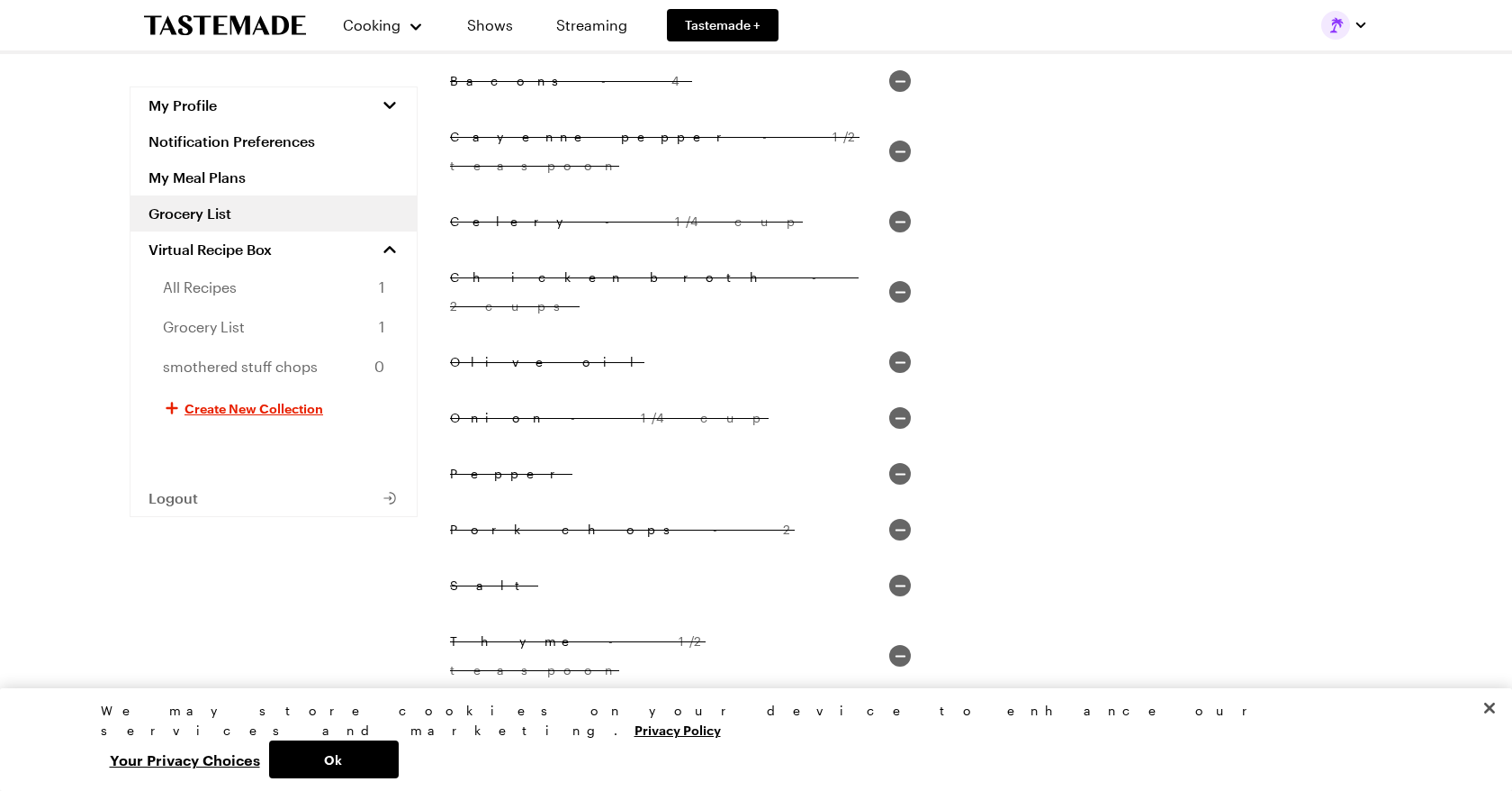
scroll to position [1168, 0]
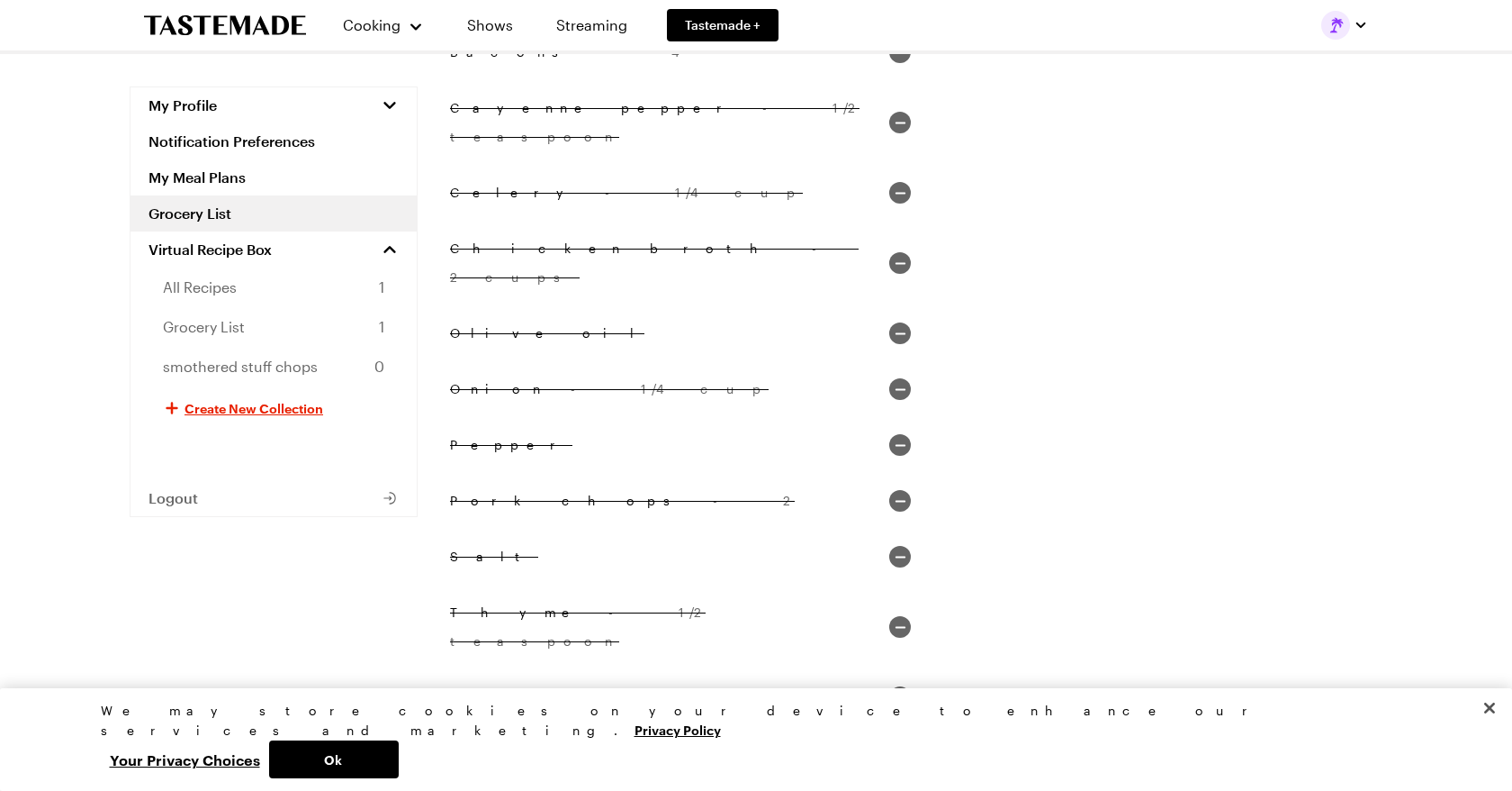
click at [909, 742] on input "Wild rice - 1 cup" at bounding box center [900, 753] width 21 height 21
checkbox input "true"
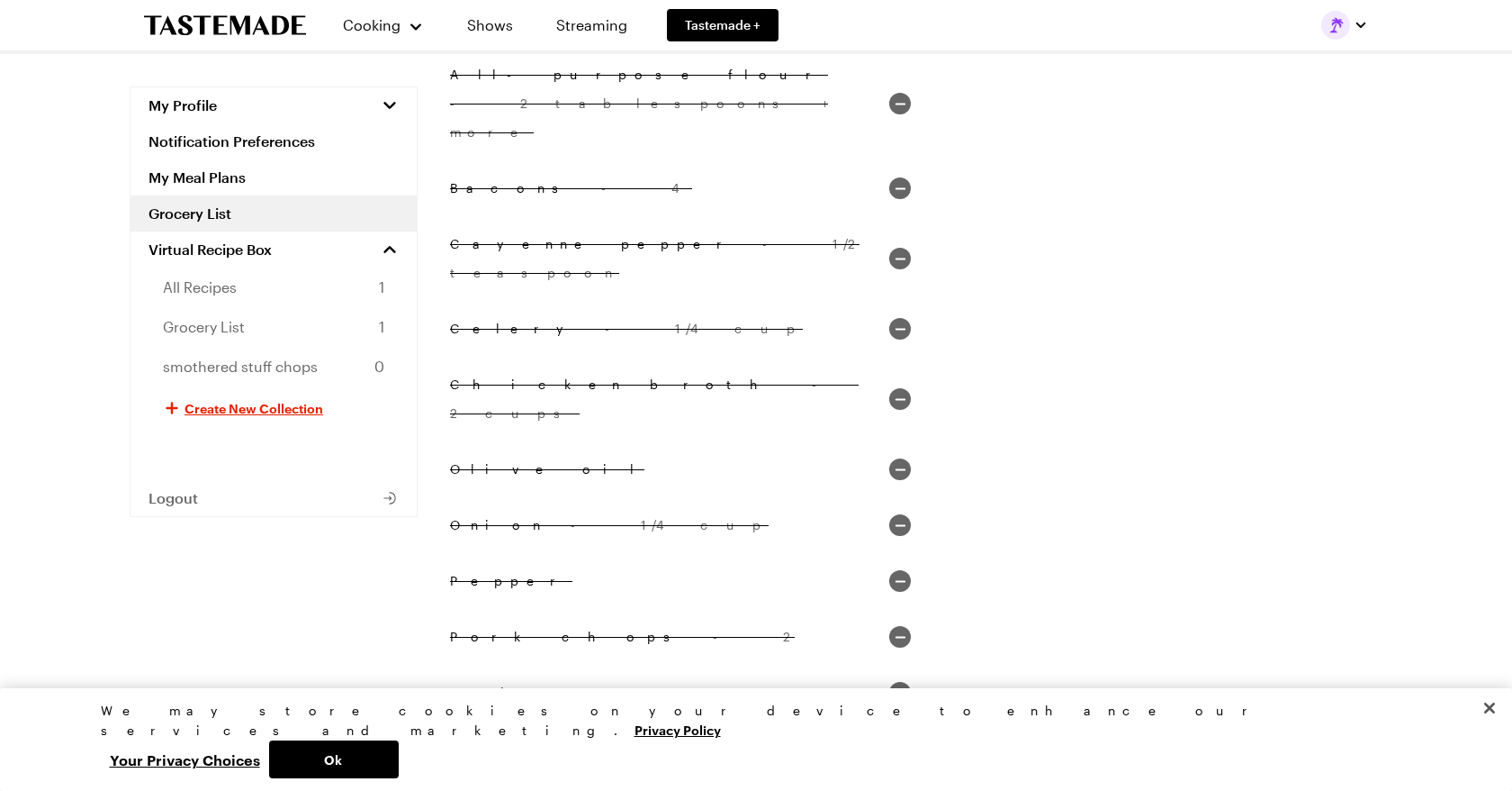
click at [894, 682] on input "Salt" at bounding box center [900, 693] width 21 height 21
checkbox input "true"
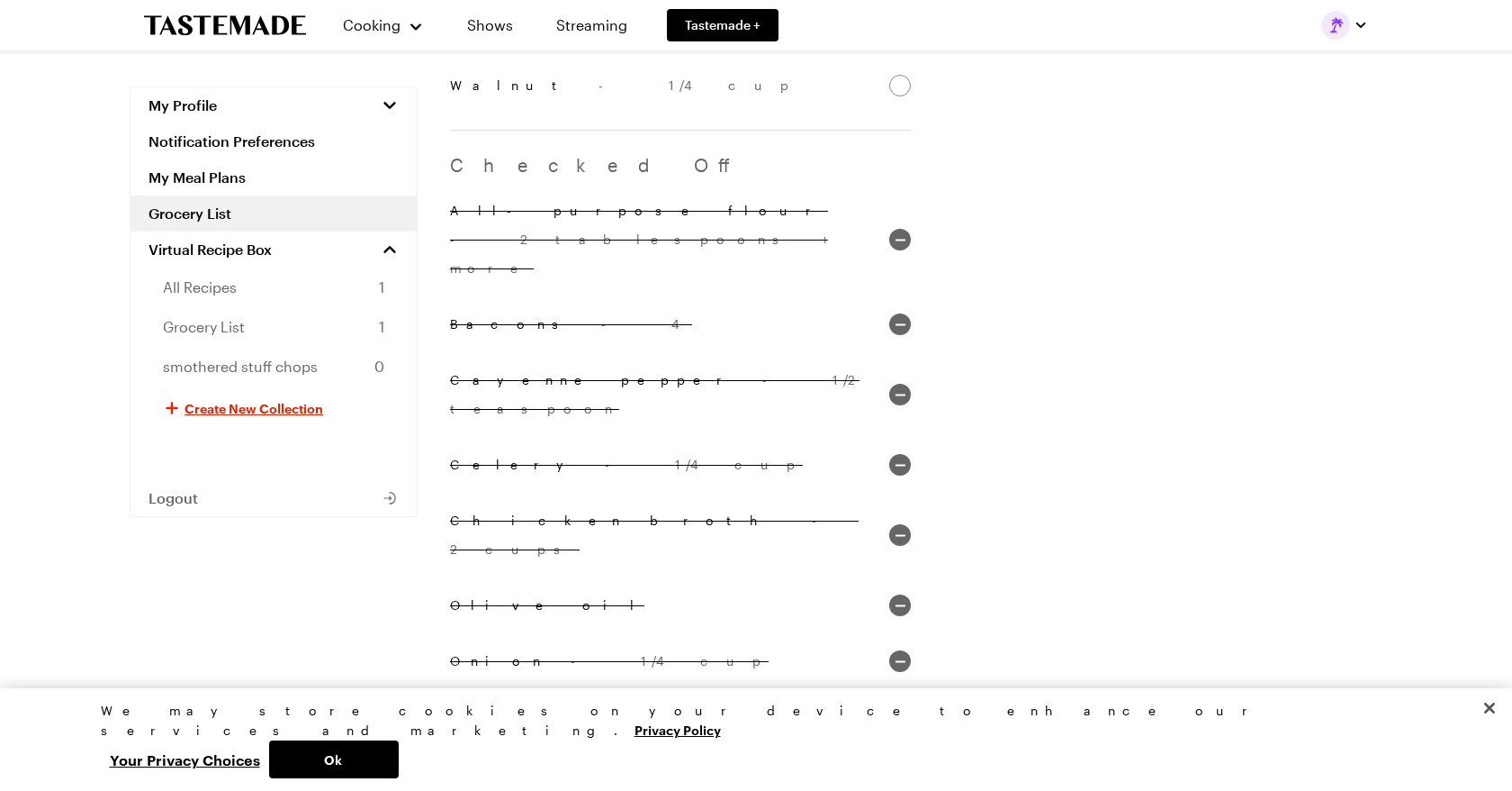
checkbox input "true"
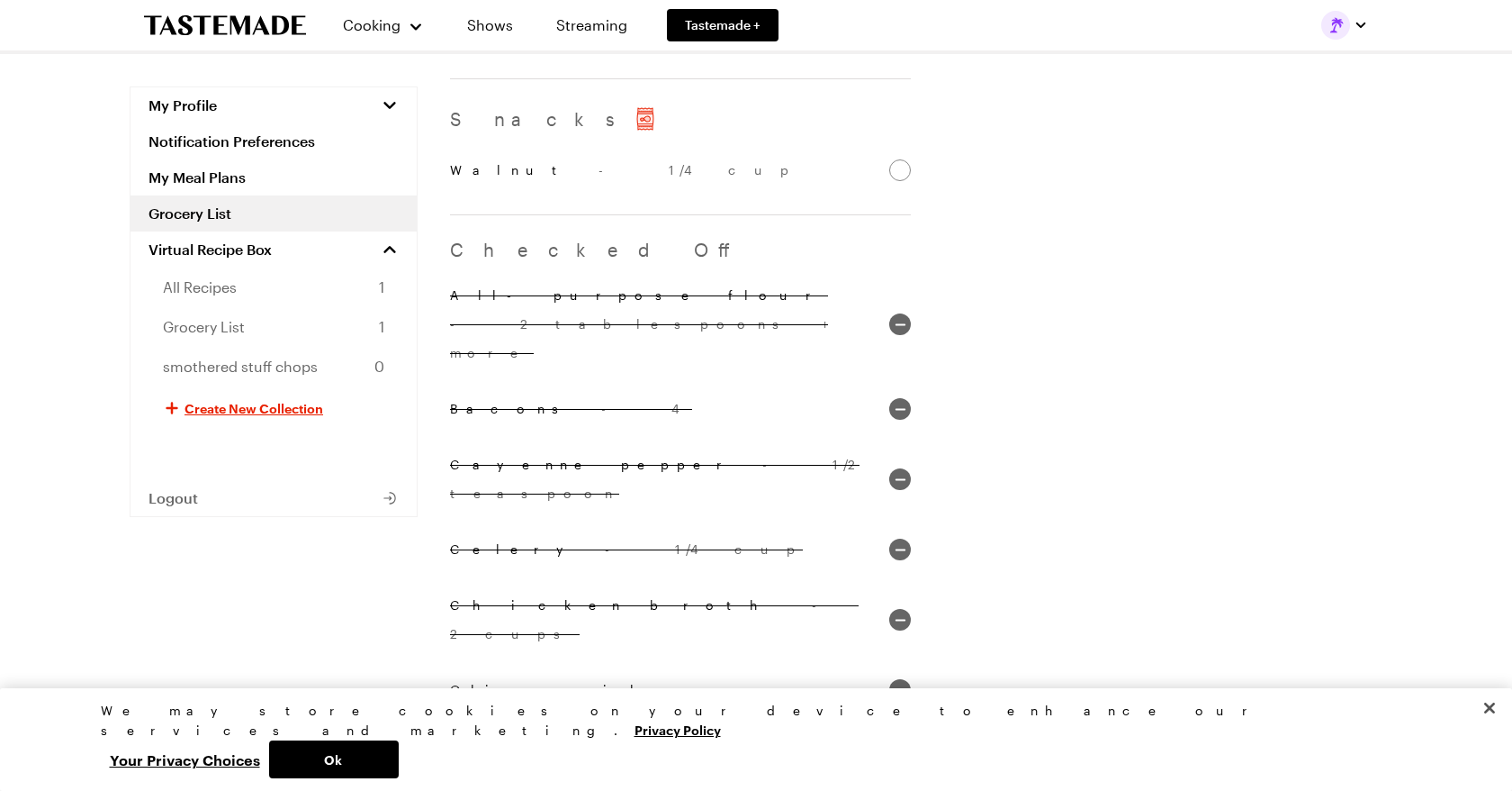
checkbox input "true"
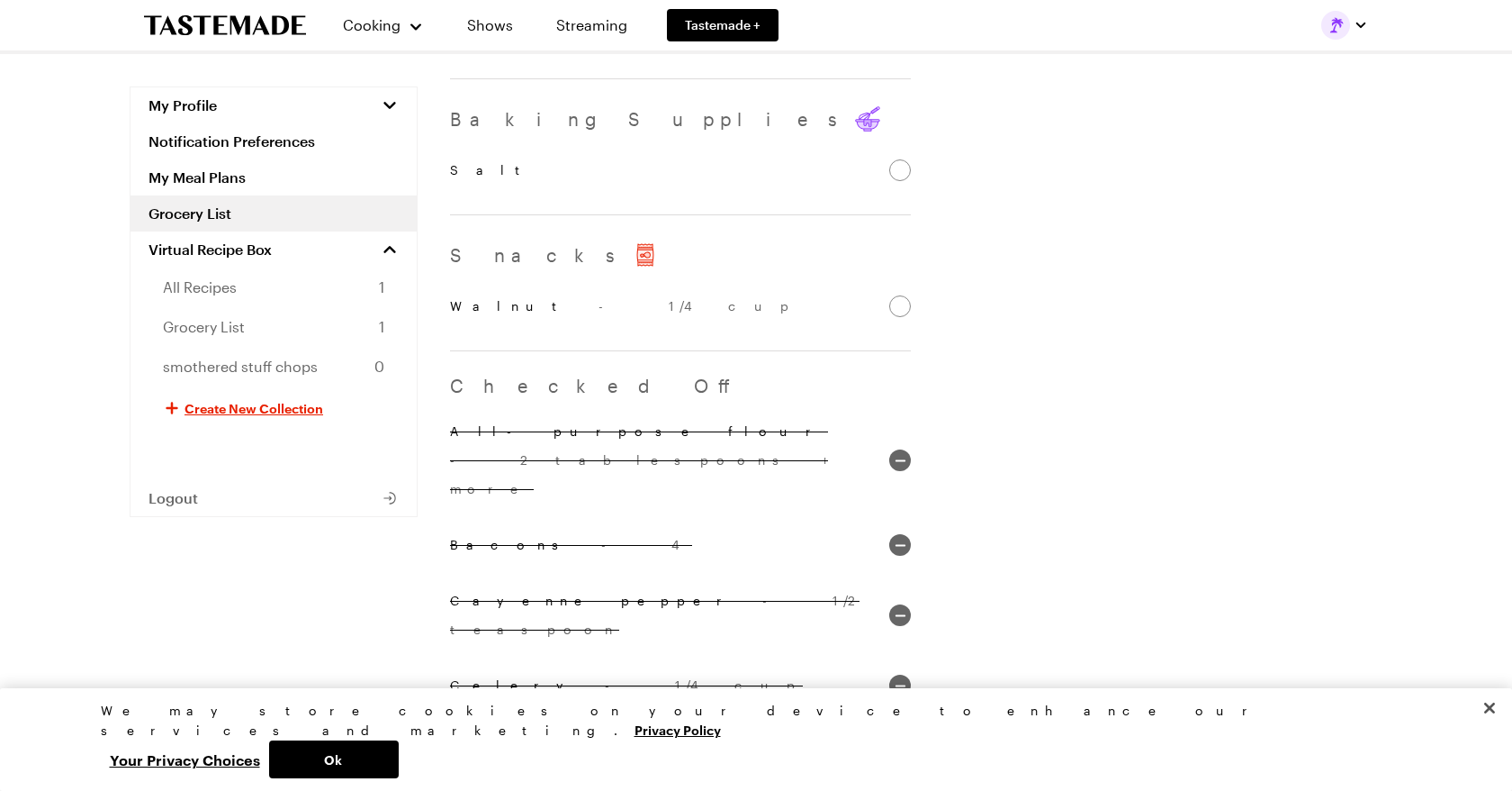
checkbox input "true"
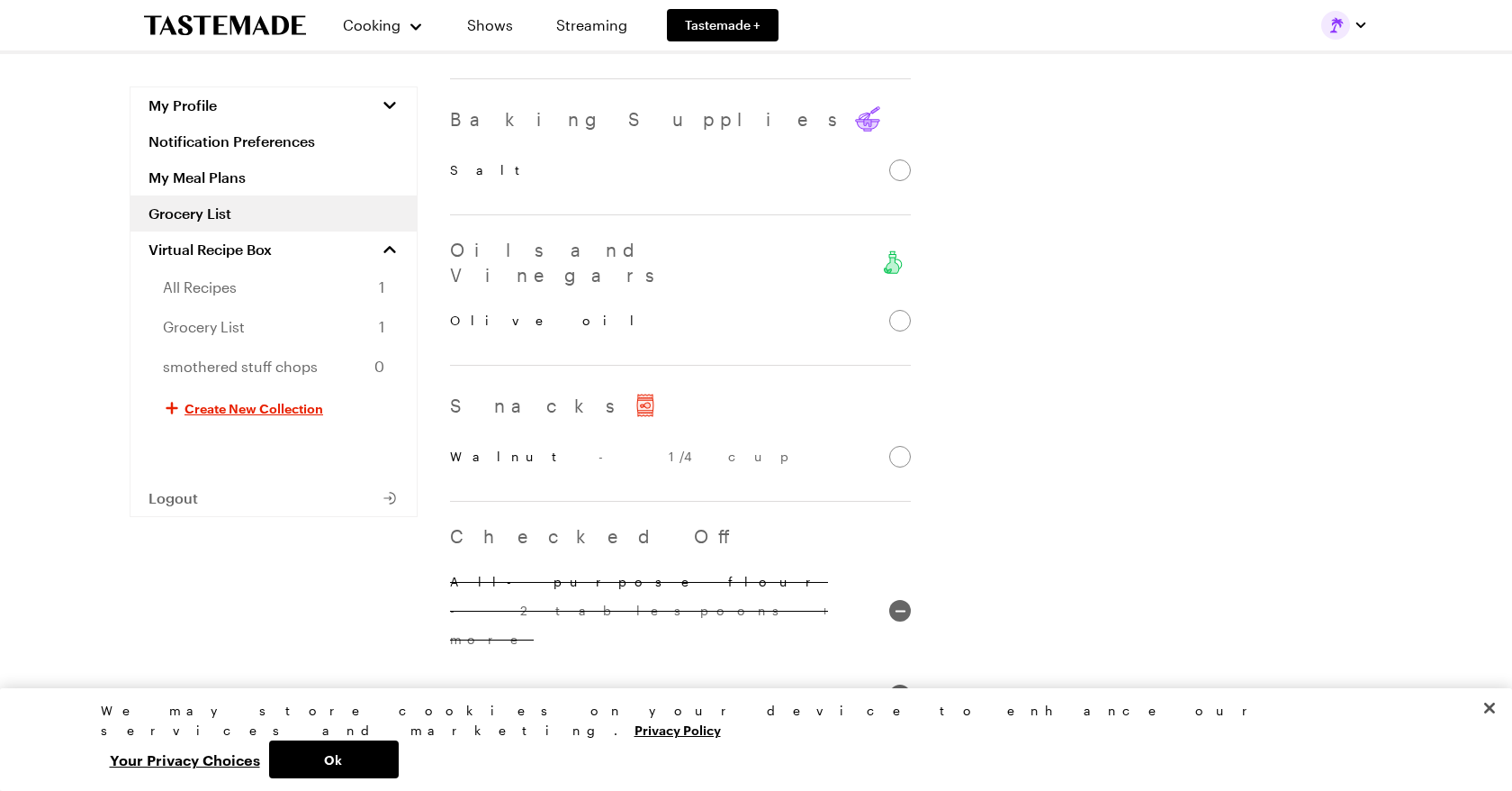
click at [903, 755] on input "Cayenne pepper - 1/2 teaspoon" at bounding box center [900, 766] width 21 height 21
checkbox input "true"
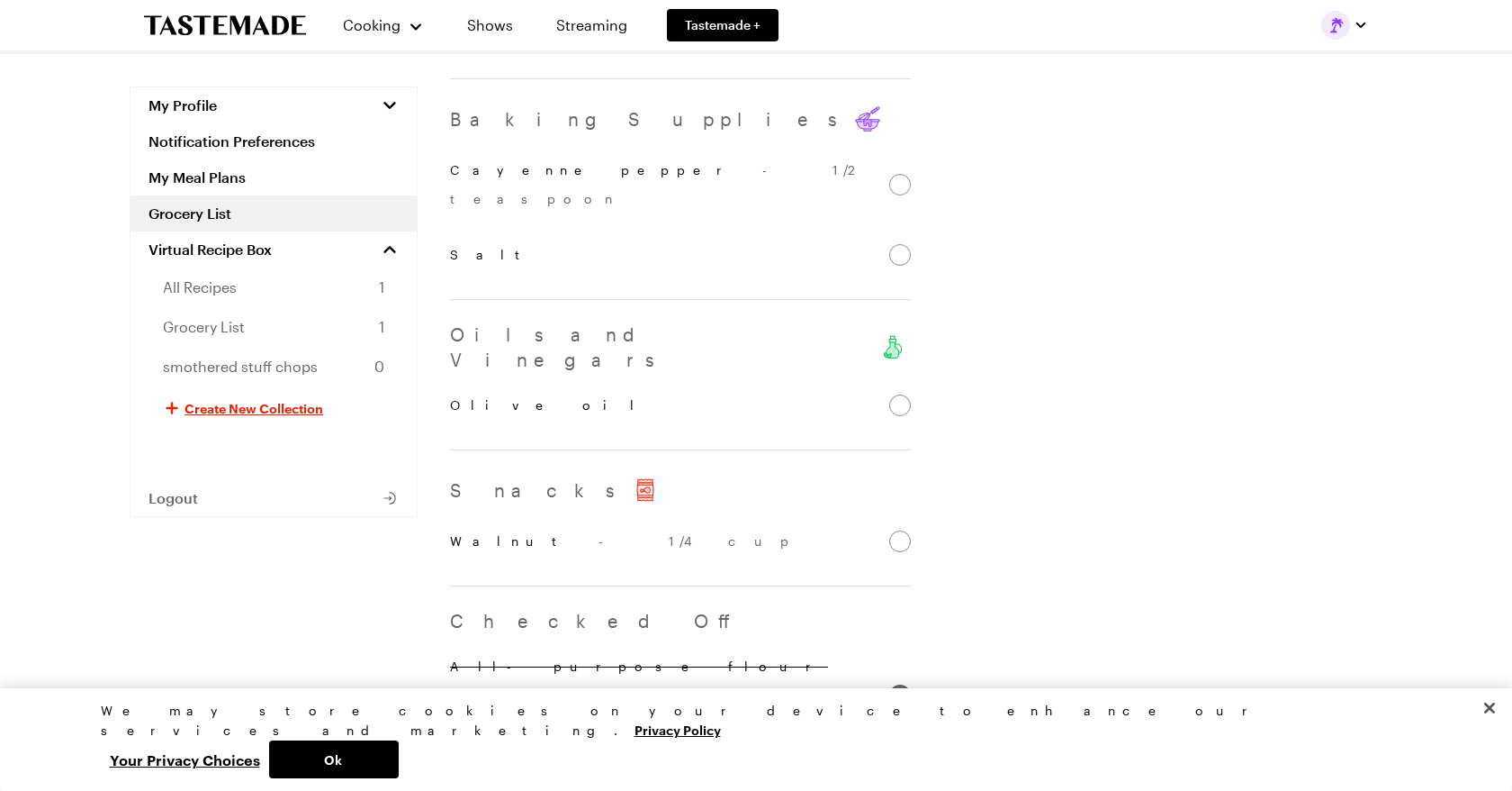
click at [907, 685] on input "All-purpose flour - 2 tablespoons + more" at bounding box center [900, 696] width 21 height 21
checkbox input "true"
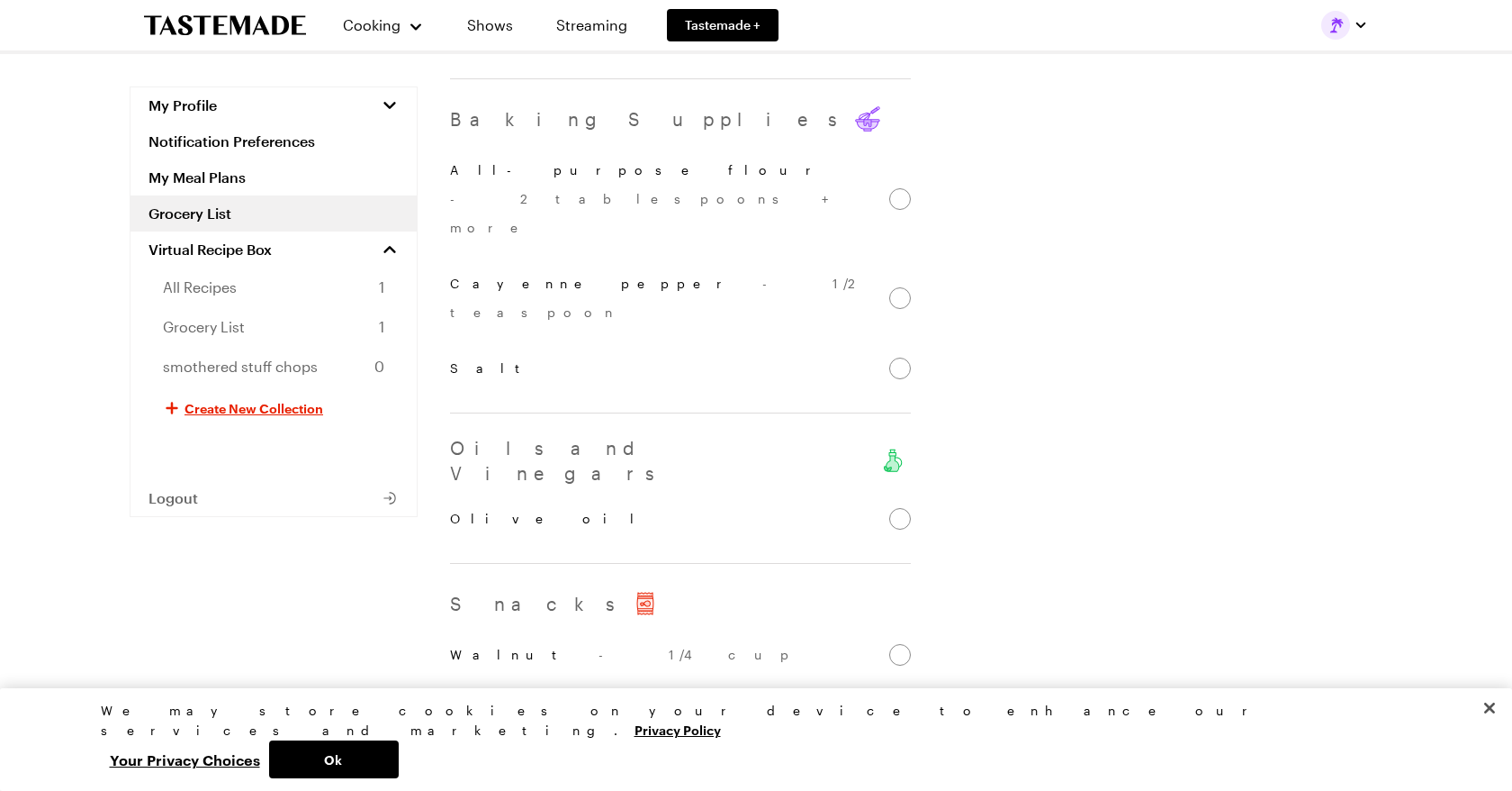
click at [899, 769] on input "Bacons - 4" at bounding box center [900, 779] width 21 height 21
checkbox input "true"
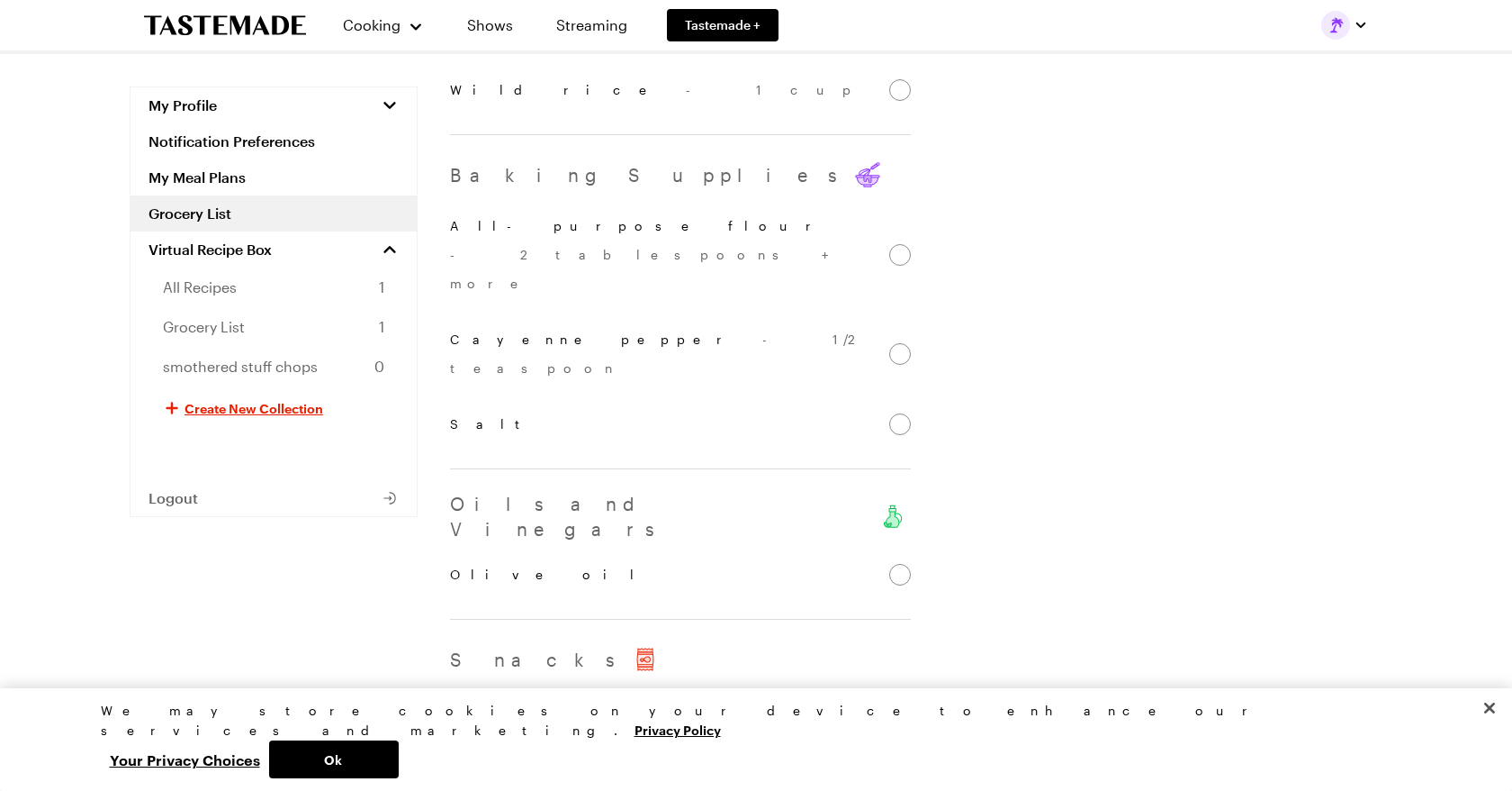
checkbox input "true"
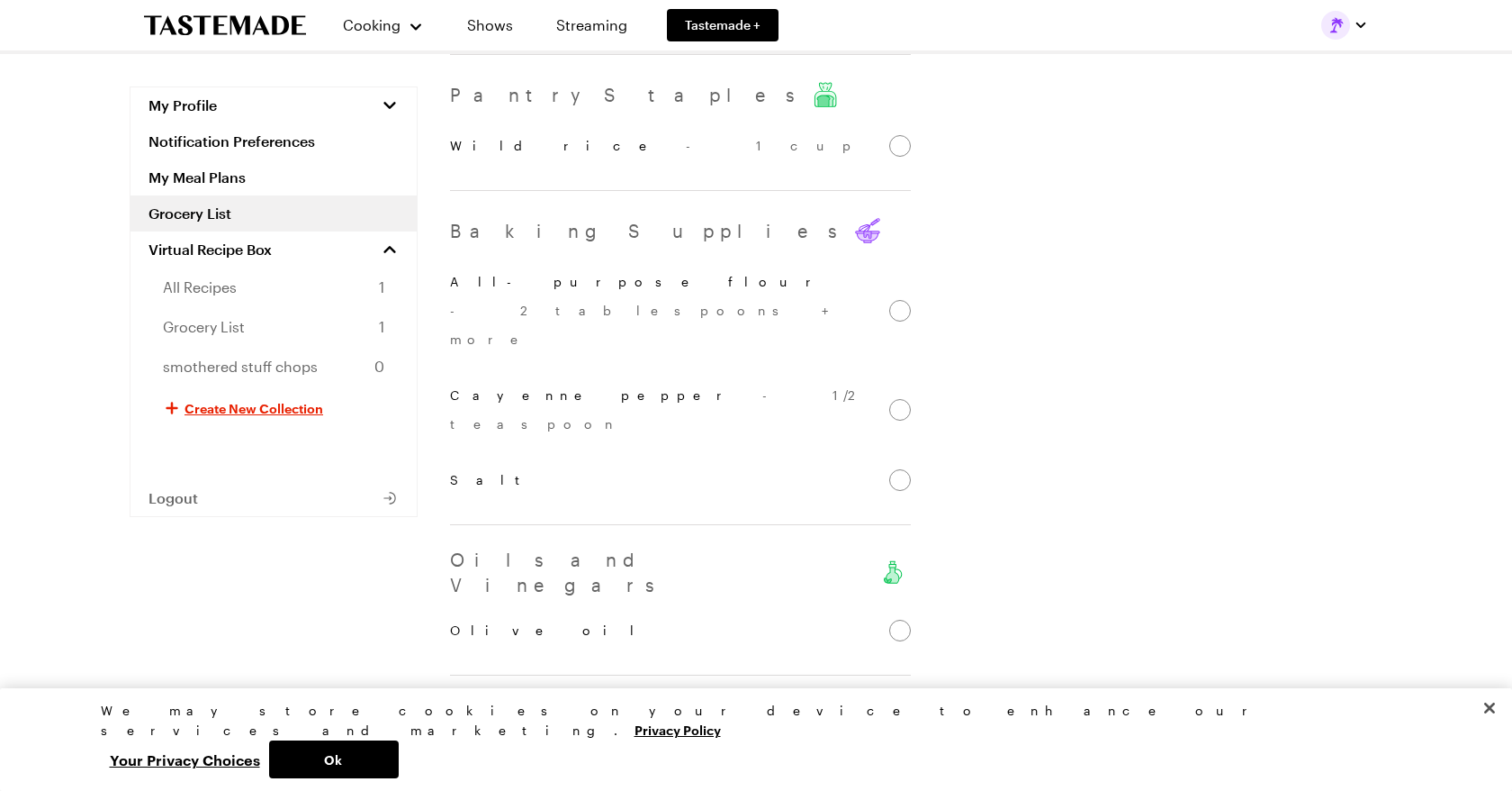
checkbox input "true"
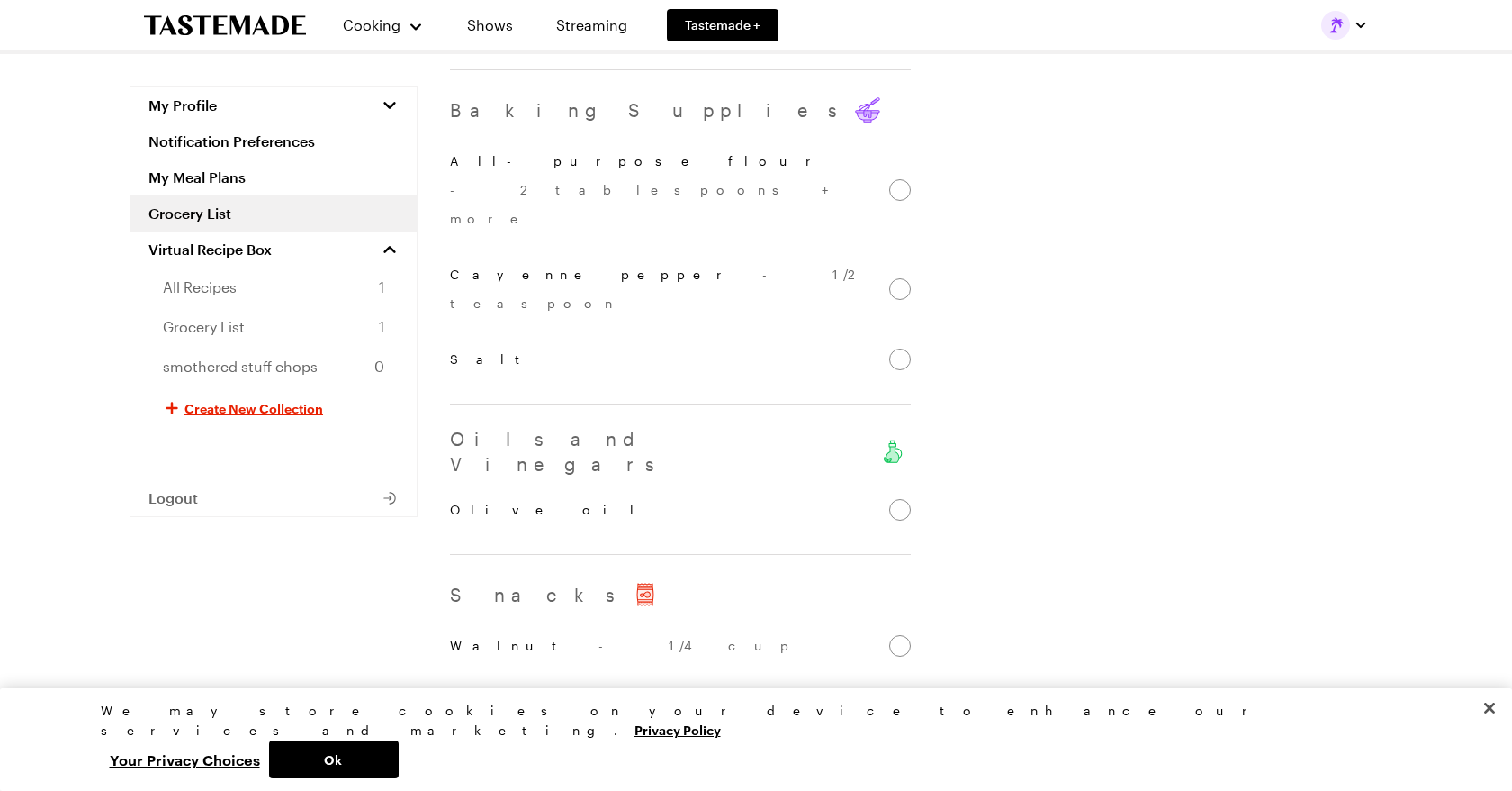
scroll to position [1568, 0]
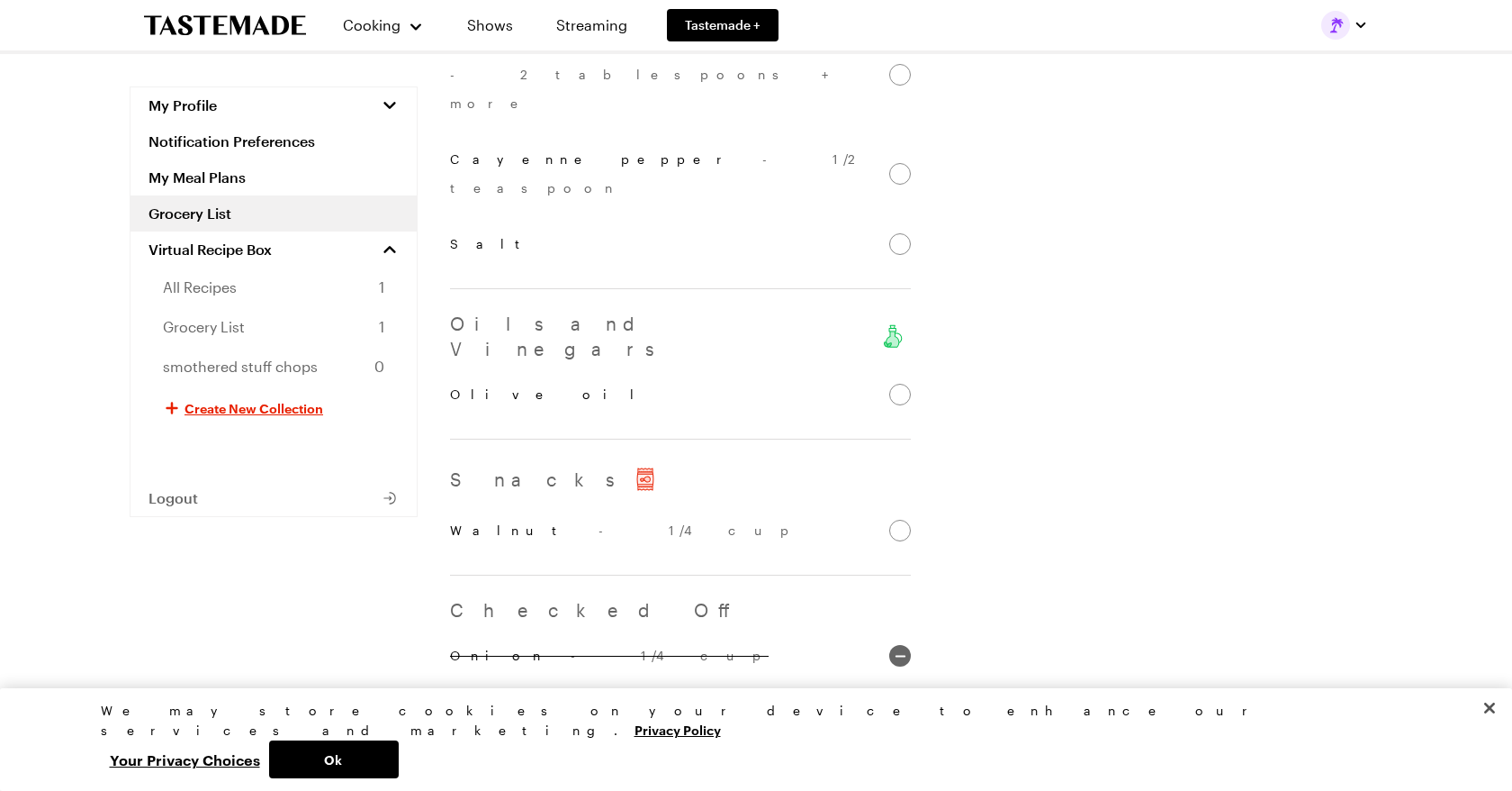
click at [900, 645] on input "Onion - 1/4 cup" at bounding box center [900, 656] width 21 height 21
checkbox input "true"
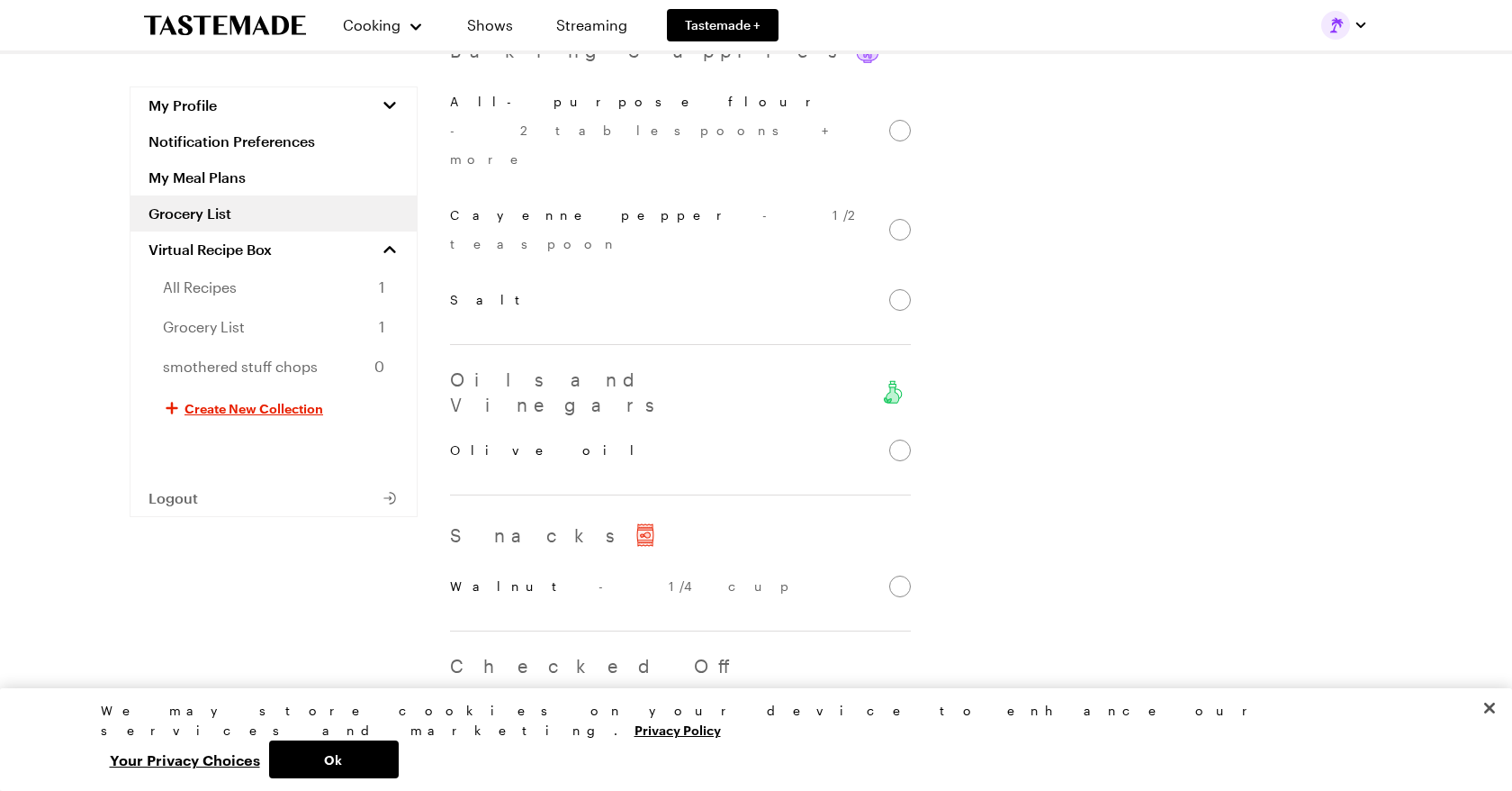
click at [893, 700] on input "Pepper" at bounding box center [900, 711] width 21 height 21
checkbox input "true"
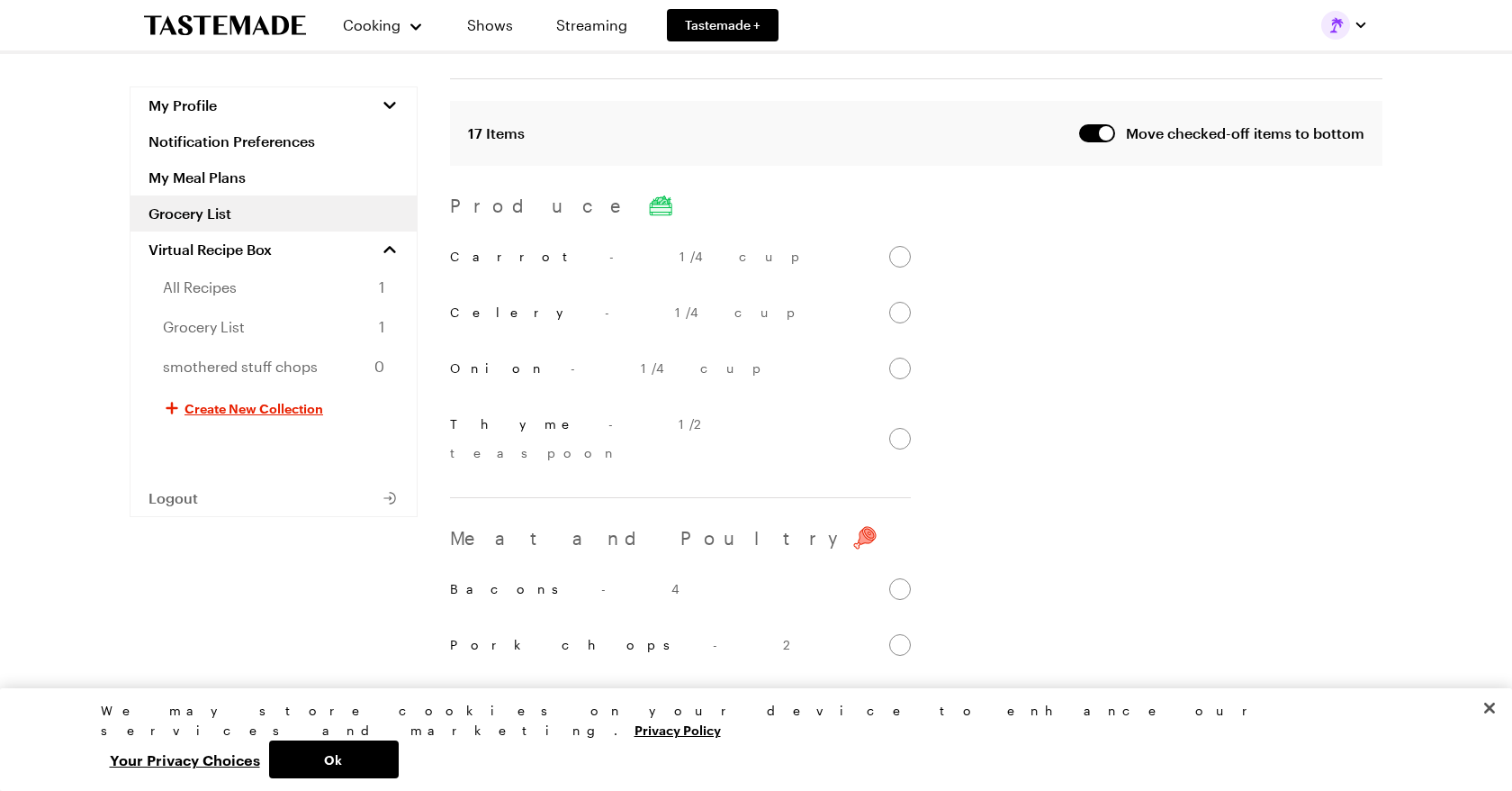
scroll to position [0, 0]
